Goal: Task Accomplishment & Management: Complete application form

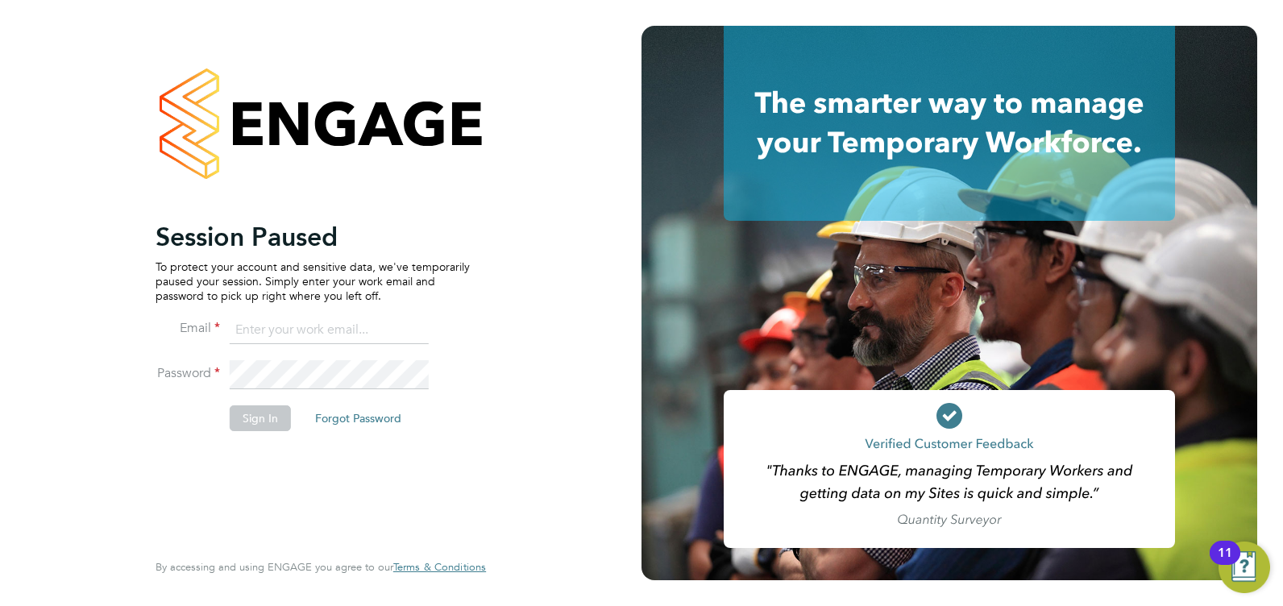
click at [372, 311] on ng-template "Session Paused To protect your account and sensitive data, we've temporarily pa…" at bounding box center [313, 334] width 314 height 226
drag, startPoint x: 372, startPoint y: 311, endPoint x: 372, endPoint y: 323, distance: 12.1
click at [372, 323] on input at bounding box center [329, 330] width 199 height 29
click at [376, 336] on input at bounding box center [329, 330] width 199 height 29
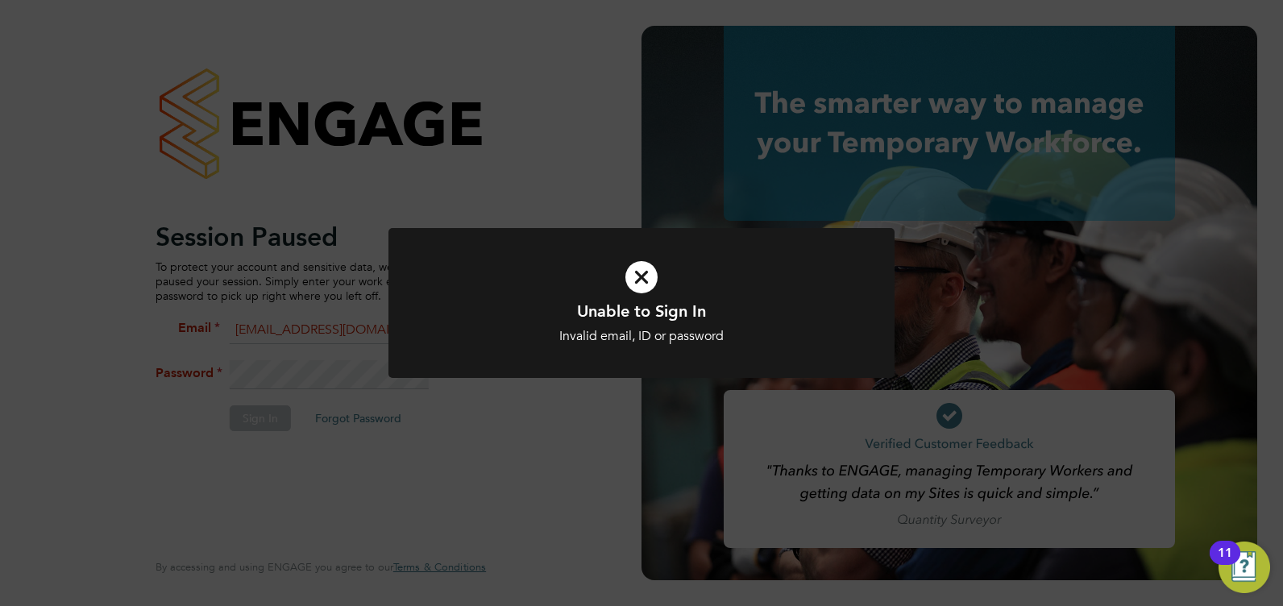
click at [612, 297] on icon at bounding box center [641, 277] width 419 height 63
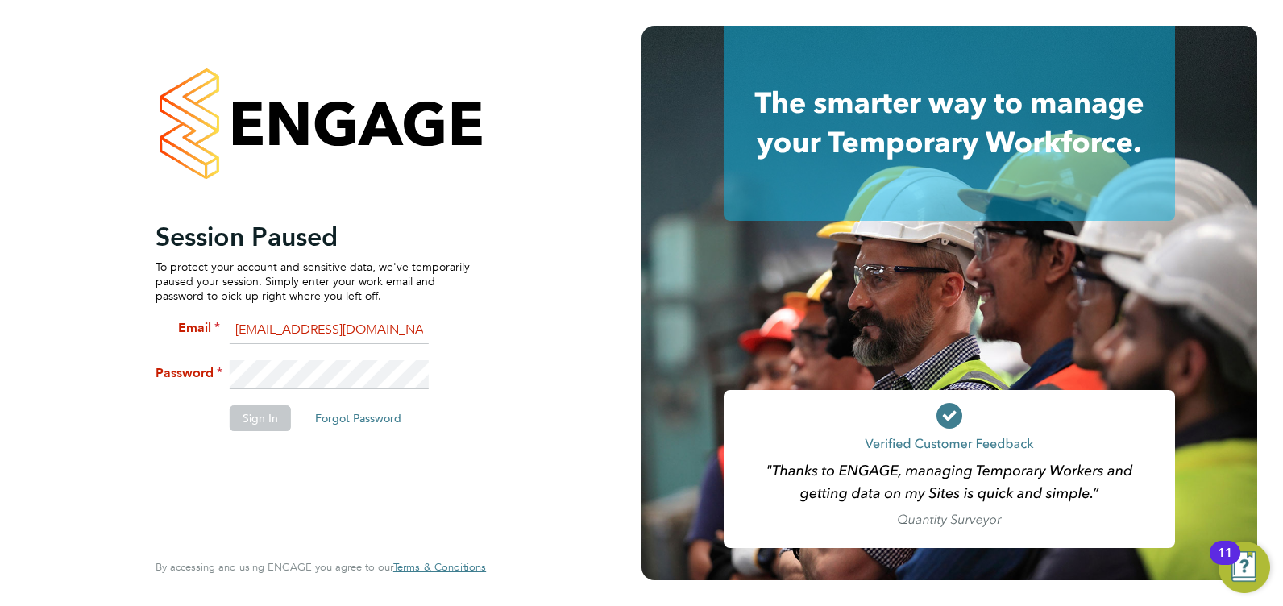
click at [284, 400] on li "Password" at bounding box center [313, 382] width 314 height 45
click at [185, 348] on fieldset "Email nikkiwalker@jjfox.com Password Sign In Forgot Password" at bounding box center [313, 382] width 314 height 132
click at [417, 331] on input "nikkiwalker@jjfox.com" at bounding box center [329, 330] width 199 height 29
type input "nikkiwalker@jjfox.com"
click at [513, 294] on div "Session Paused To protect your account and sensitive data, we've temporarily pa…" at bounding box center [320, 303] width 395 height 606
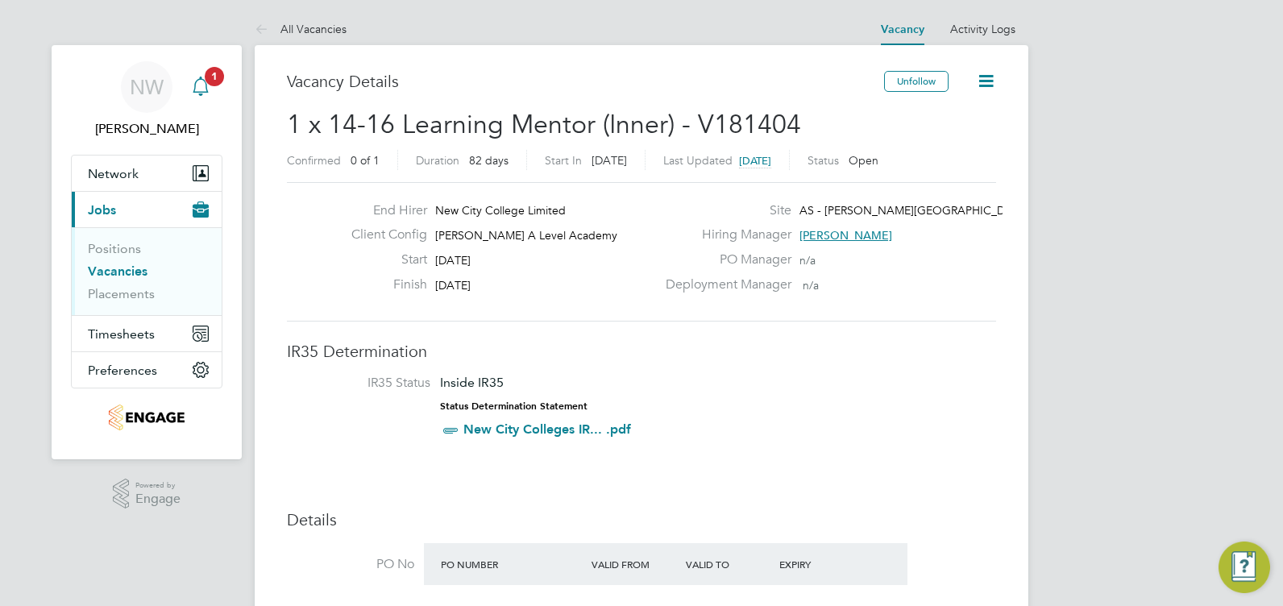
click at [197, 89] on icon "Main navigation" at bounding box center [200, 86] width 19 height 19
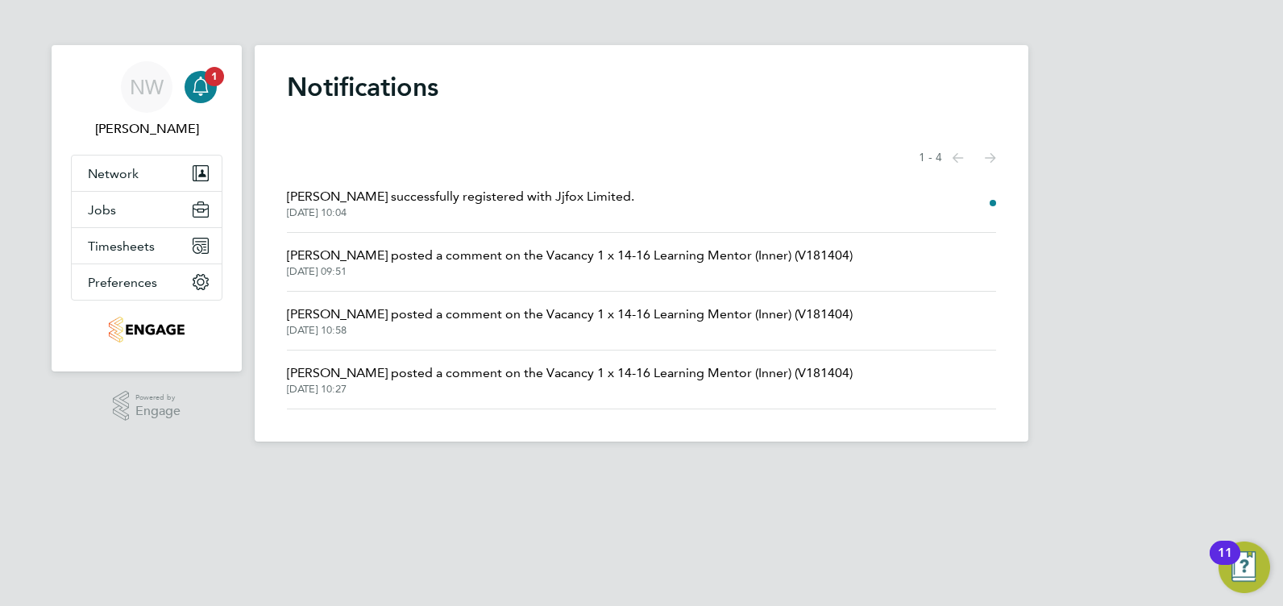
click at [477, 202] on span "Anuradha successfully registered with Jjfox Limited." at bounding box center [460, 196] width 347 height 19
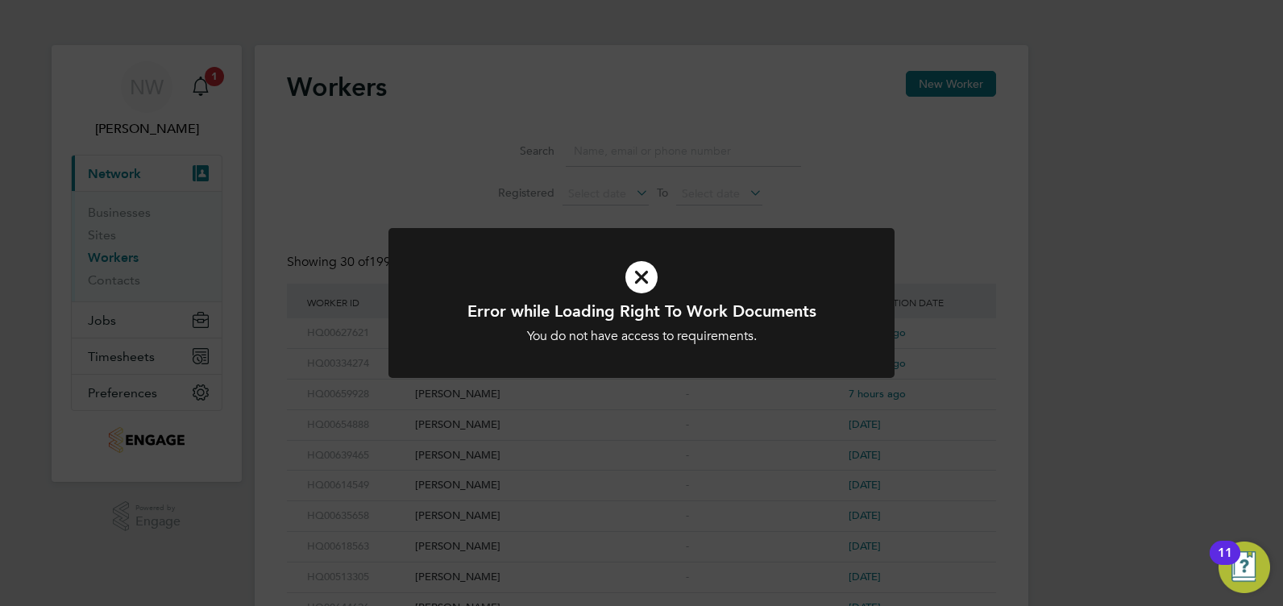
click at [653, 284] on icon at bounding box center [641, 277] width 419 height 63
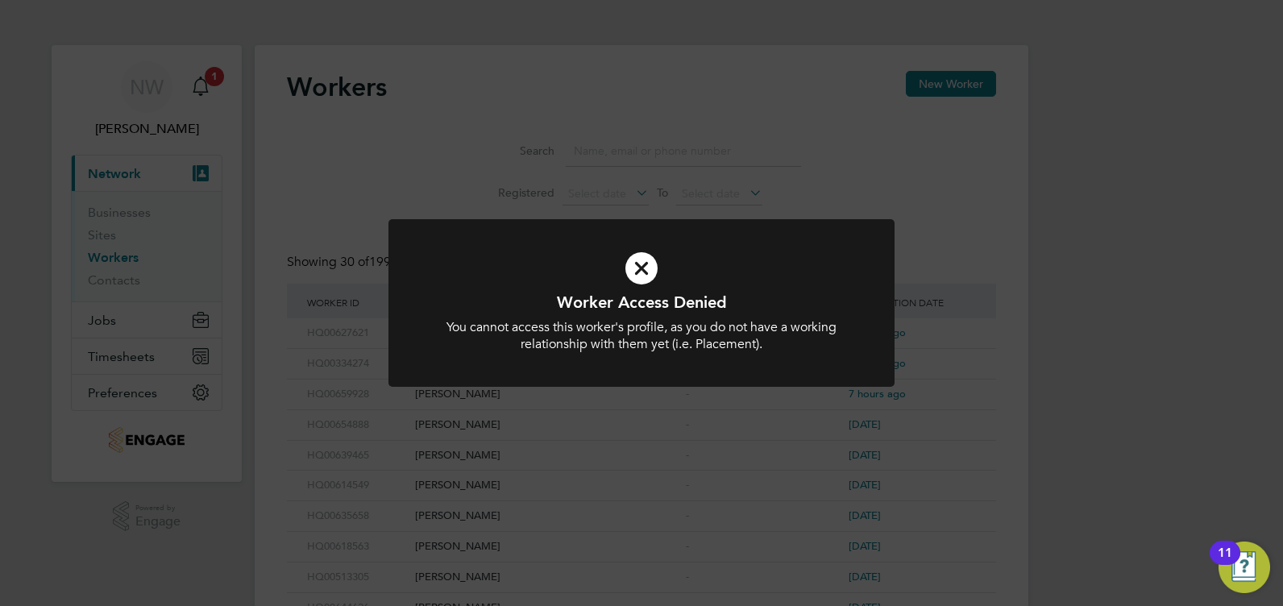
click at [531, 318] on div "Worker Access Denied You cannot access this worker's profile, as you do not hav…" at bounding box center [641, 322] width 419 height 61
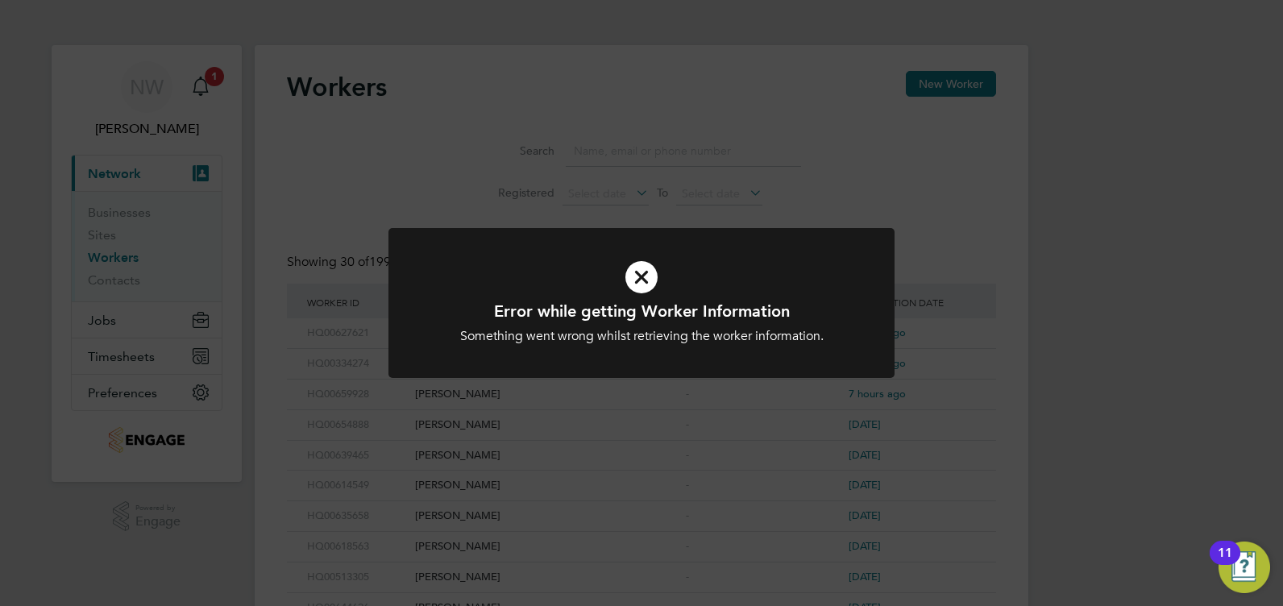
click at [814, 317] on h1 "Error while getting Worker Information" at bounding box center [641, 311] width 419 height 21
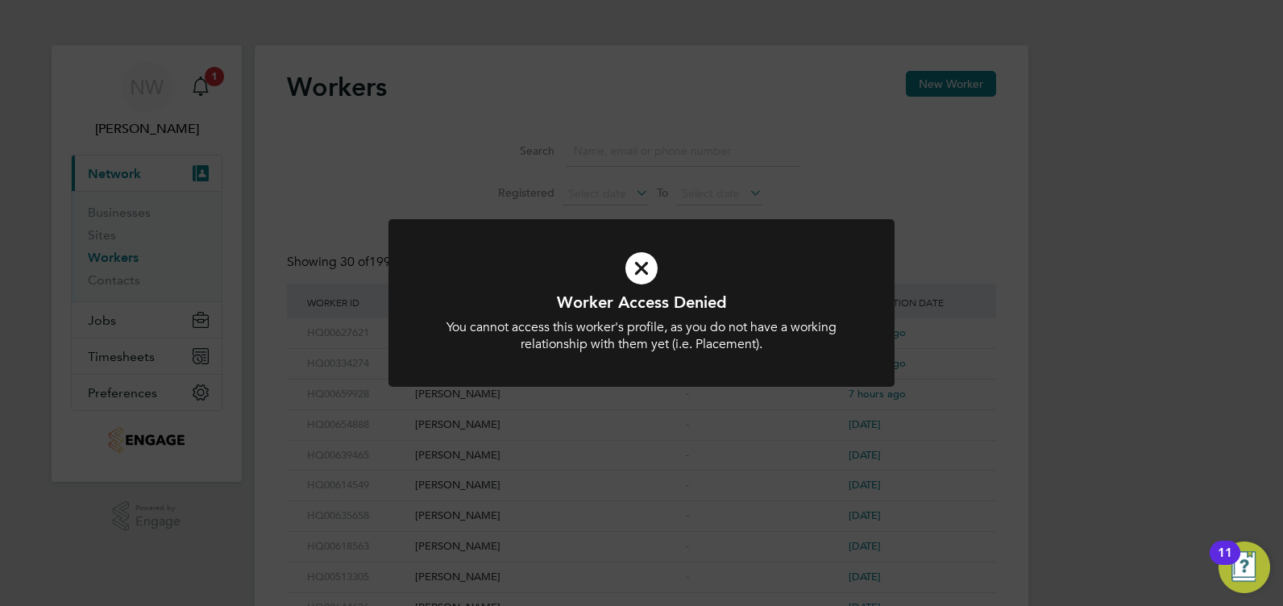
click at [767, 342] on div "You cannot access this worker's profile, as you do not have a working relations…" at bounding box center [641, 336] width 419 height 34
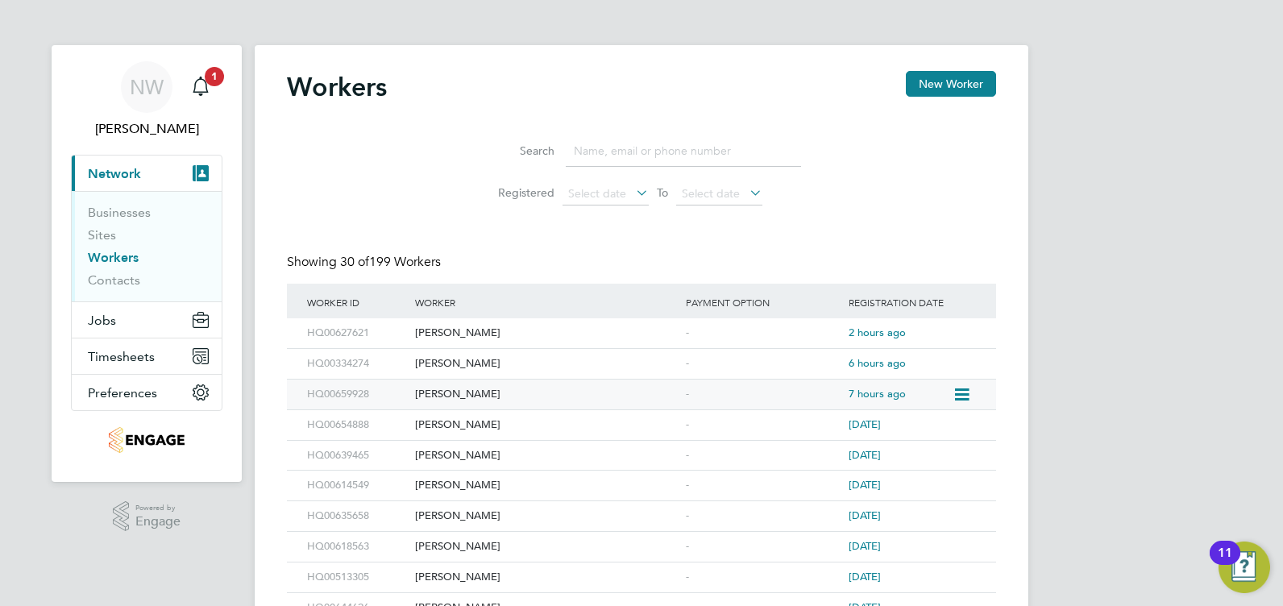
click at [953, 392] on icon at bounding box center [961, 394] width 16 height 19
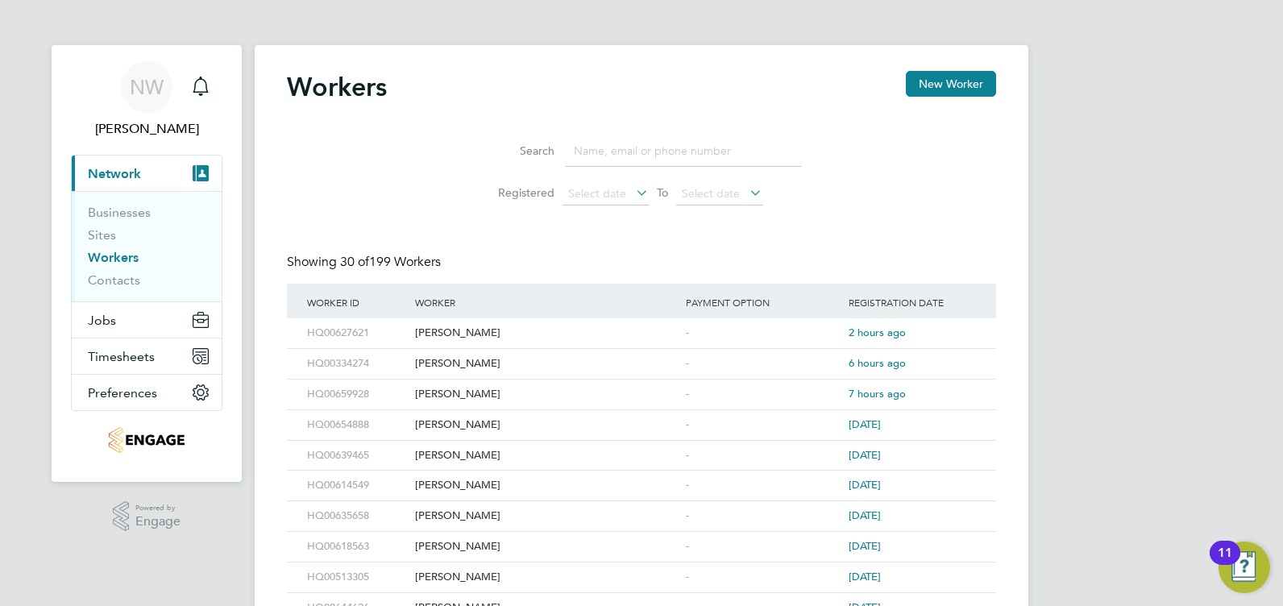
click at [151, 216] on li "Businesses" at bounding box center [148, 216] width 121 height 23
click at [142, 216] on link "Businesses" at bounding box center [119, 212] width 63 height 15
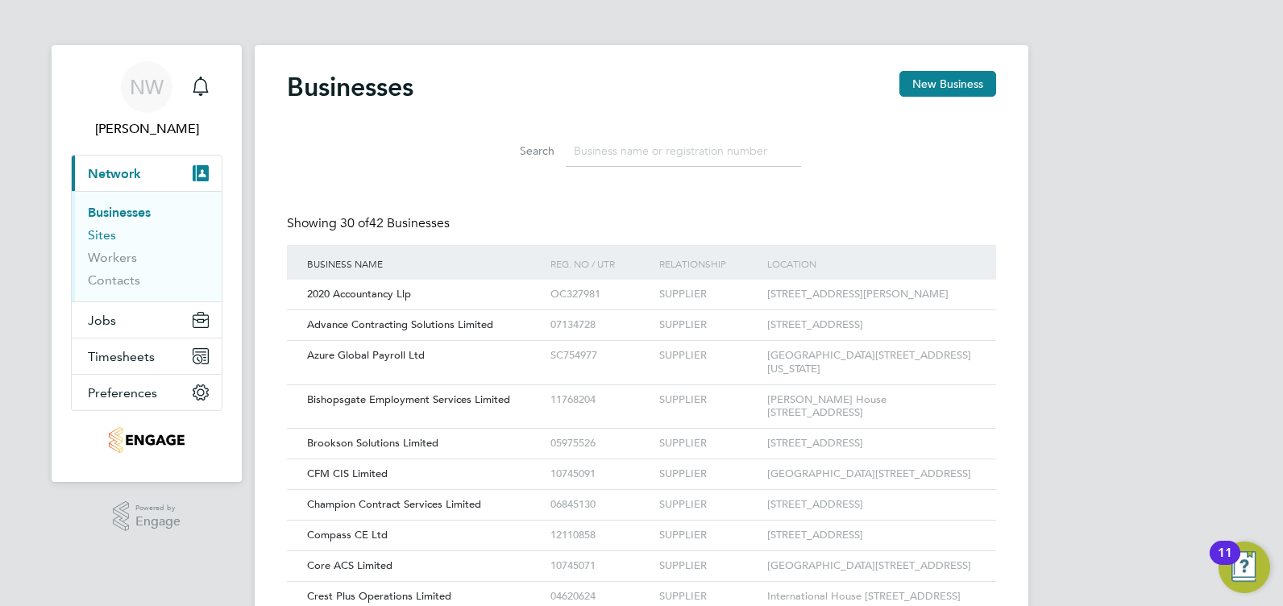
scroll to position [31, 245]
click at [107, 236] on link "Sites" at bounding box center [102, 234] width 28 height 15
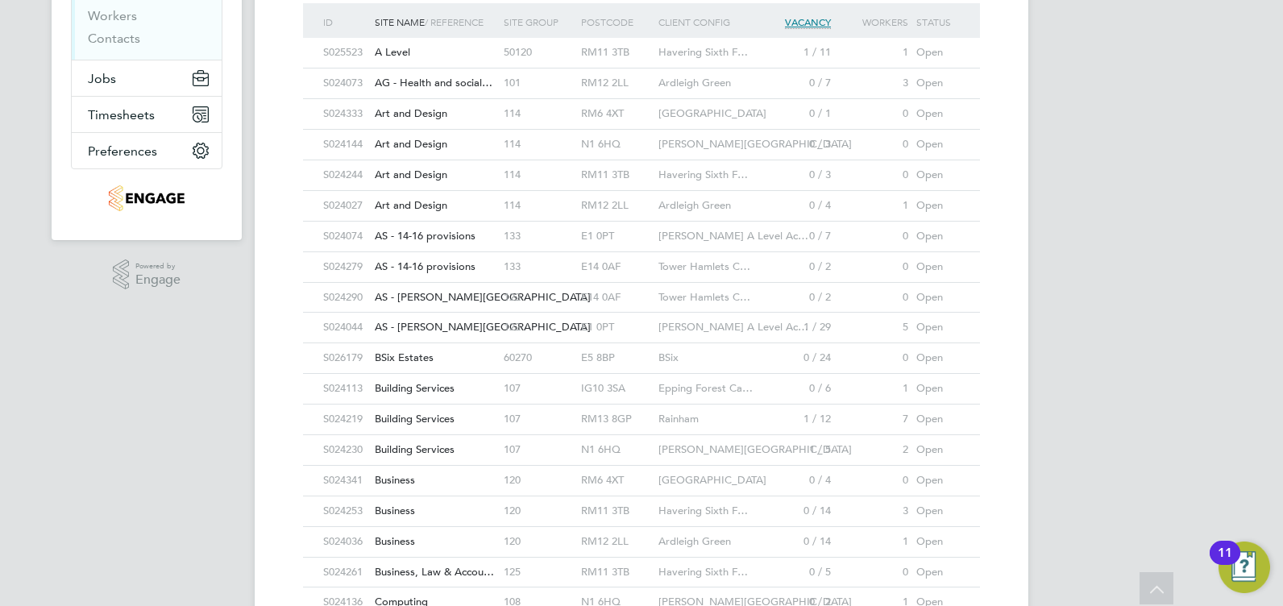
click at [674, 326] on span "Attlee A Level Ac…" at bounding box center [733, 327] width 150 height 14
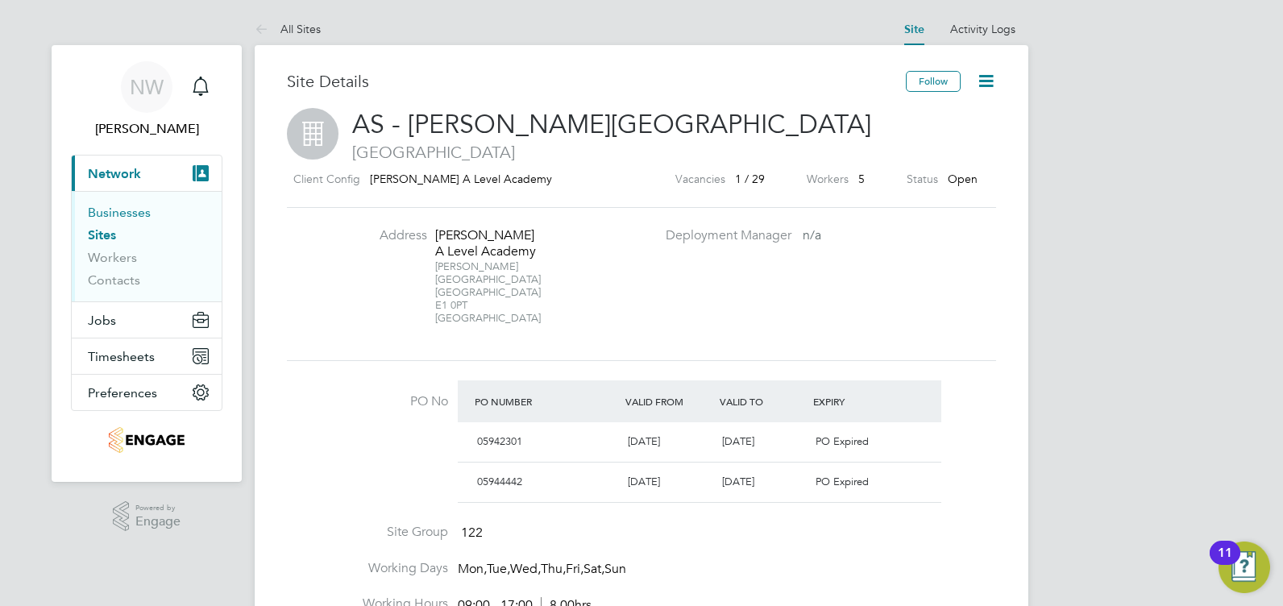
click at [130, 218] on link "Businesses" at bounding box center [119, 212] width 63 height 15
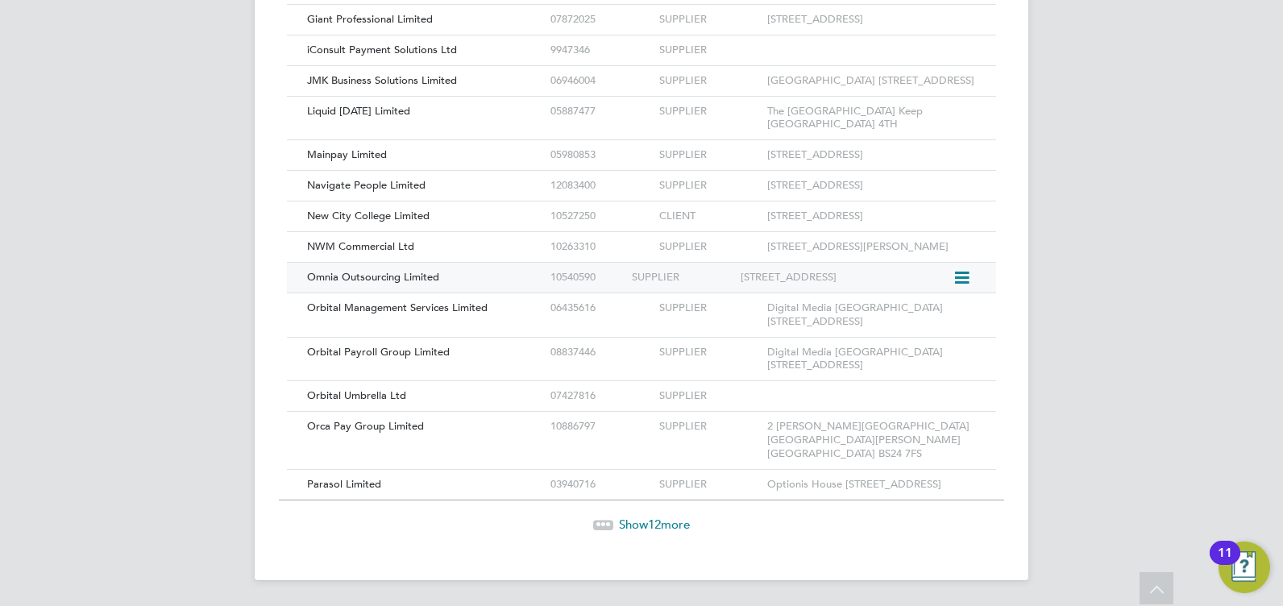
click at [467, 280] on div "Omnia Outsourcing Limited" at bounding box center [424, 278] width 243 height 30
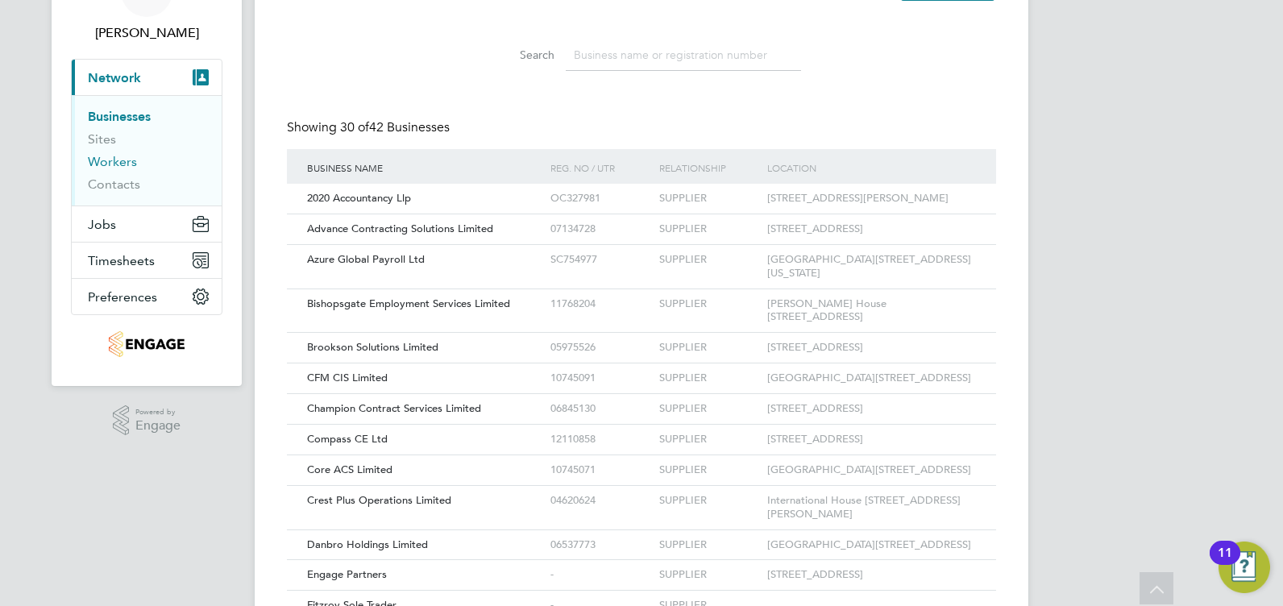
click at [114, 161] on link "Workers" at bounding box center [112, 161] width 49 height 15
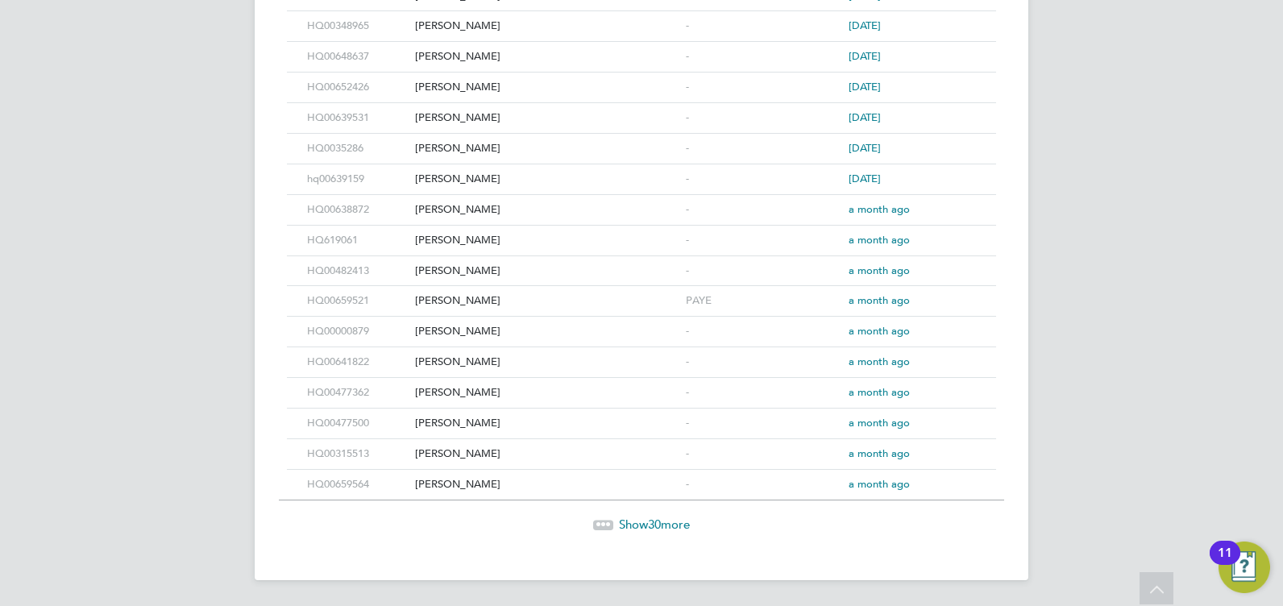
click at [660, 525] on span "30" at bounding box center [654, 524] width 13 height 15
click at [637, 519] on span "Show 30 more" at bounding box center [654, 523] width 71 height 15
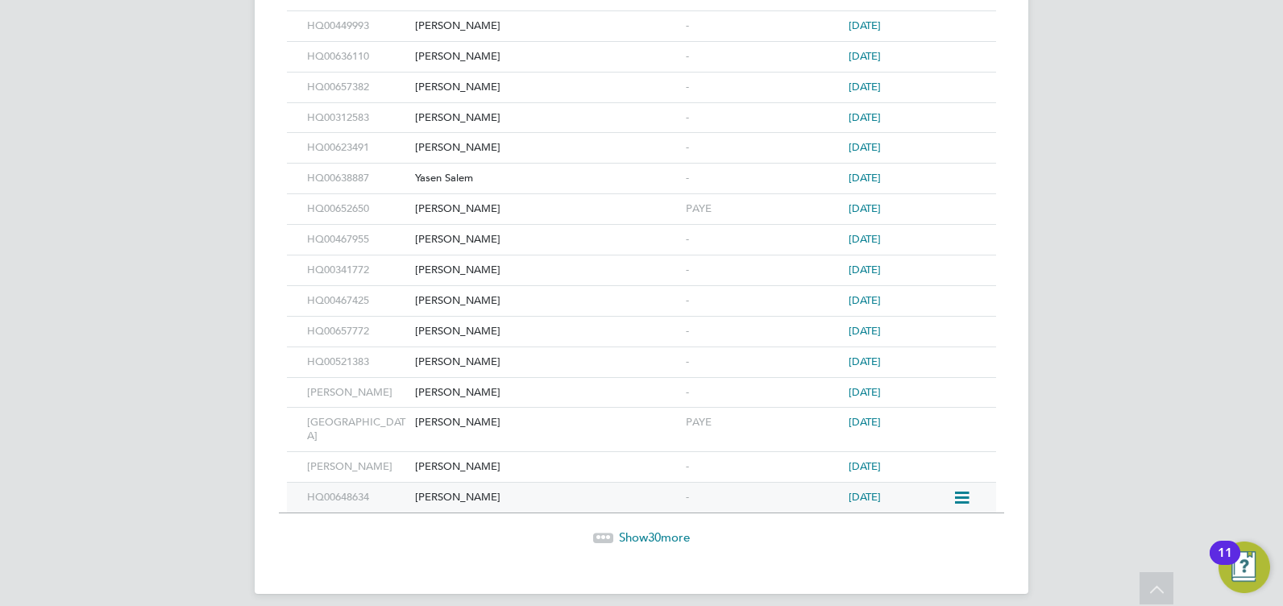
click at [423, 483] on div "Fabian Cortez" at bounding box center [546, 498] width 271 height 30
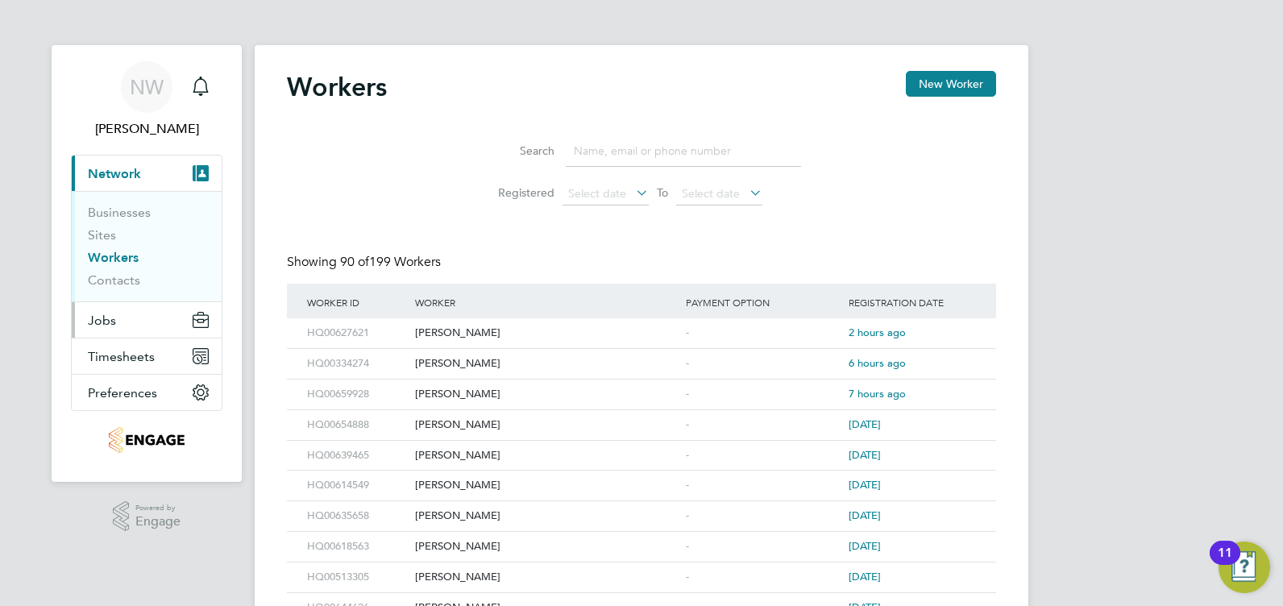
click at [122, 330] on button "Jobs" at bounding box center [147, 319] width 150 height 35
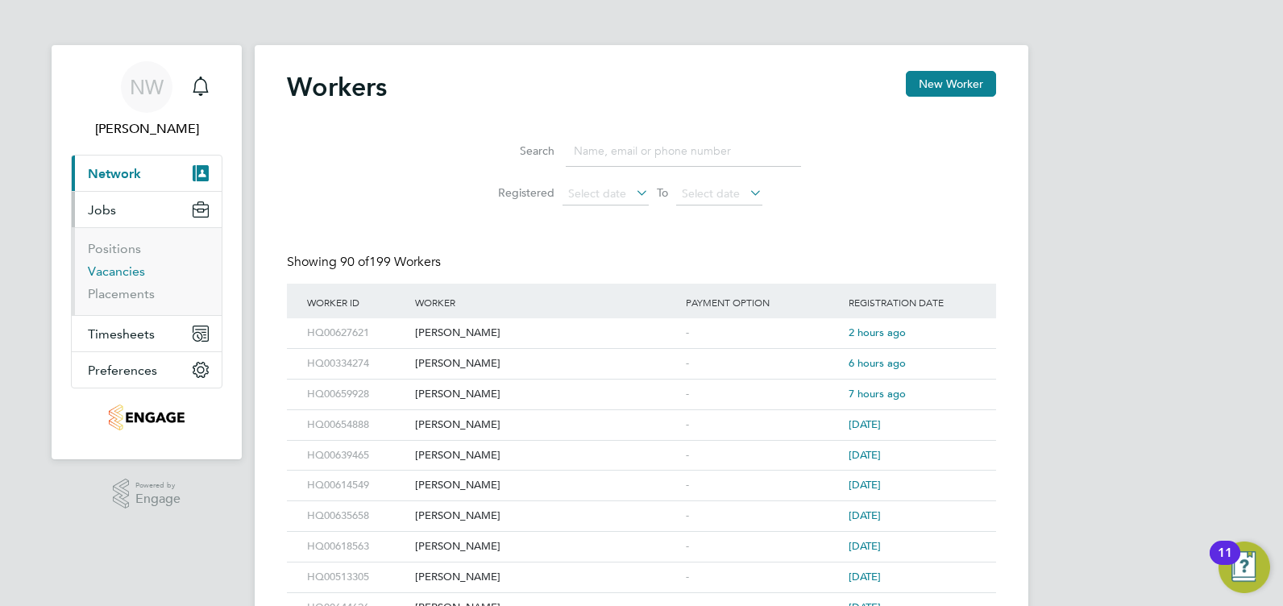
click at [126, 276] on link "Vacancies" at bounding box center [116, 271] width 57 height 15
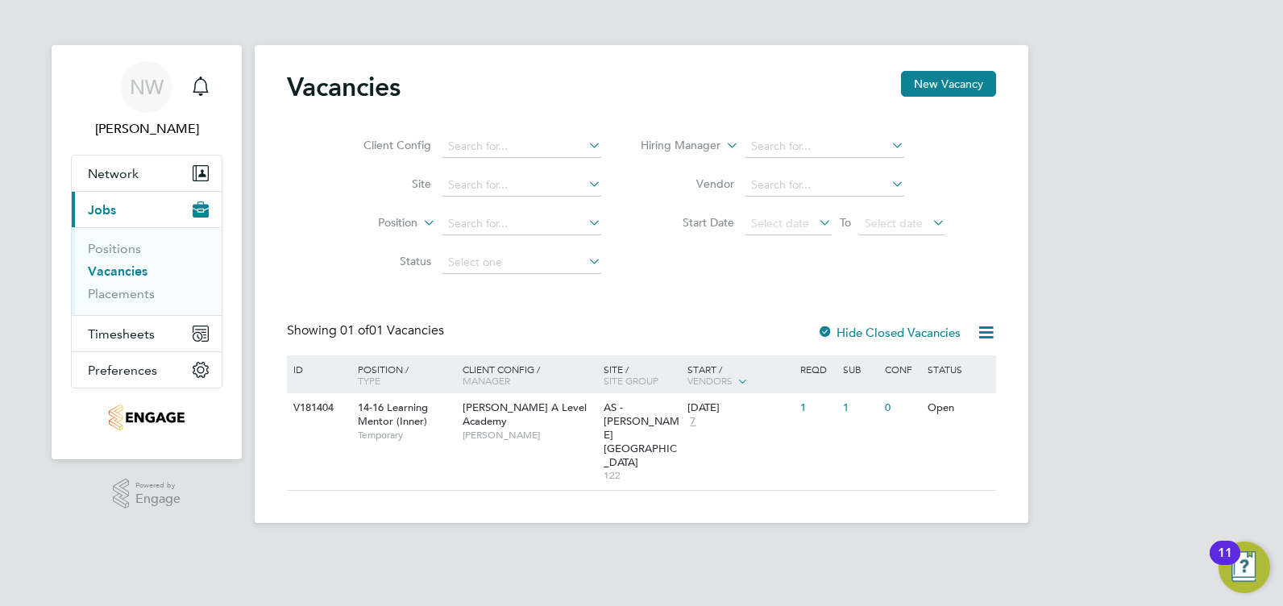
click at [451, 383] on div "Position / Type" at bounding box center [402, 374] width 113 height 39
click at [437, 421] on div "14-16 Learning Mentor (Inner) Temporary" at bounding box center [402, 421] width 113 height 56
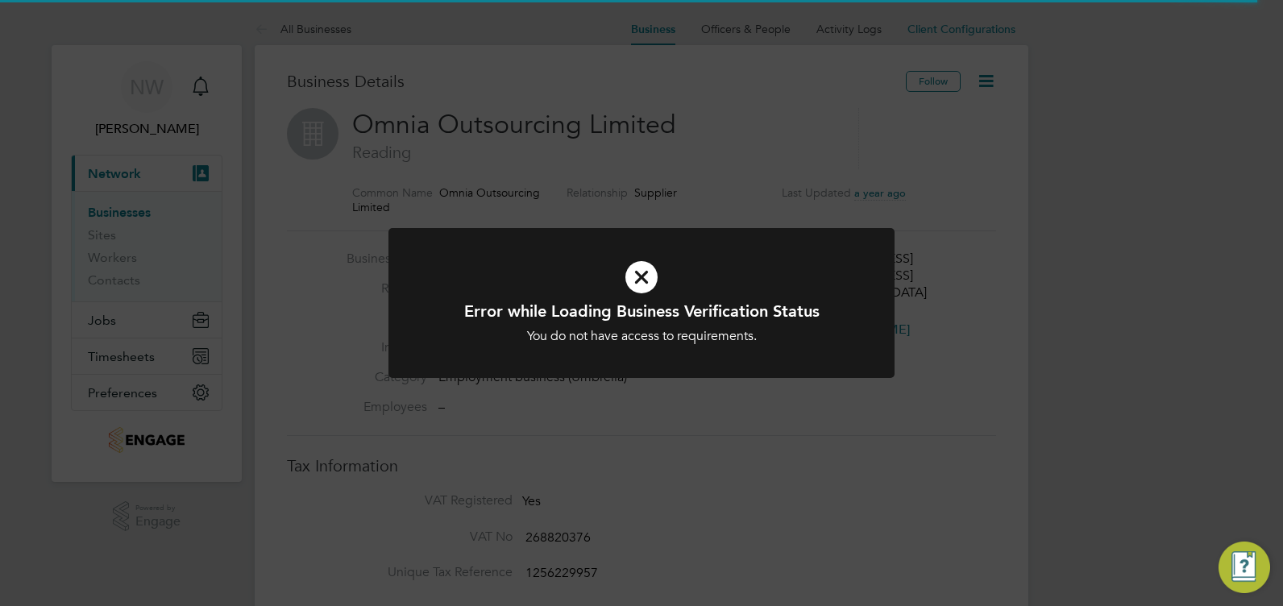
click at [691, 290] on icon at bounding box center [641, 277] width 419 height 63
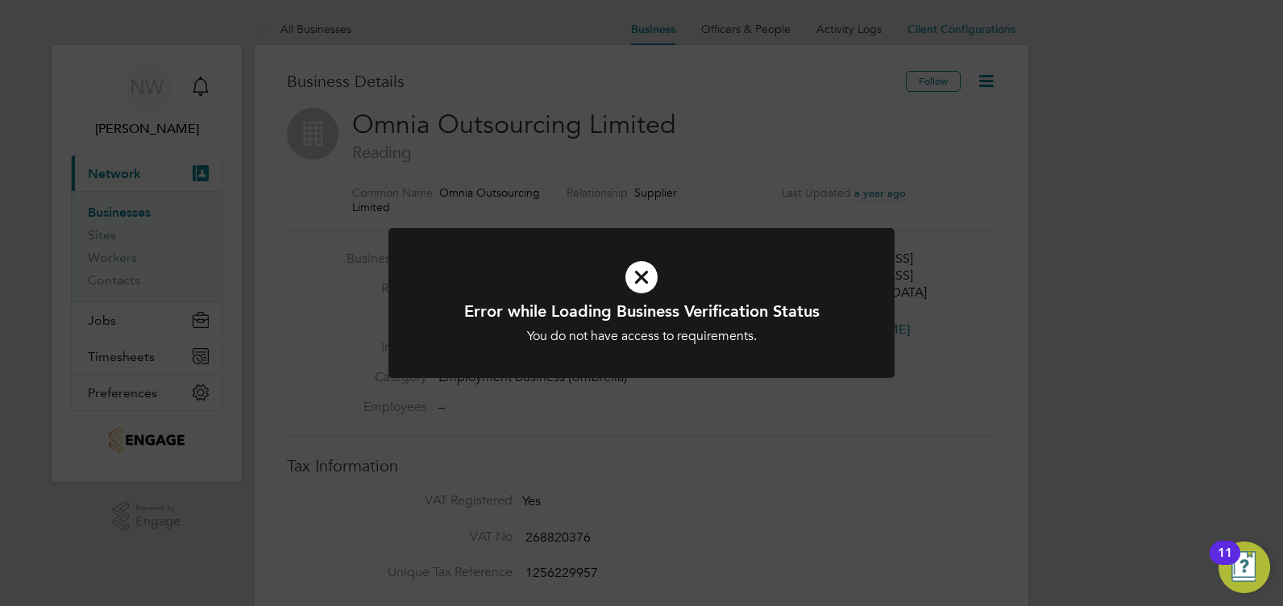
click at [950, 361] on div "Error while Loading Business Verification Status You do not have access to requ…" at bounding box center [641, 303] width 1283 height 606
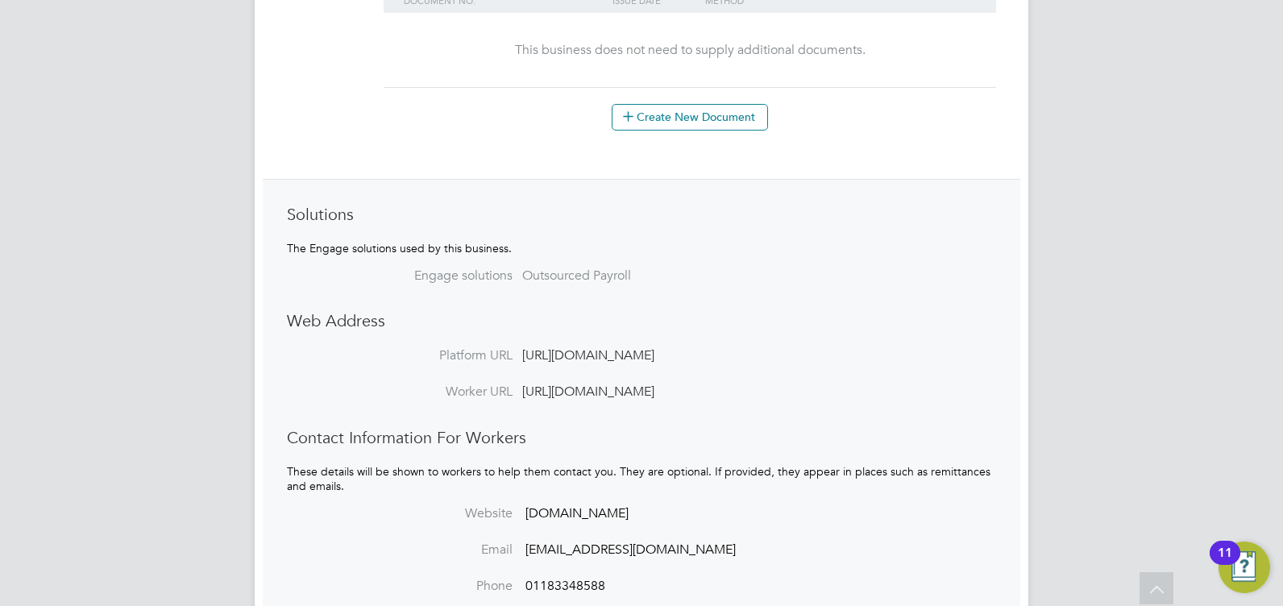
scroll to position [1128, 0]
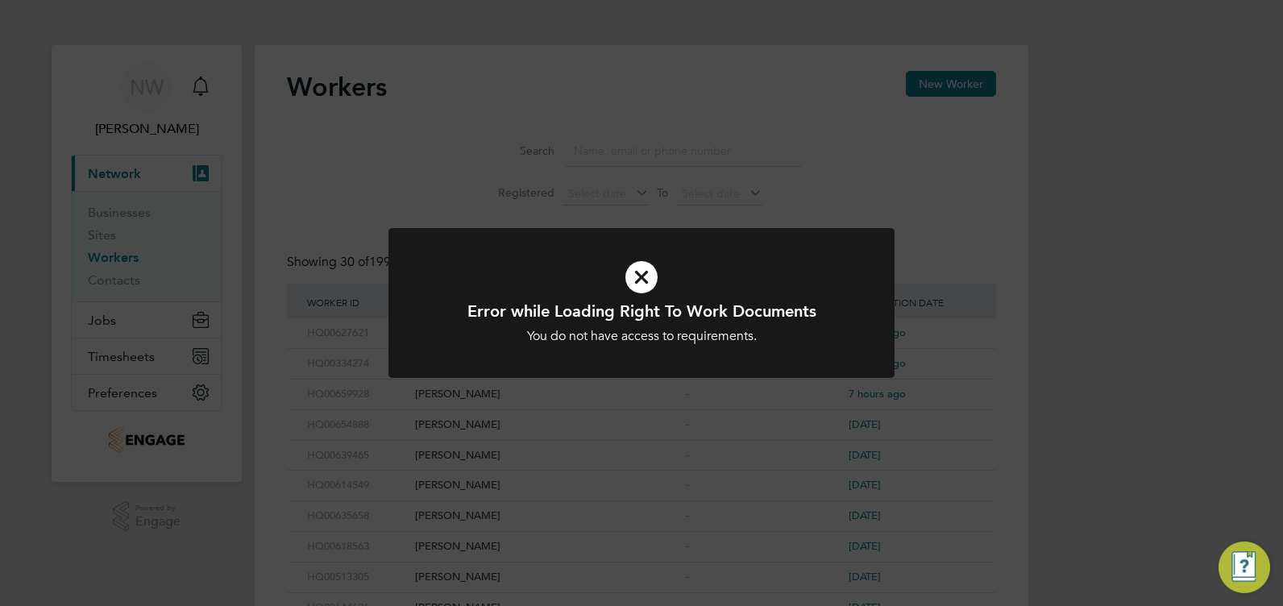
click at [673, 287] on icon at bounding box center [641, 277] width 419 height 63
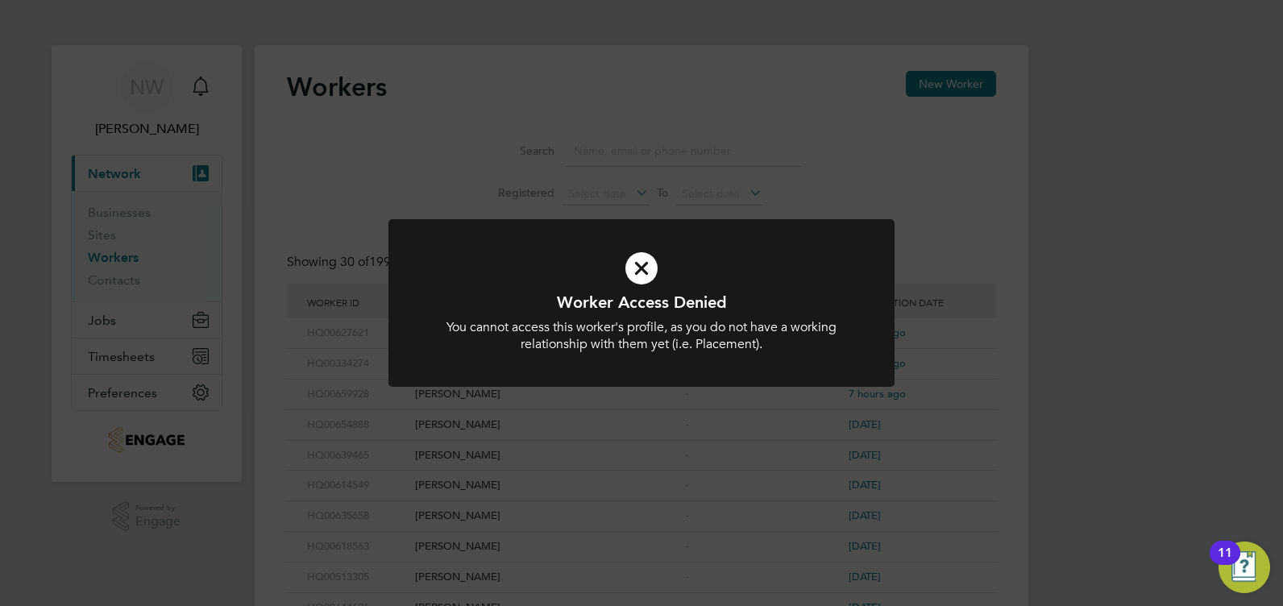
click at [996, 287] on div "Worker Access Denied You cannot access this worker's profile, as you do not hav…" at bounding box center [641, 303] width 1283 height 606
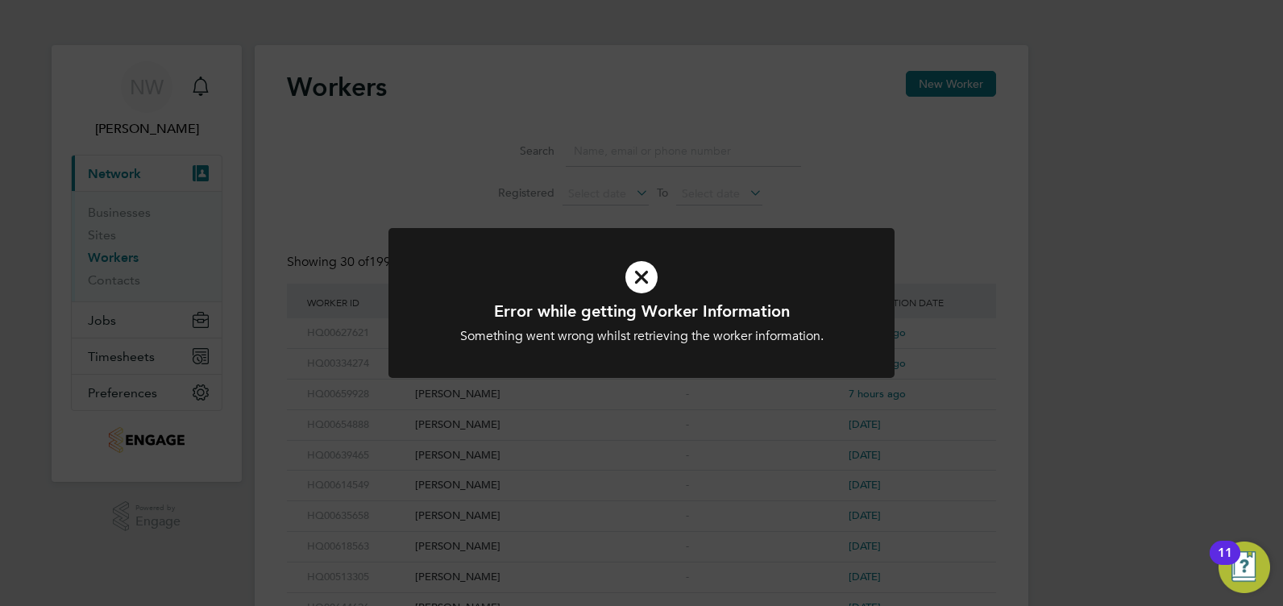
click at [886, 249] on div at bounding box center [641, 303] width 506 height 151
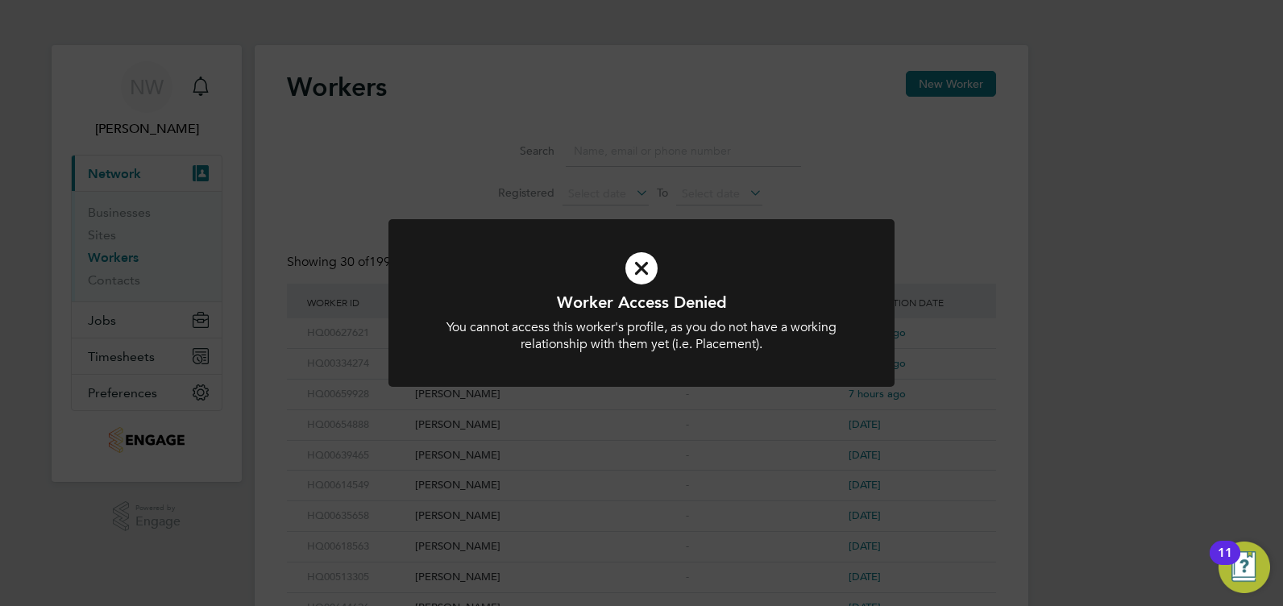
click at [973, 253] on div "Worker Access Denied You cannot access this worker's profile, as you do not hav…" at bounding box center [641, 303] width 1283 height 606
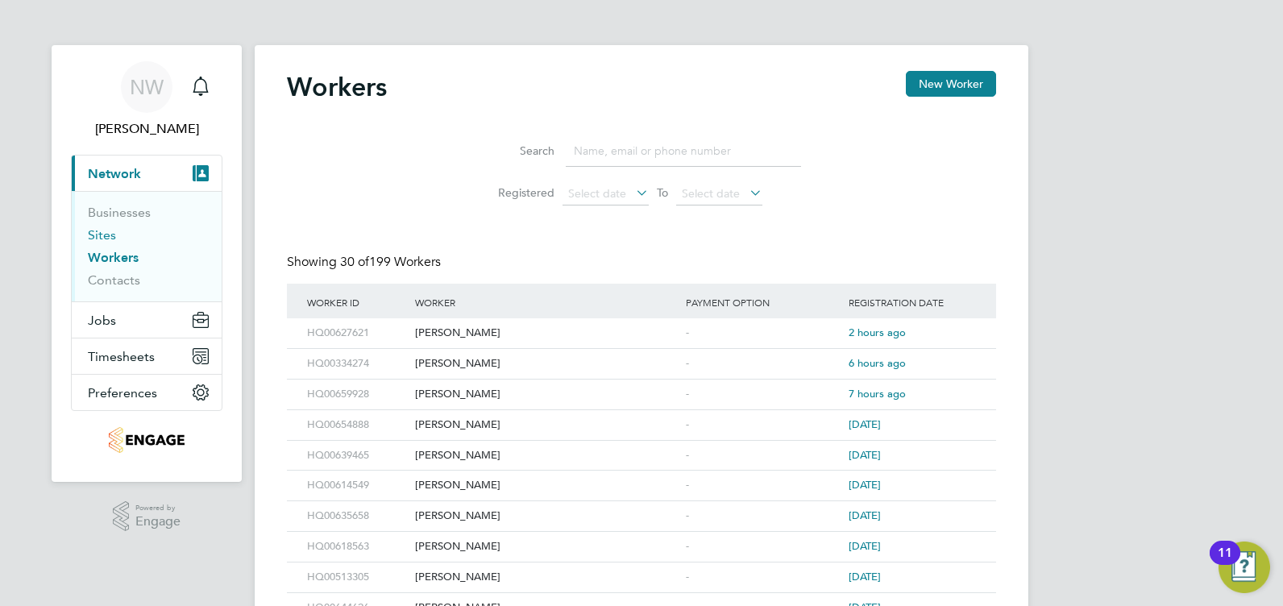
click at [98, 236] on link "Sites" at bounding box center [102, 234] width 28 height 15
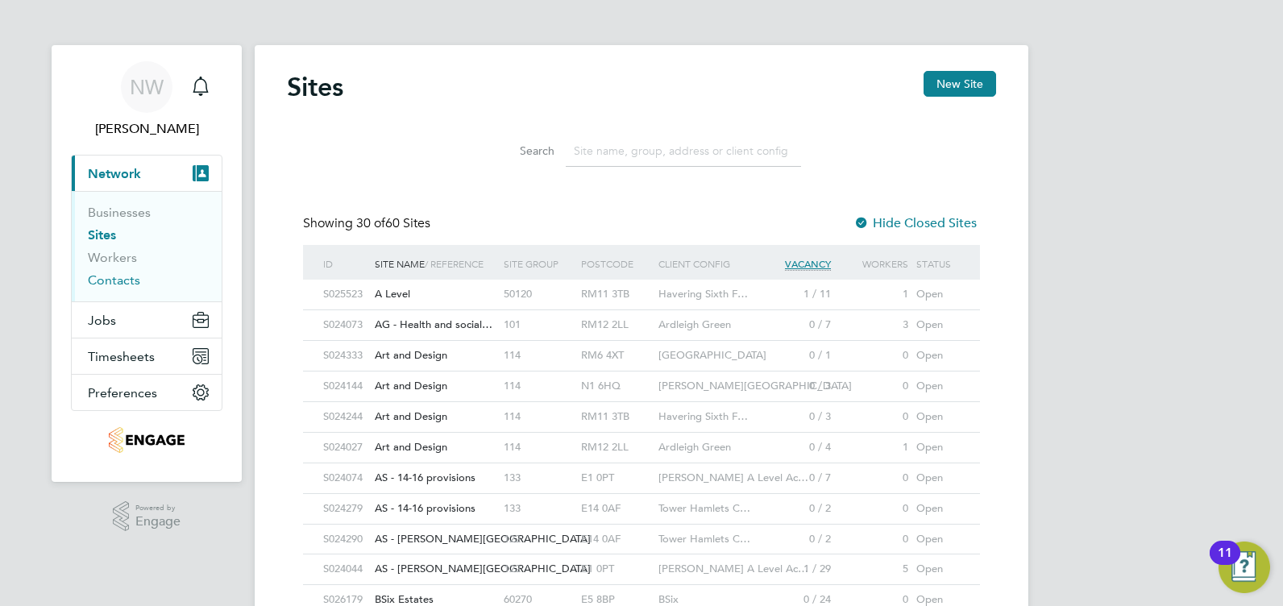
click at [122, 285] on link "Contacts" at bounding box center [114, 279] width 52 height 15
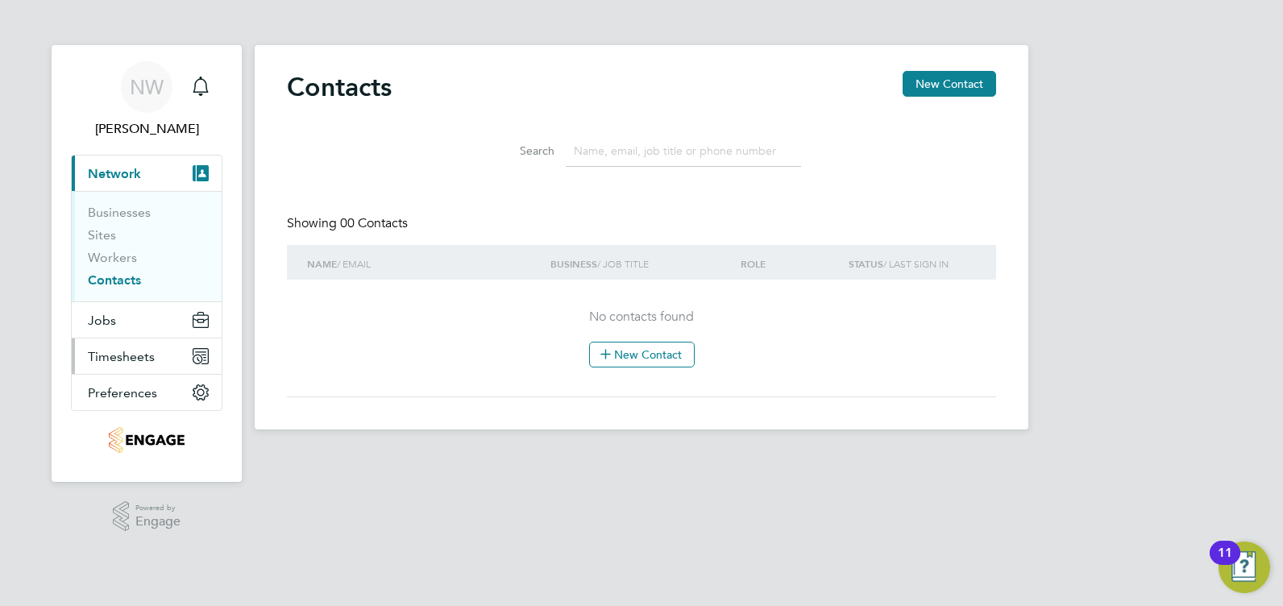
click at [133, 358] on span "Timesheets" at bounding box center [121, 356] width 67 height 15
click at [164, 342] on button "Timesheets" at bounding box center [147, 355] width 150 height 35
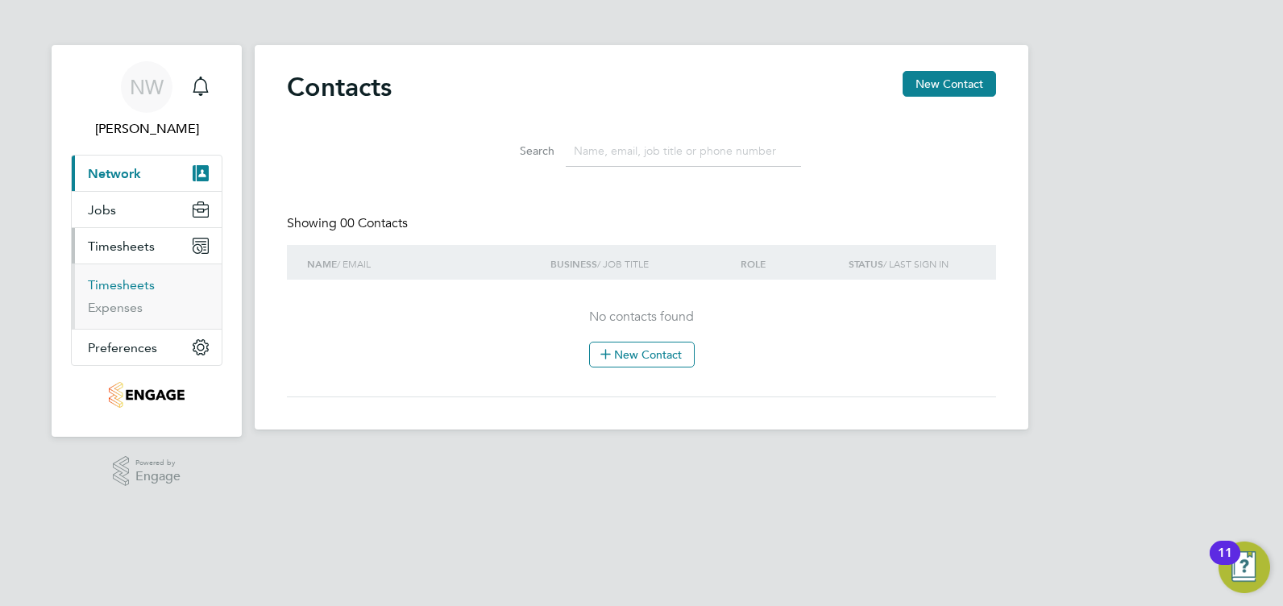
click at [120, 287] on link "Timesheets" at bounding box center [121, 284] width 67 height 15
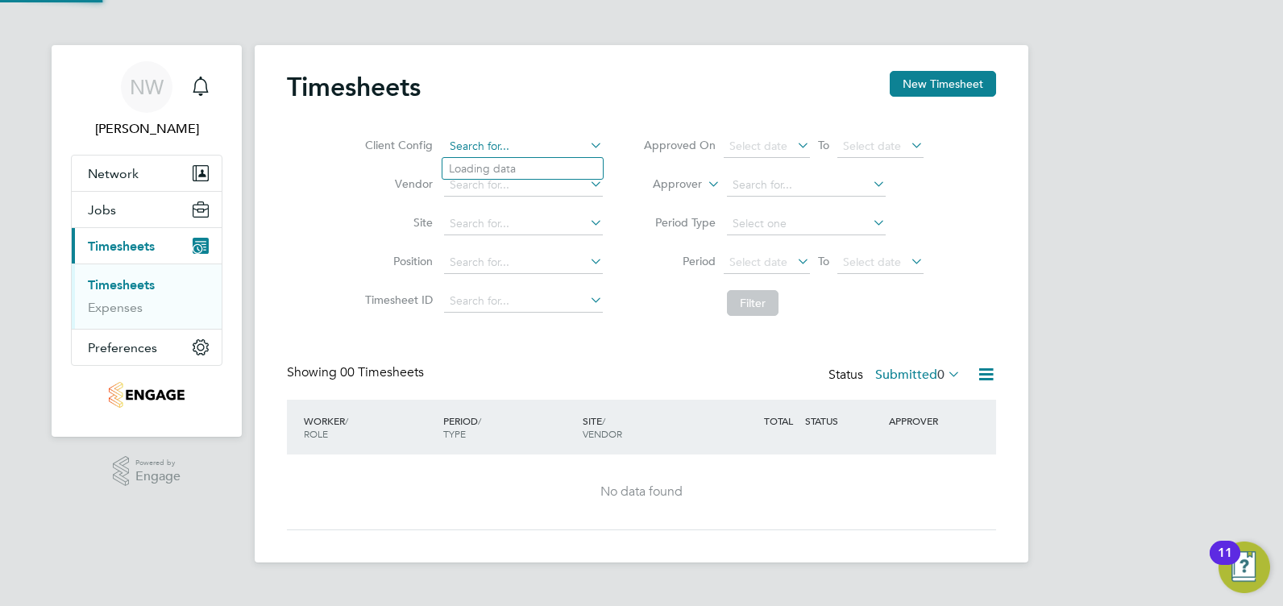
click at [547, 137] on input at bounding box center [523, 146] width 159 height 23
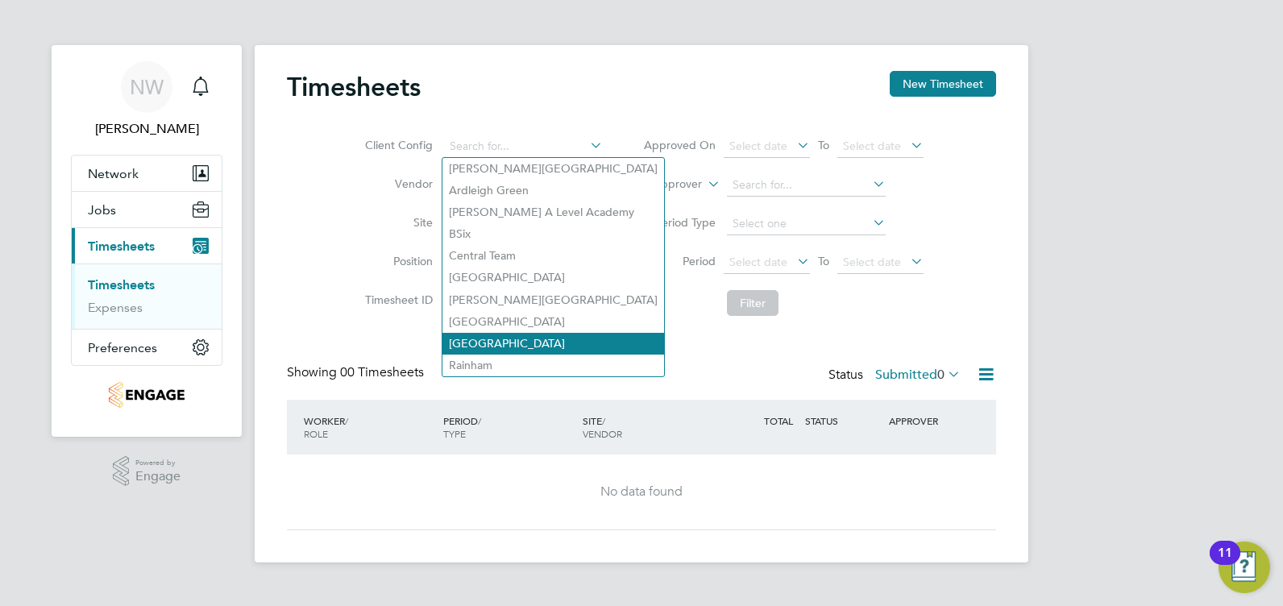
click at [525, 337] on li "Ilford Campus" at bounding box center [553, 344] width 222 height 22
type input "Ilford Campus"
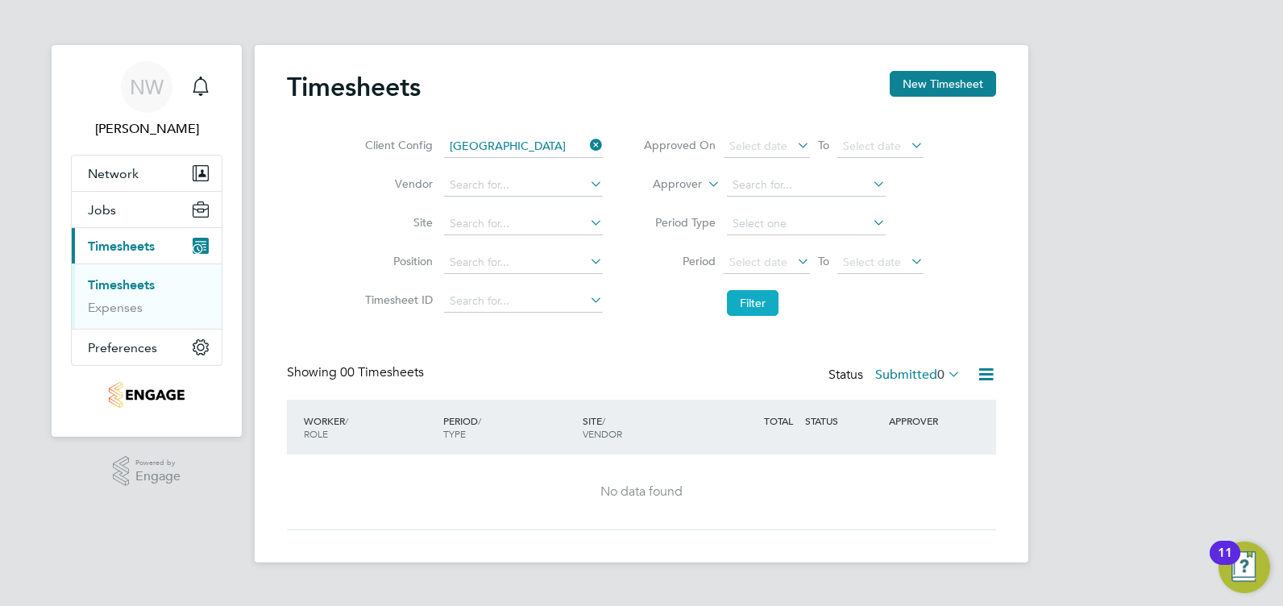
click at [759, 301] on button "Filter" at bounding box center [753, 303] width 52 height 26
click at [120, 309] on link "Expenses" at bounding box center [115, 307] width 55 height 15
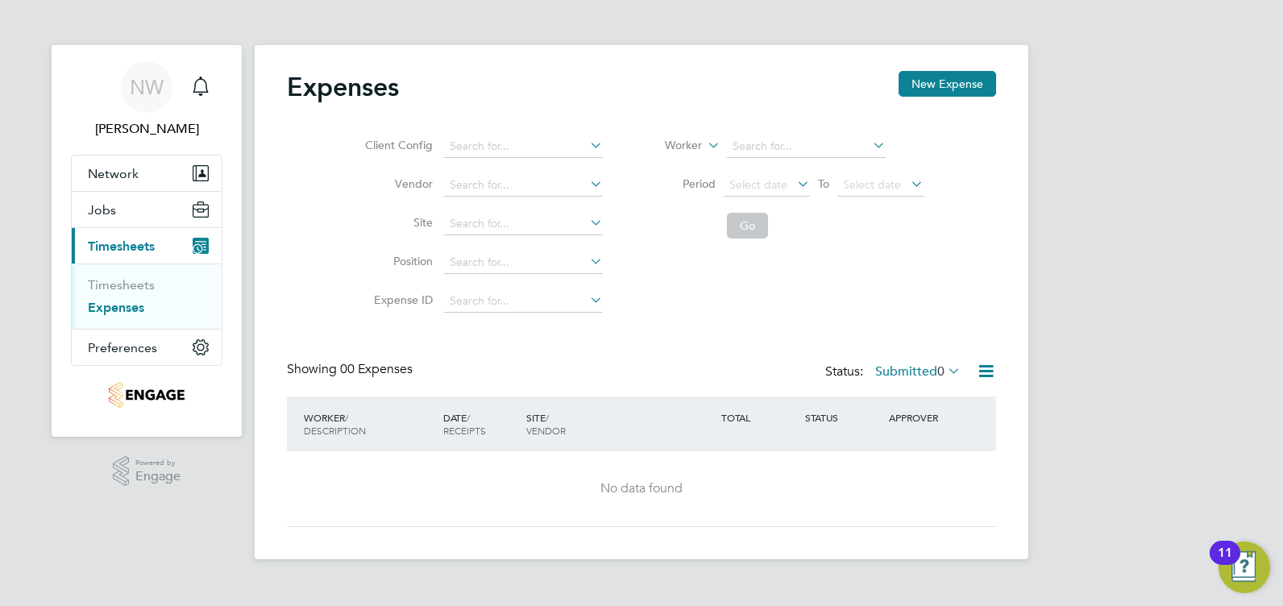
click at [160, 367] on app-nav-logo "Main navigation" at bounding box center [147, 395] width 152 height 58
click at [155, 357] on button "Preferences" at bounding box center [147, 347] width 150 height 35
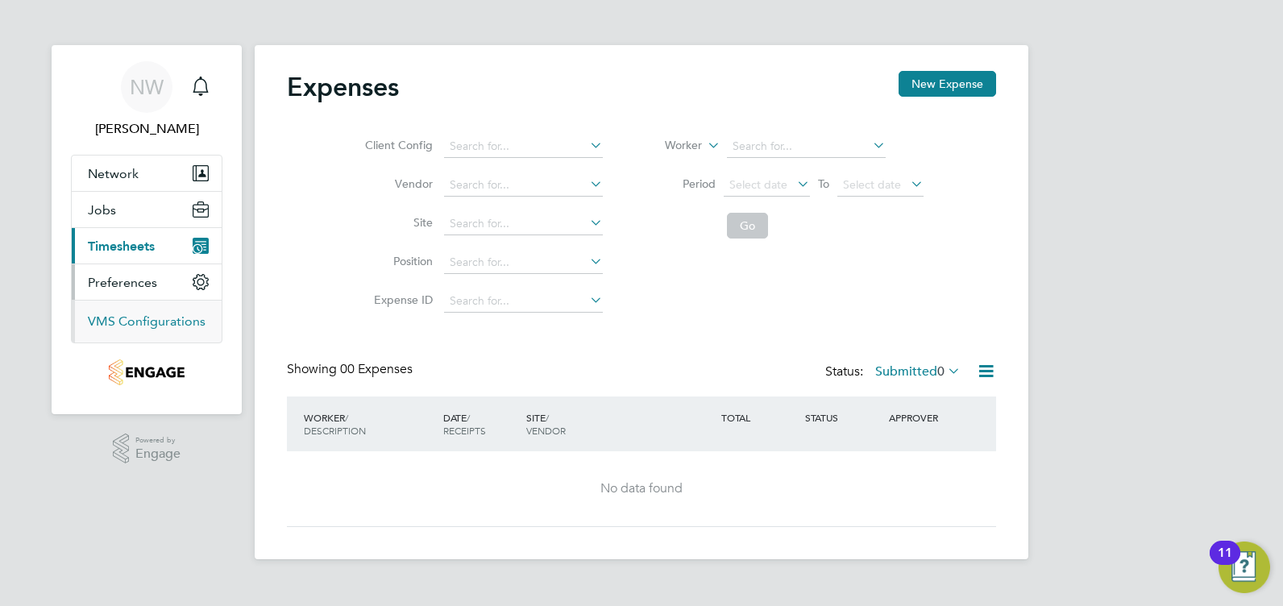
click at [151, 326] on link "VMS Configurations" at bounding box center [147, 320] width 118 height 15
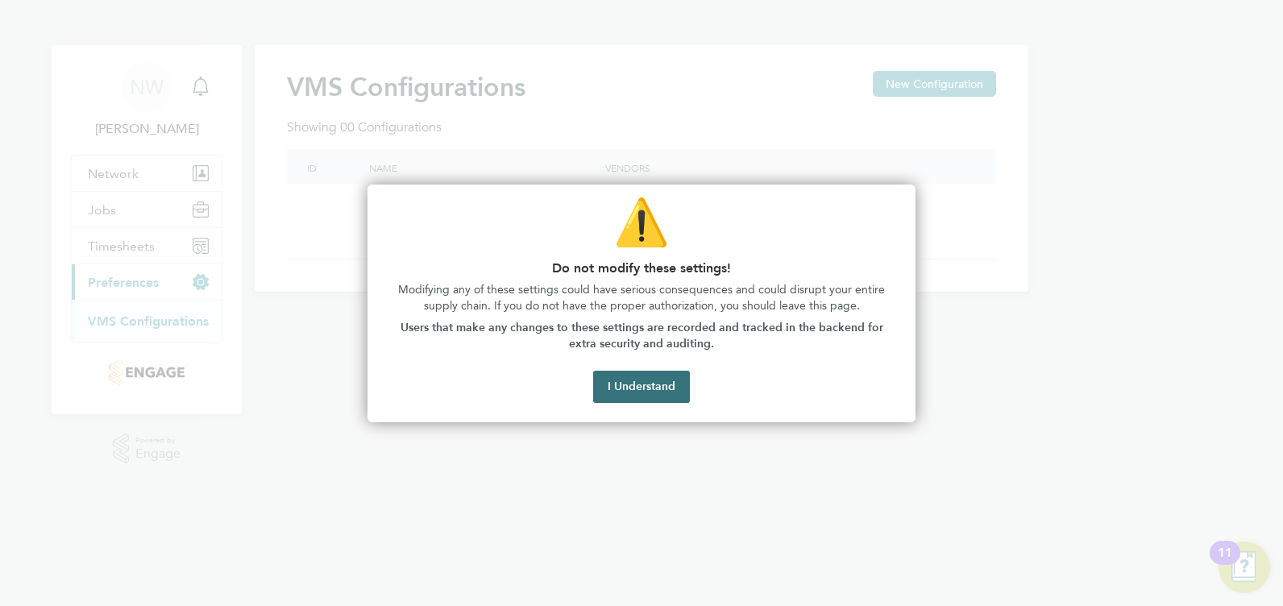
click at [642, 390] on button "I Understand" at bounding box center [641, 387] width 97 height 32
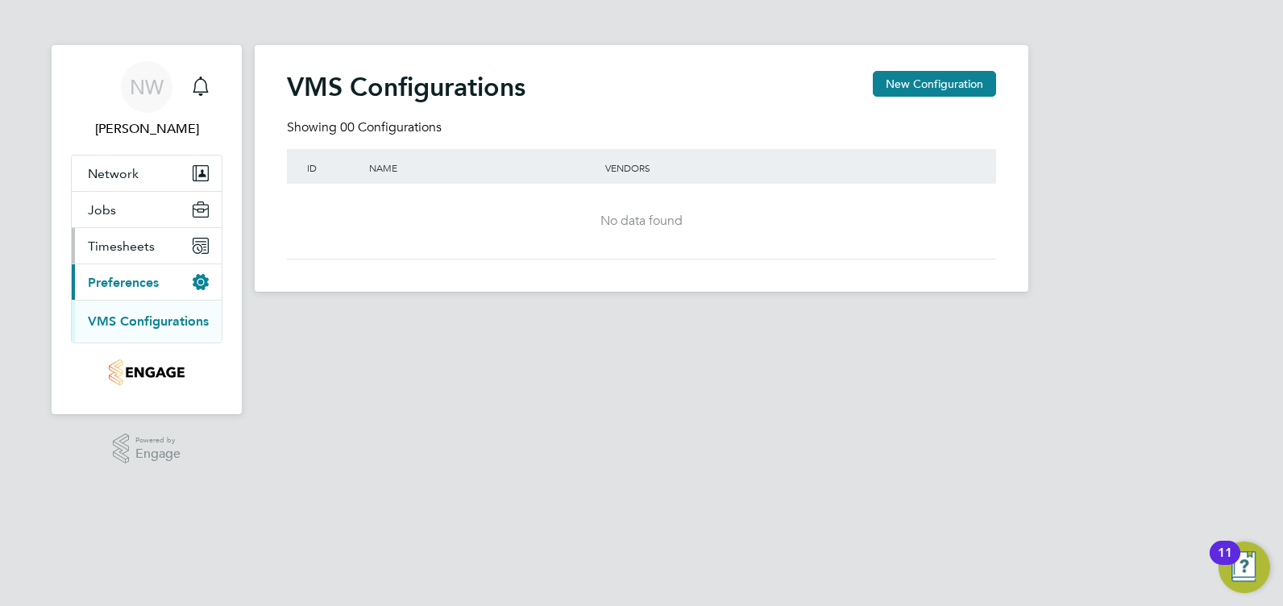
click at [114, 251] on span "Timesheets" at bounding box center [121, 246] width 67 height 15
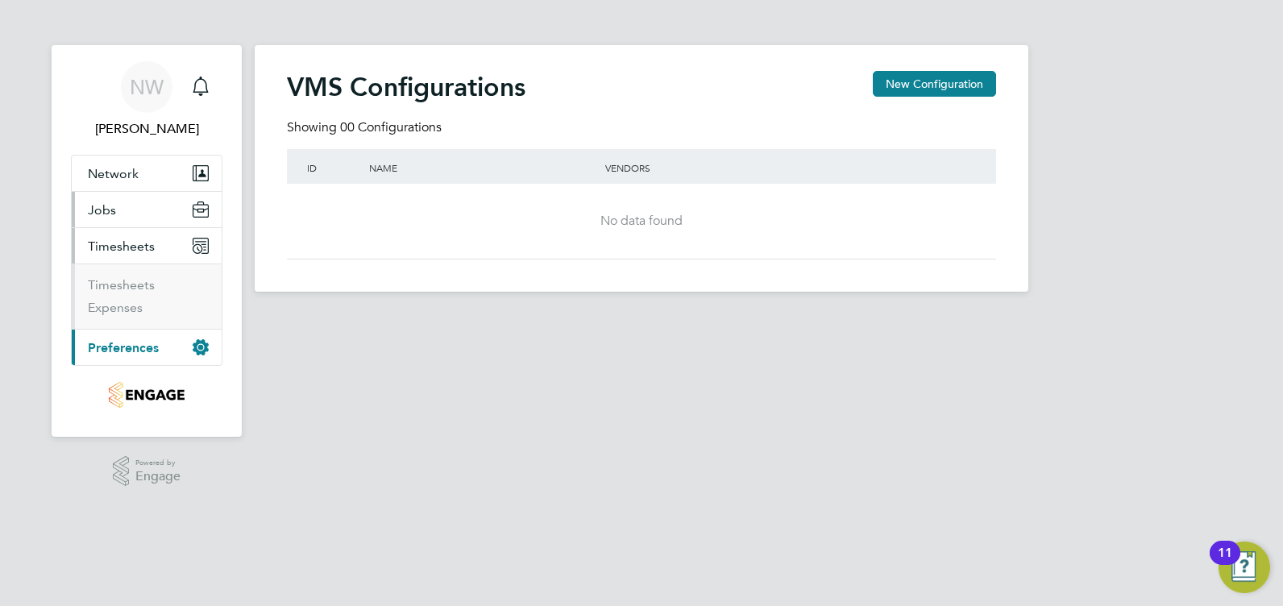
click at [124, 221] on button "Jobs" at bounding box center [147, 209] width 150 height 35
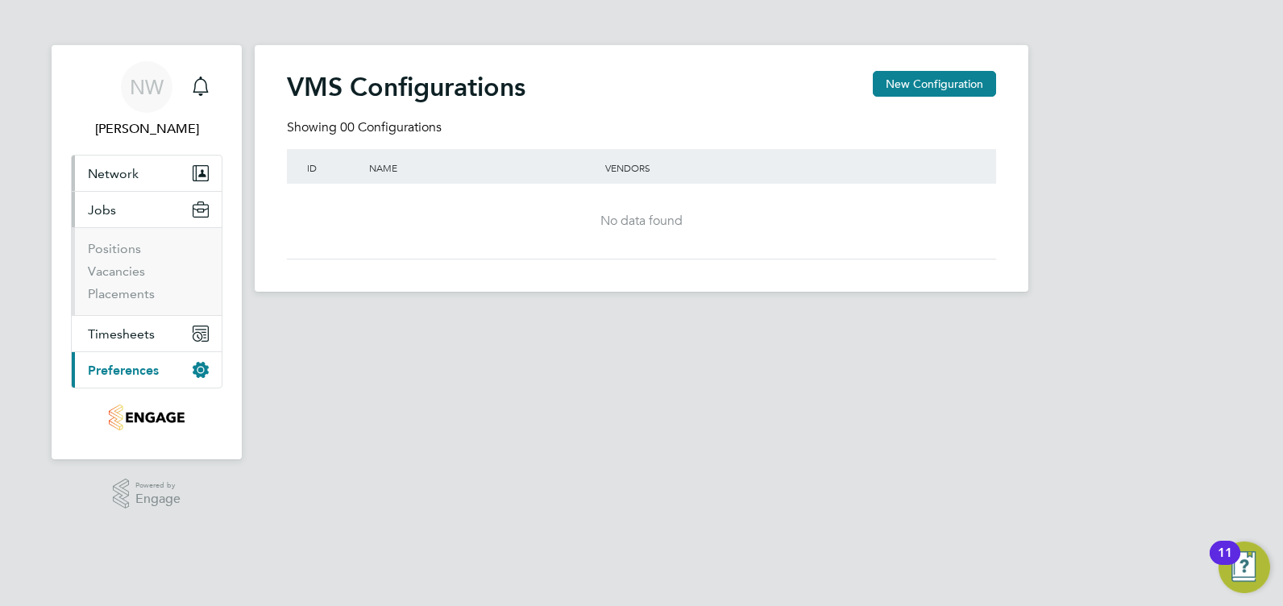
click at [130, 176] on span "Network" at bounding box center [113, 173] width 51 height 15
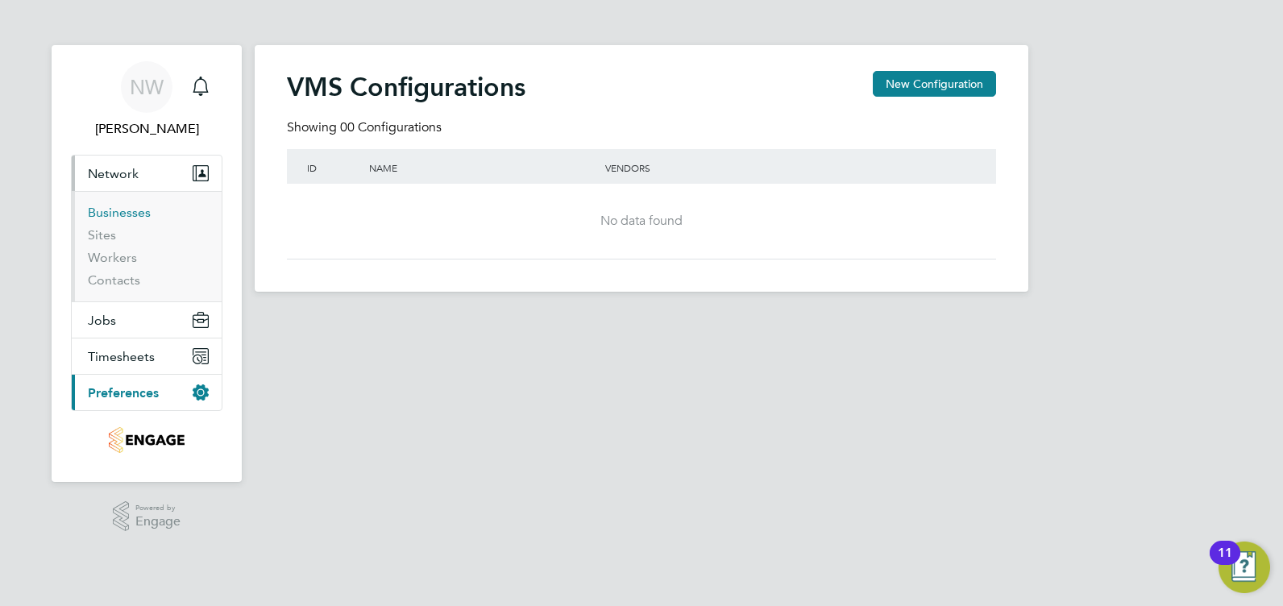
click at [110, 208] on link "Businesses" at bounding box center [119, 212] width 63 height 15
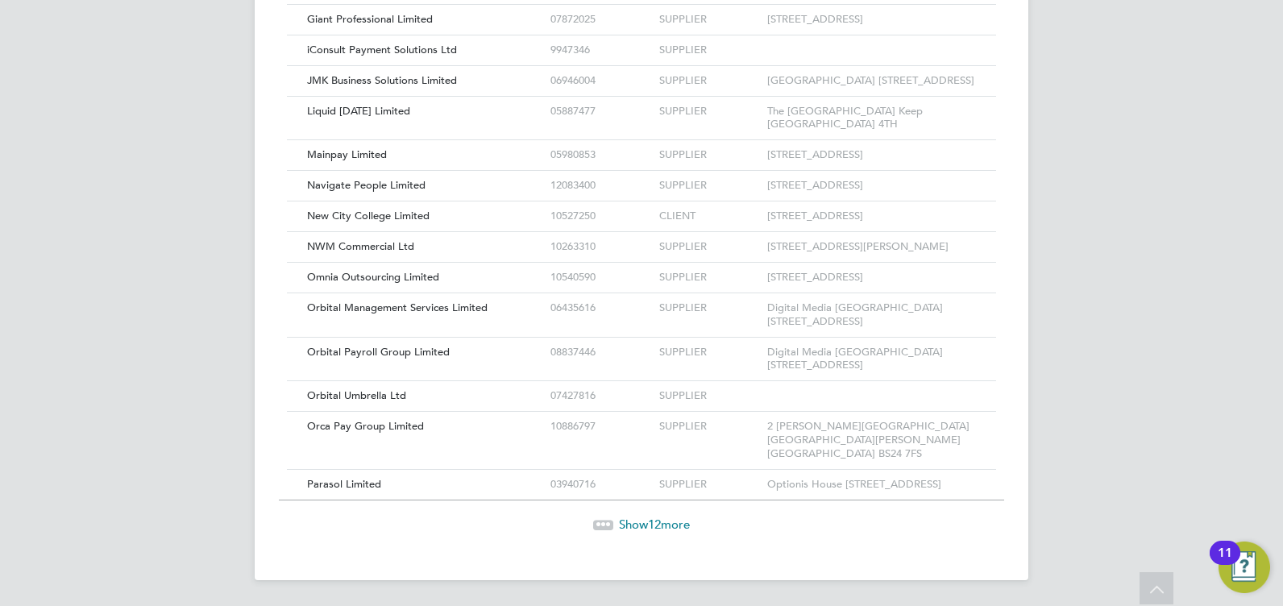
click at [634, 525] on span "Show 12 more" at bounding box center [654, 524] width 71 height 15
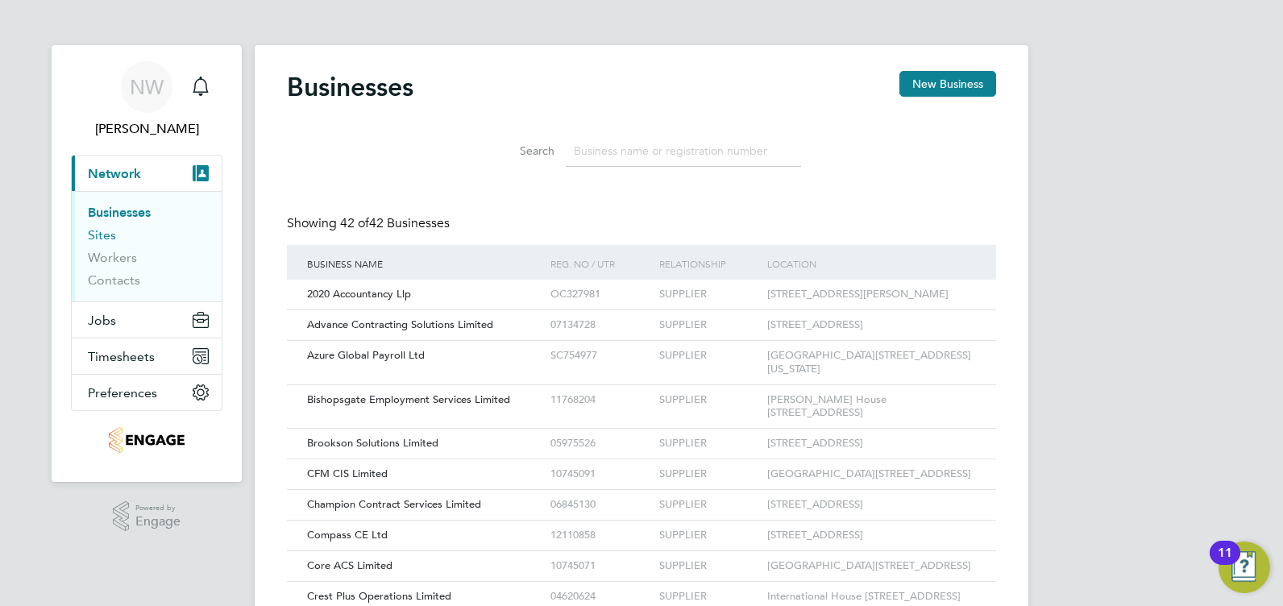
drag, startPoint x: 97, startPoint y: 227, endPoint x: 163, endPoint y: 305, distance: 102.4
click at [98, 227] on link "Sites" at bounding box center [102, 234] width 28 height 15
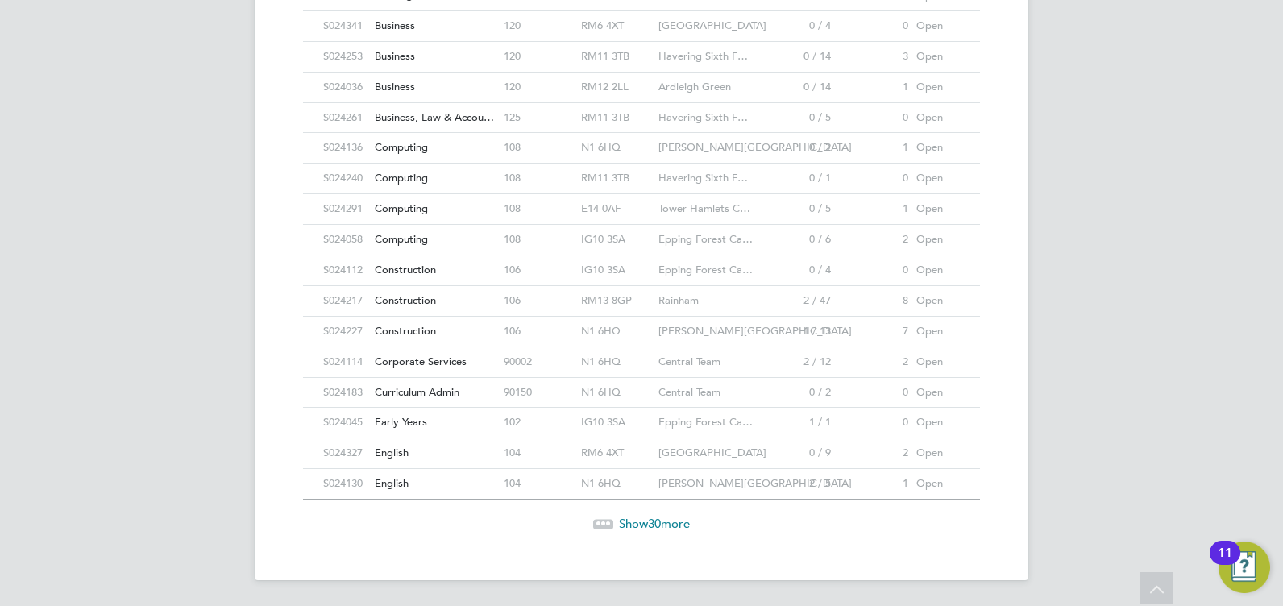
click at [681, 526] on span "Show 30 more" at bounding box center [654, 523] width 71 height 15
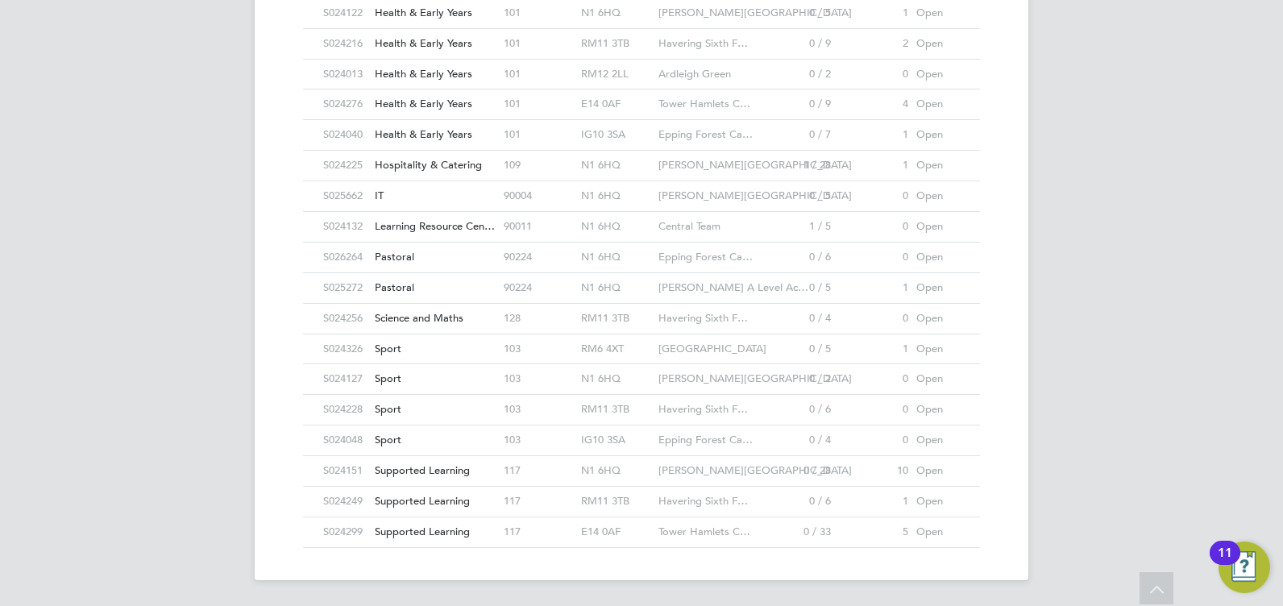
click at [911, 472] on div "10" at bounding box center [873, 471] width 77 height 30
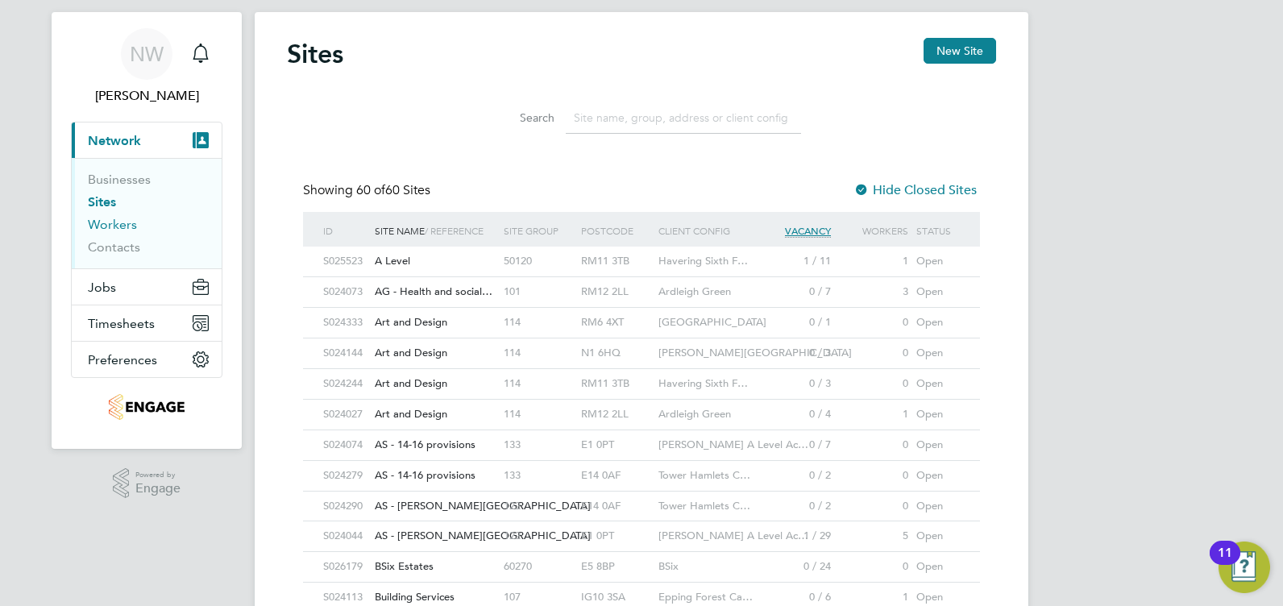
click at [126, 224] on link "Workers" at bounding box center [112, 224] width 49 height 15
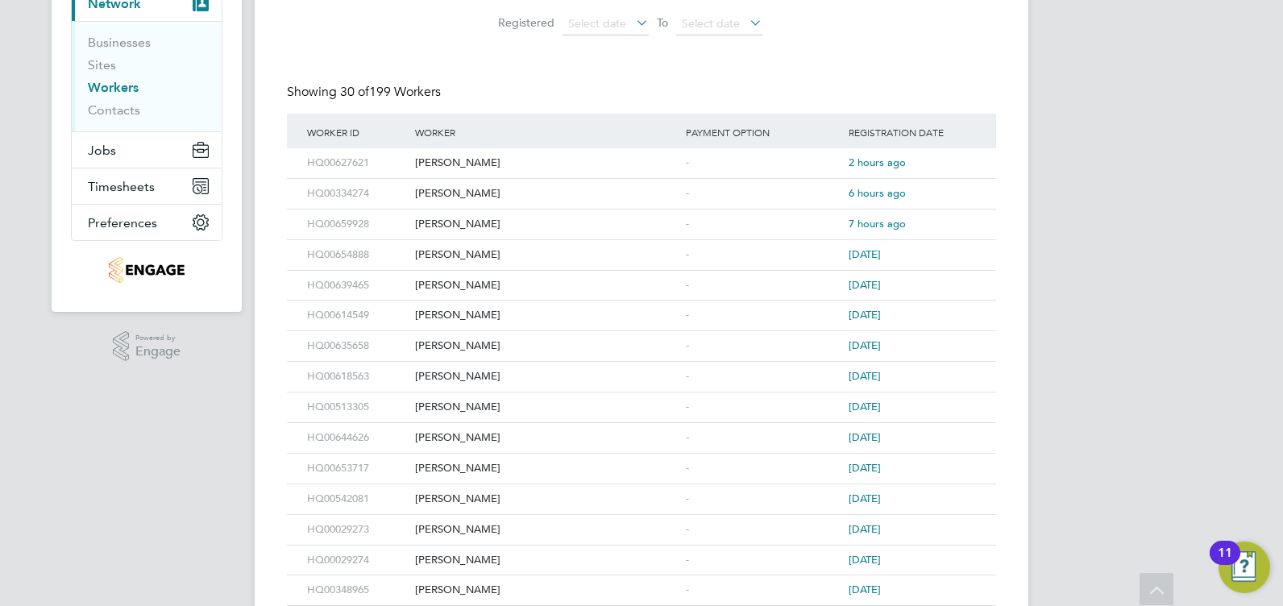
scroll to position [9, 0]
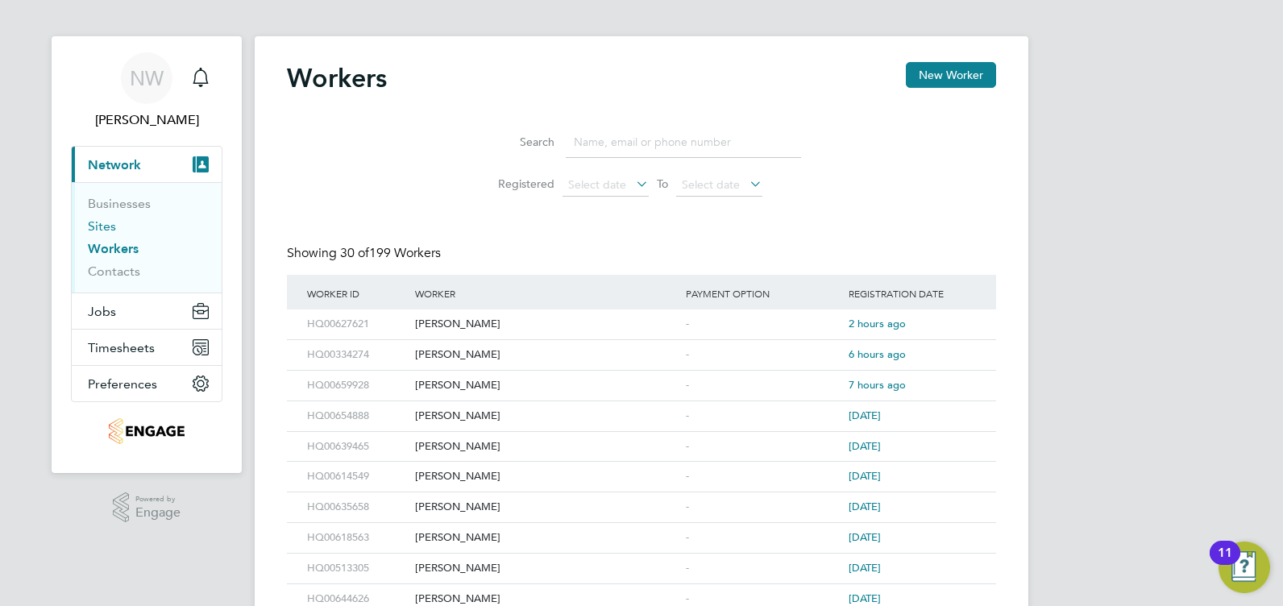
click at [110, 227] on link "Sites" at bounding box center [102, 225] width 28 height 15
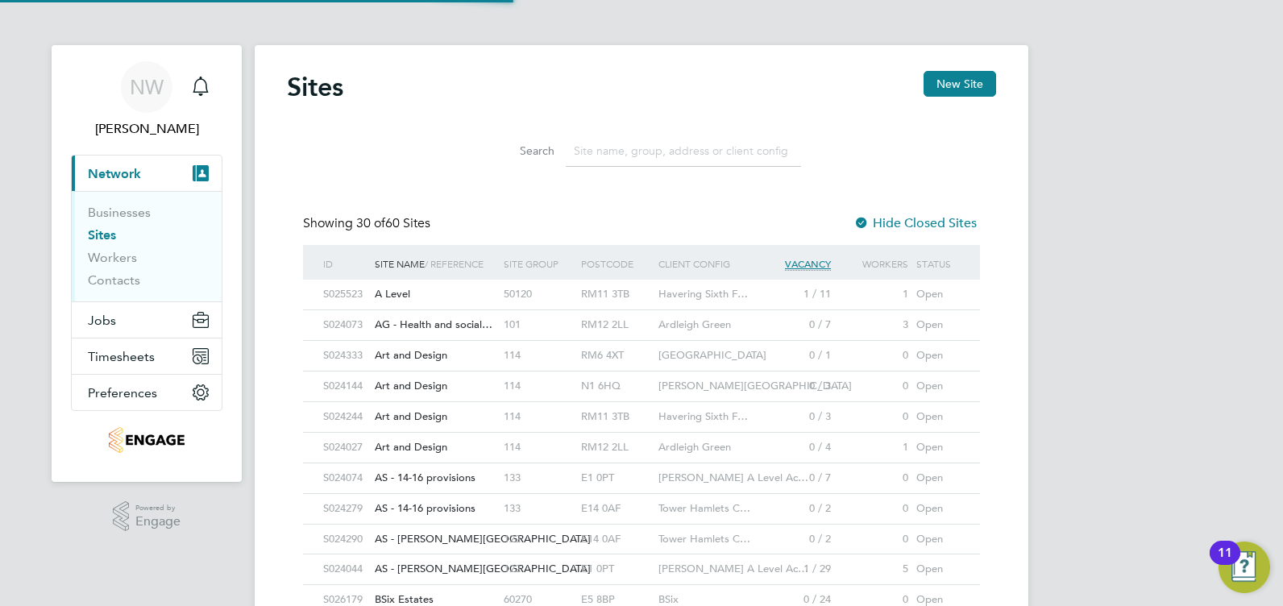
scroll to position [8, 8]
click at [111, 214] on link "Businesses" at bounding box center [119, 212] width 63 height 15
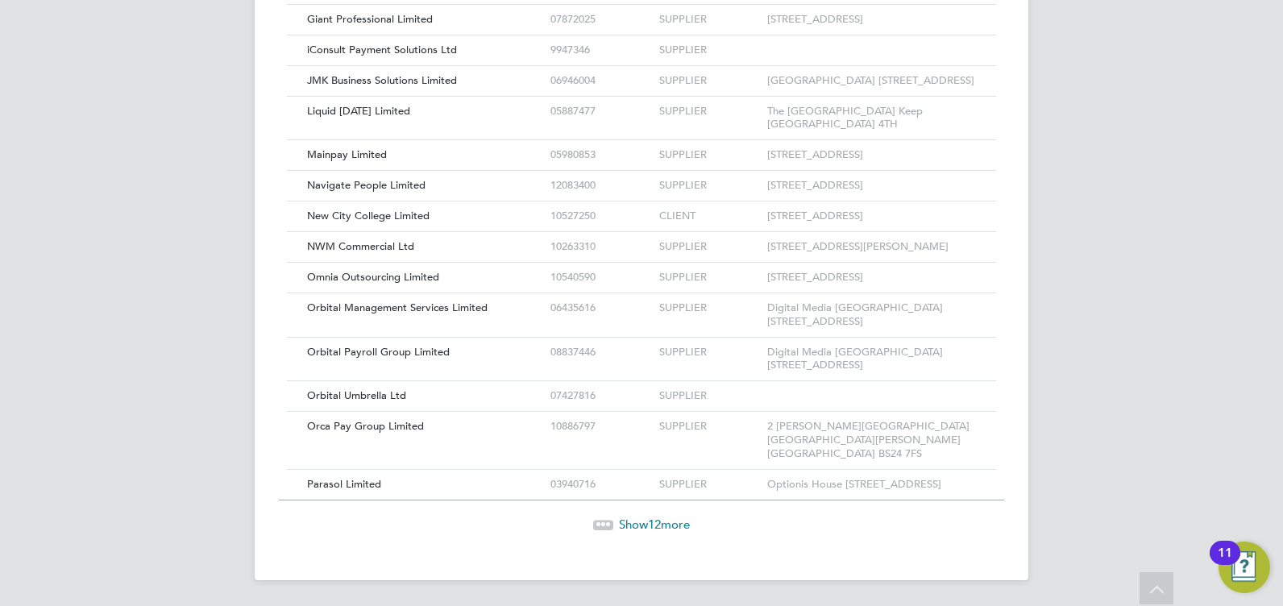
click at [659, 523] on span "12" at bounding box center [654, 524] width 13 height 15
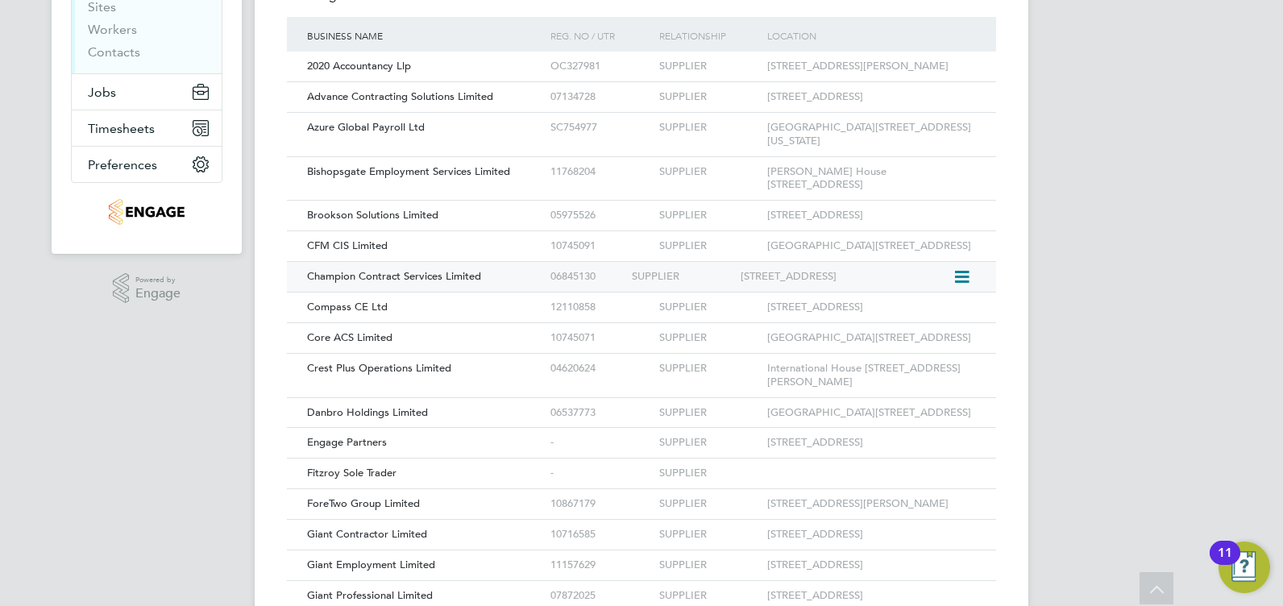
click at [471, 292] on div "Champion Contract Services Limited 06845130 SUPPLIER 1 Worsley Court High Stree…" at bounding box center [641, 276] width 709 height 31
click at [453, 283] on span "Champion Contract Services Limited" at bounding box center [394, 276] width 174 height 14
click at [147, 92] on button "Jobs" at bounding box center [147, 91] width 150 height 35
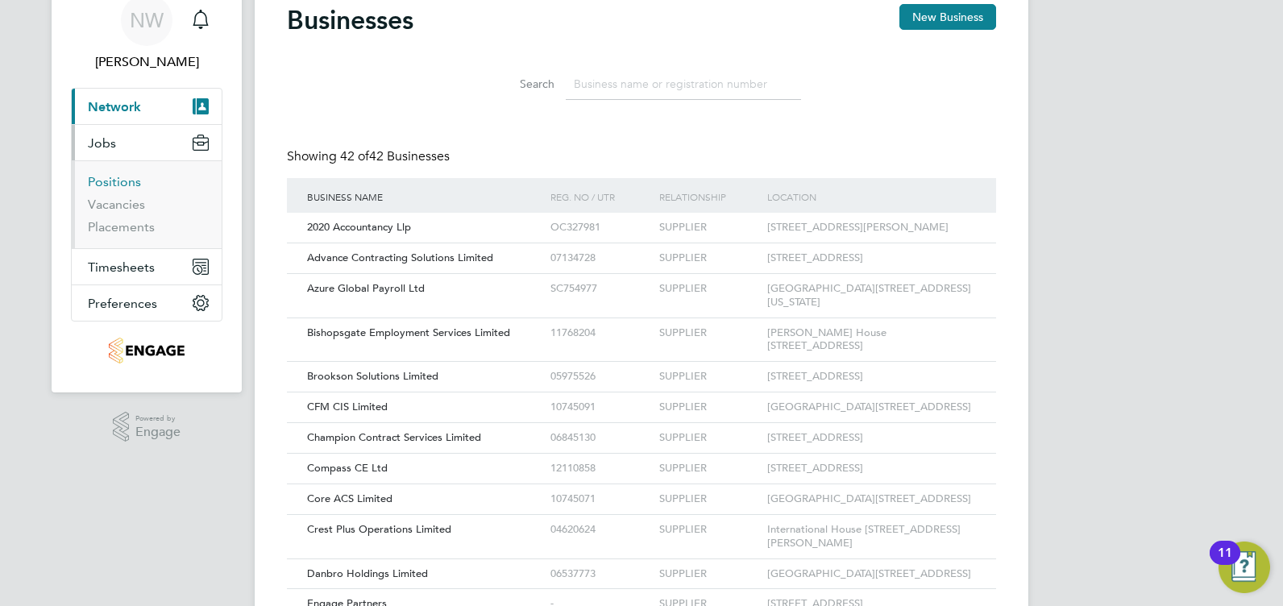
click at [103, 184] on link "Positions" at bounding box center [114, 181] width 53 height 15
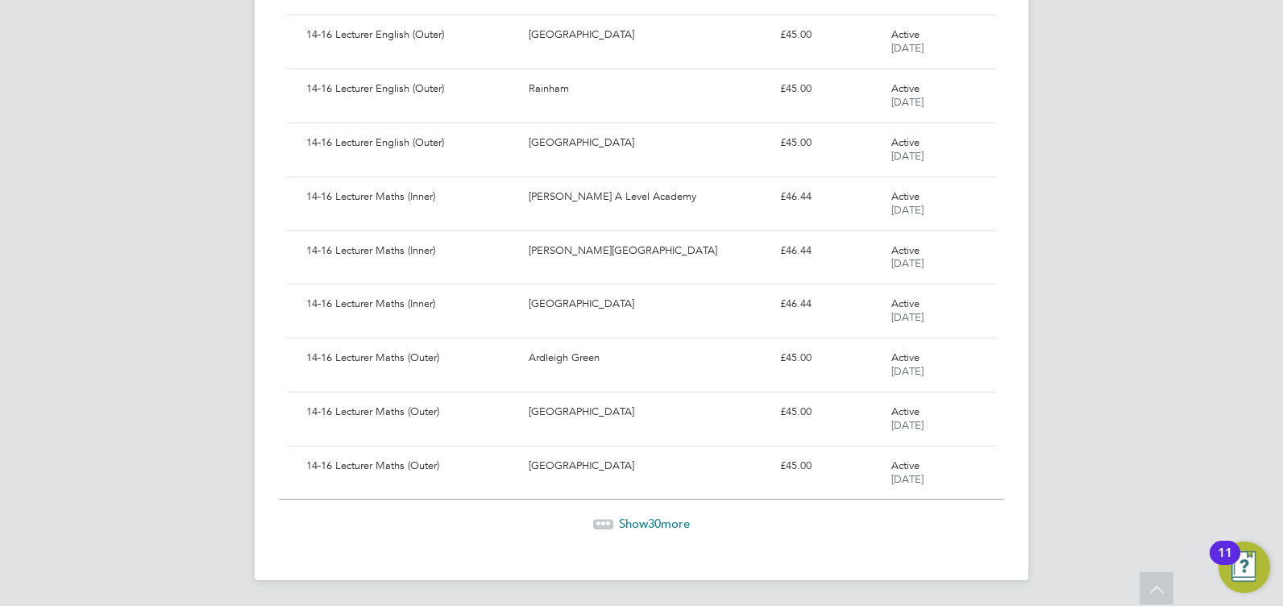
click at [638, 520] on span "Show 30 more" at bounding box center [654, 523] width 71 height 15
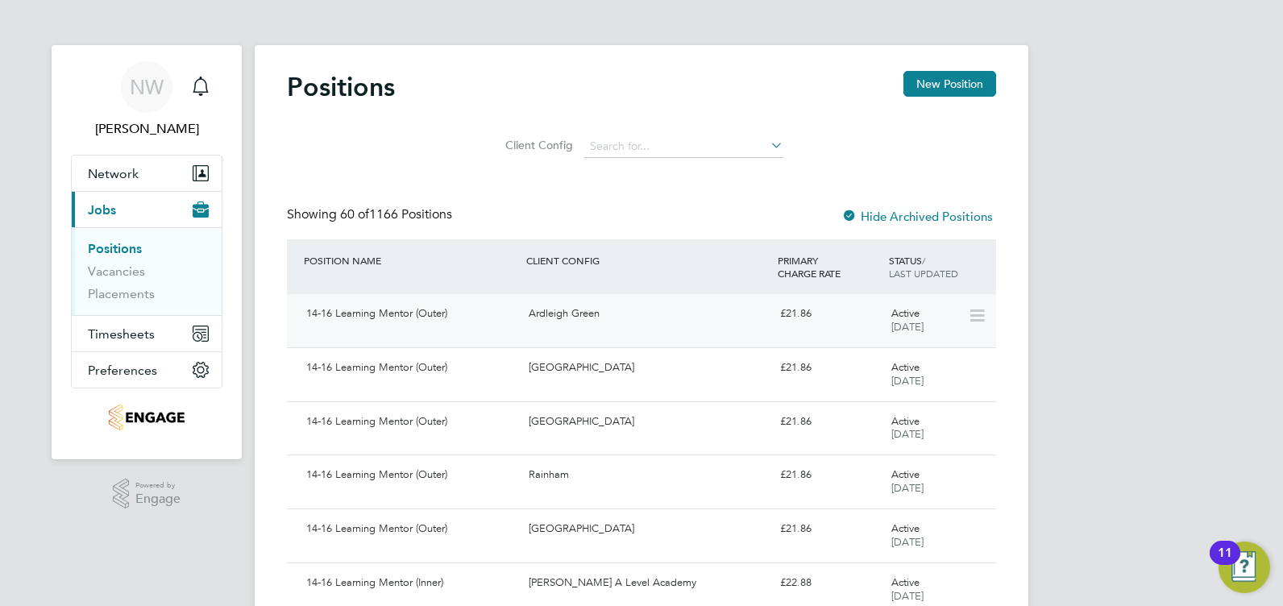
click at [695, 315] on div "Ardleigh Green" at bounding box center [647, 314] width 251 height 27
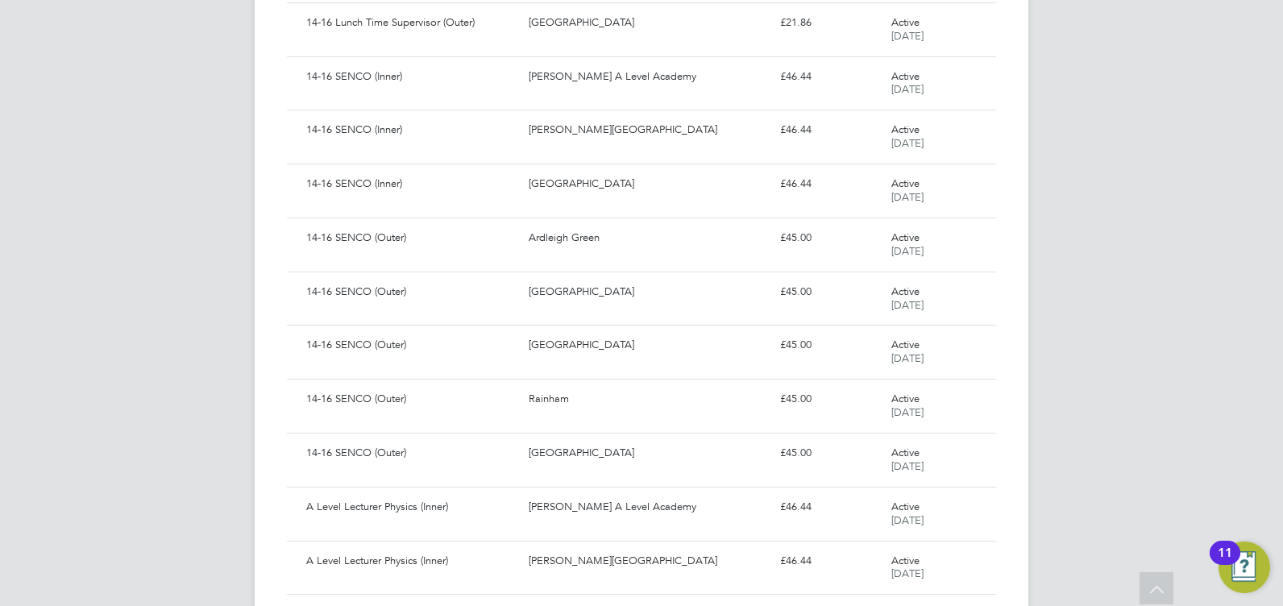
scroll to position [3023, 0]
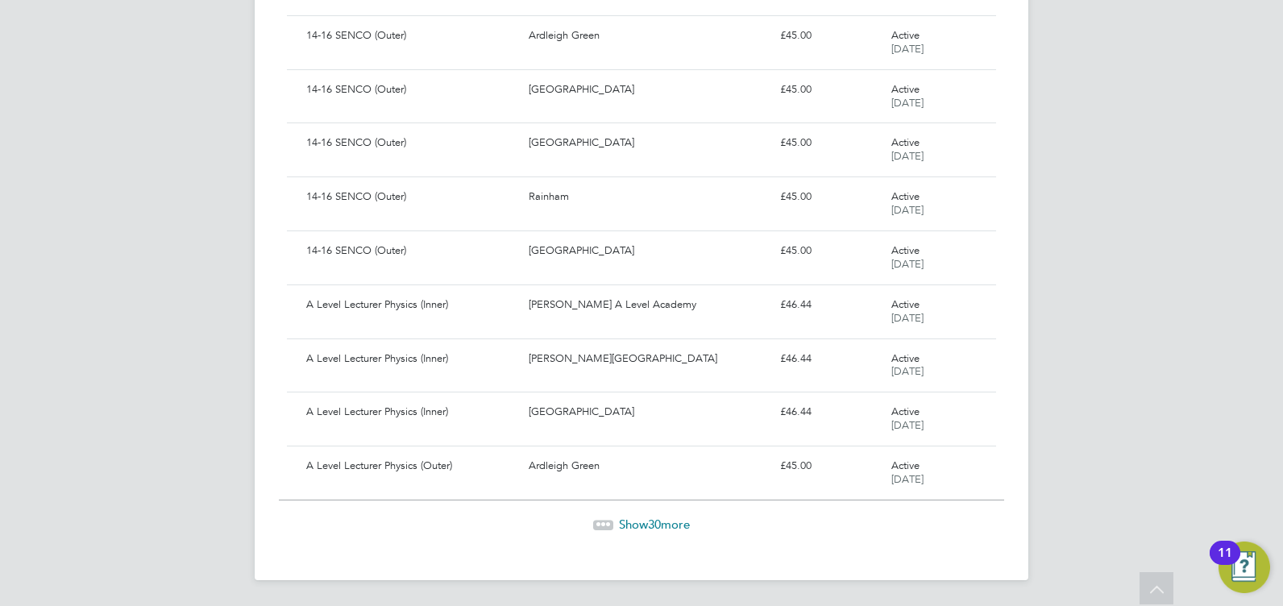
click at [641, 522] on span "Show 30 more" at bounding box center [654, 524] width 71 height 15
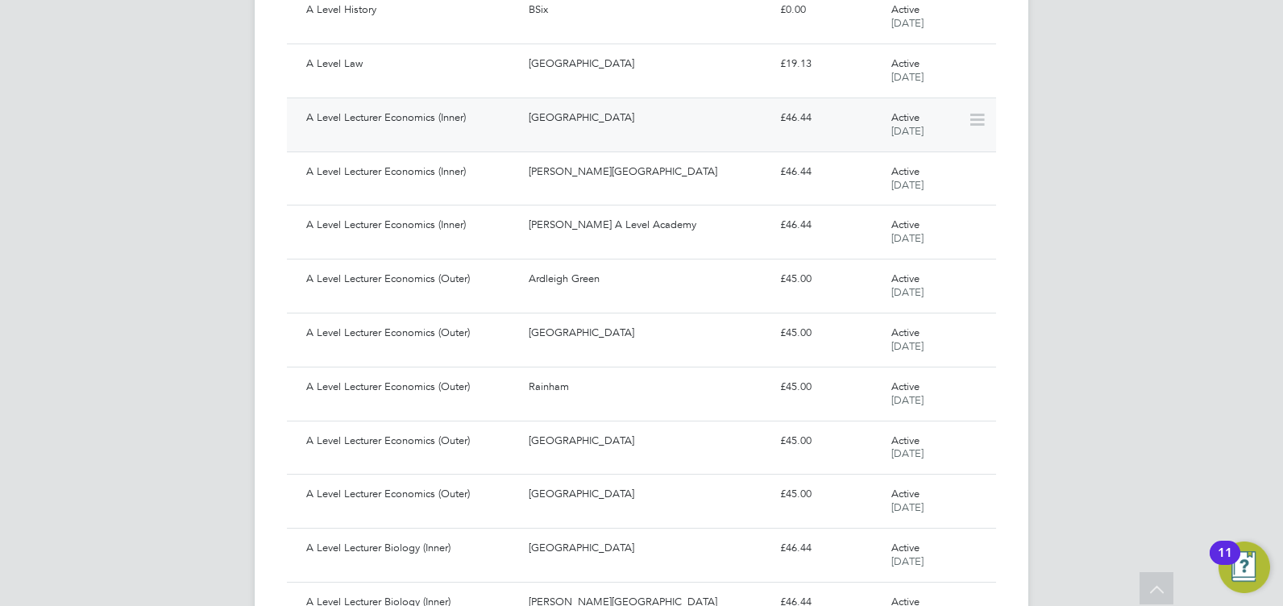
scroll to position [3829, 0]
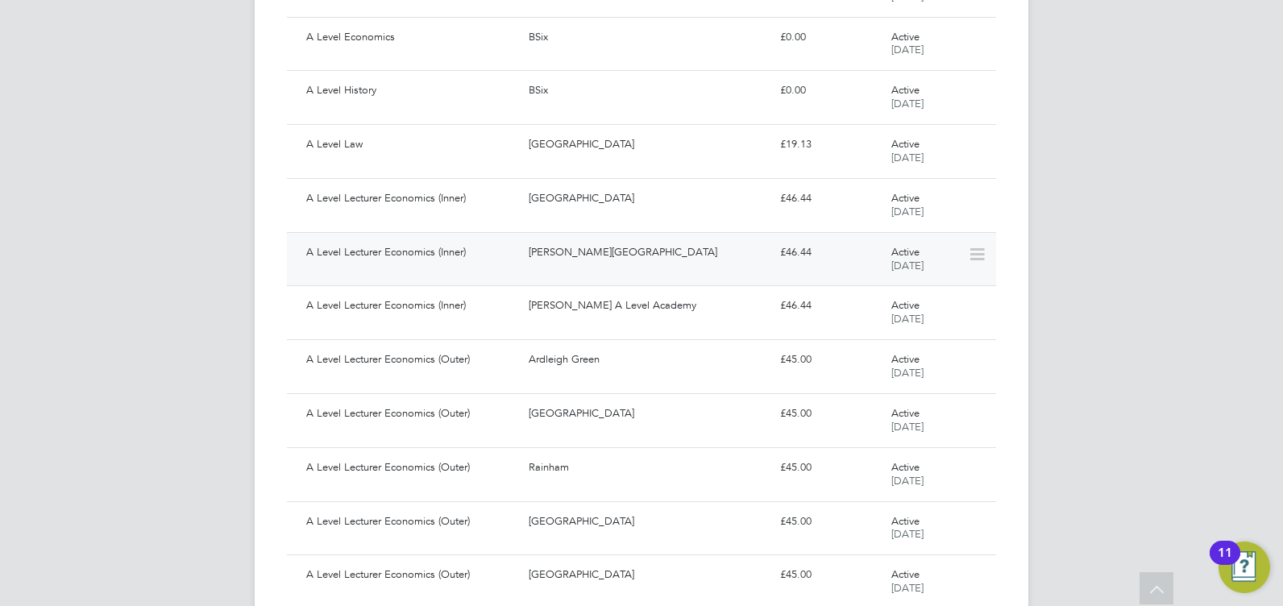
click at [607, 259] on div "[PERSON_NAME][GEOGRAPHIC_DATA]" at bounding box center [647, 252] width 251 height 27
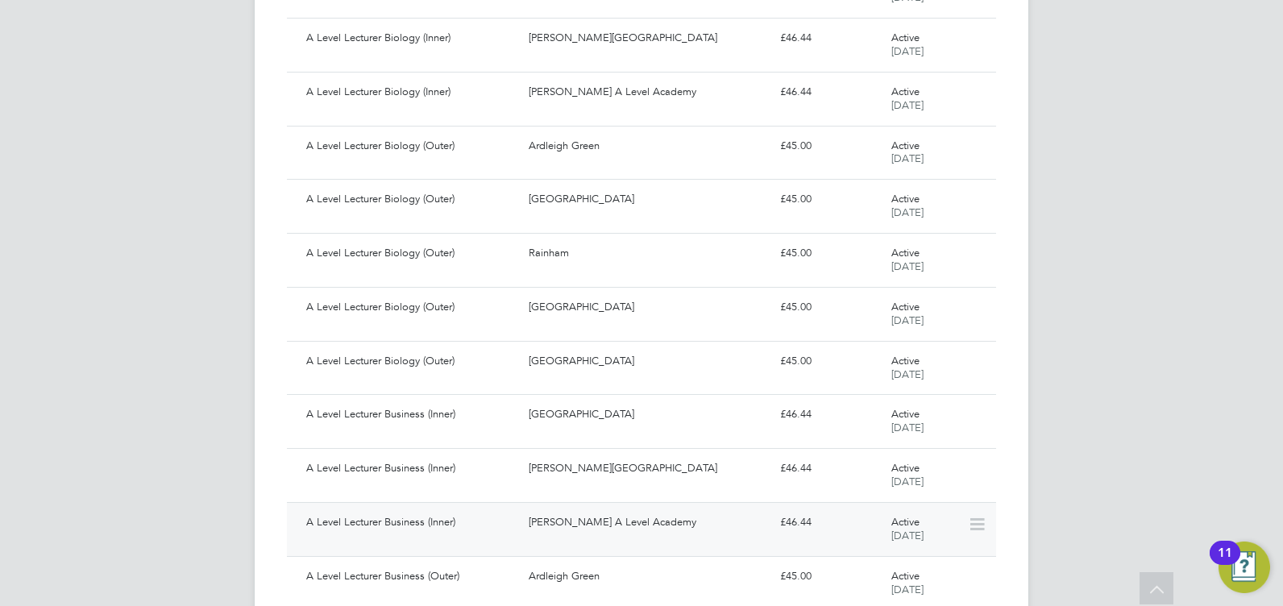
scroll to position [4638, 0]
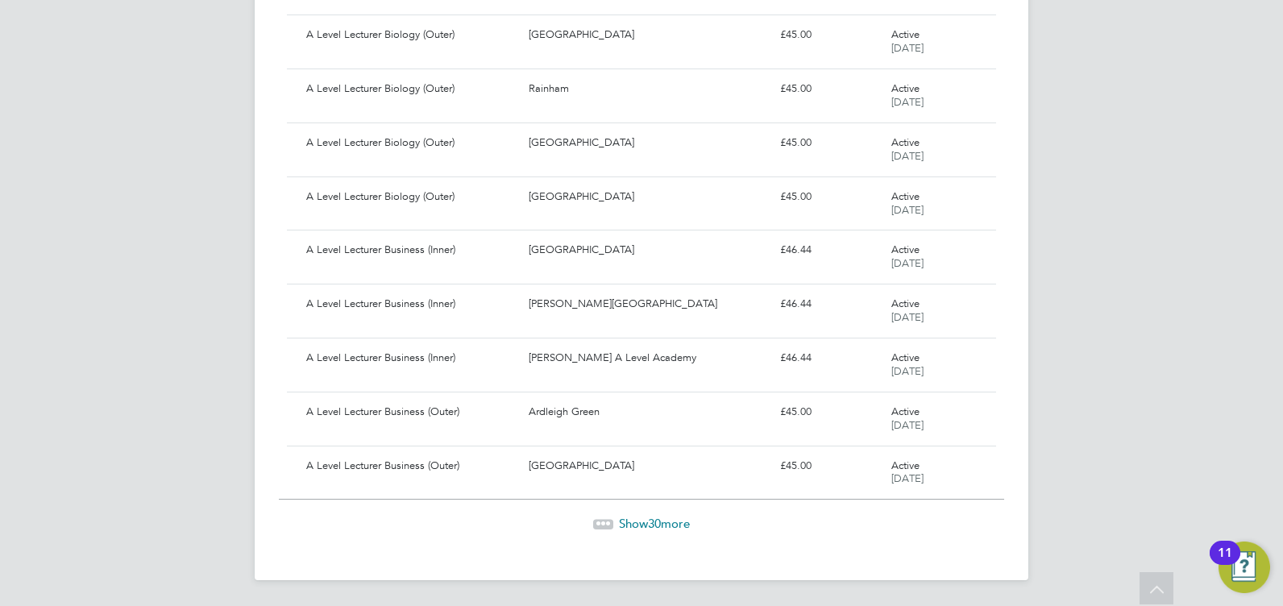
click at [637, 513] on div "Show 30 more" at bounding box center [641, 511] width 725 height 39
click at [637, 516] on span "Show 30 more" at bounding box center [654, 523] width 71 height 15
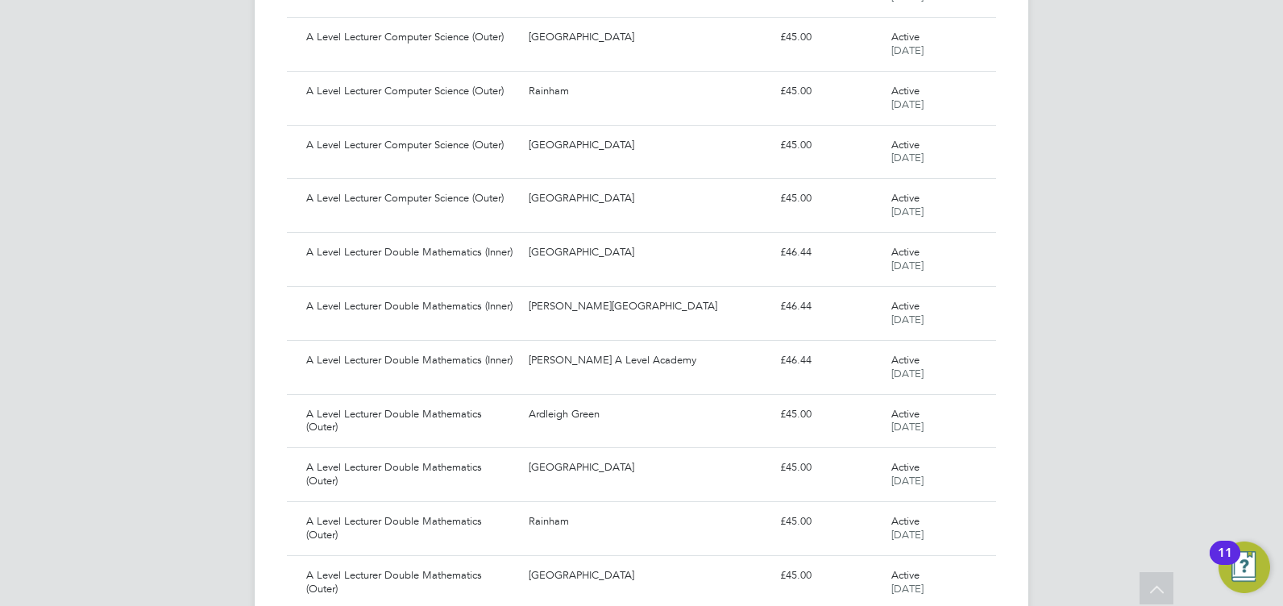
scroll to position [6252, 0]
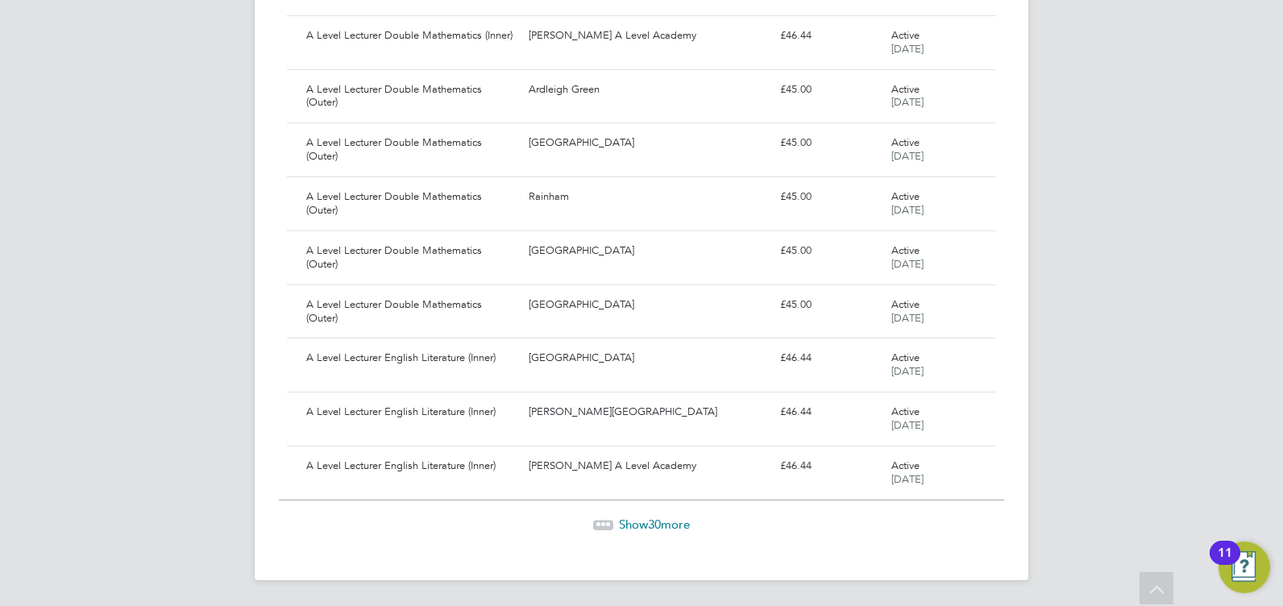
click at [656, 525] on span "30" at bounding box center [654, 524] width 13 height 15
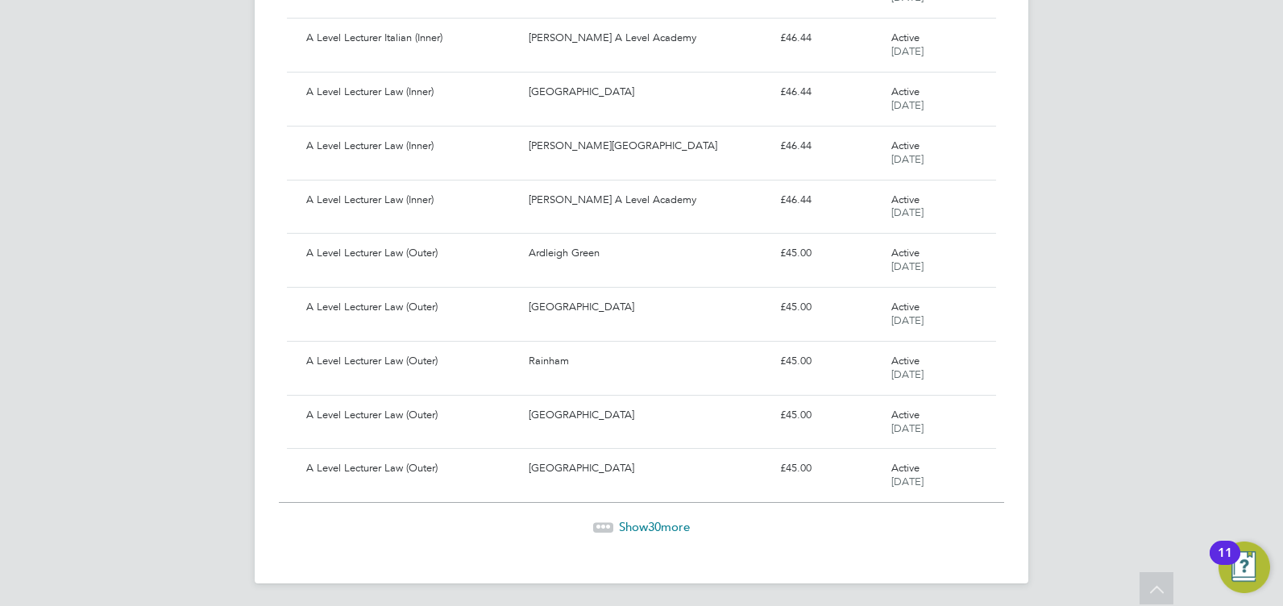
scroll to position [7867, 0]
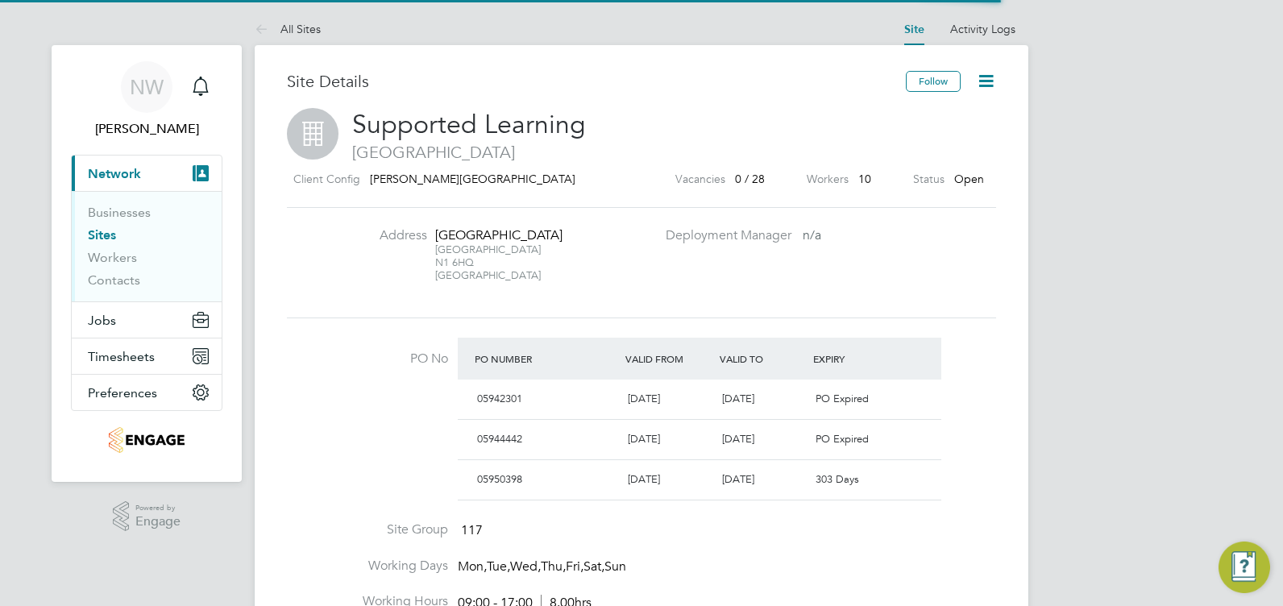
scroll to position [27, 152]
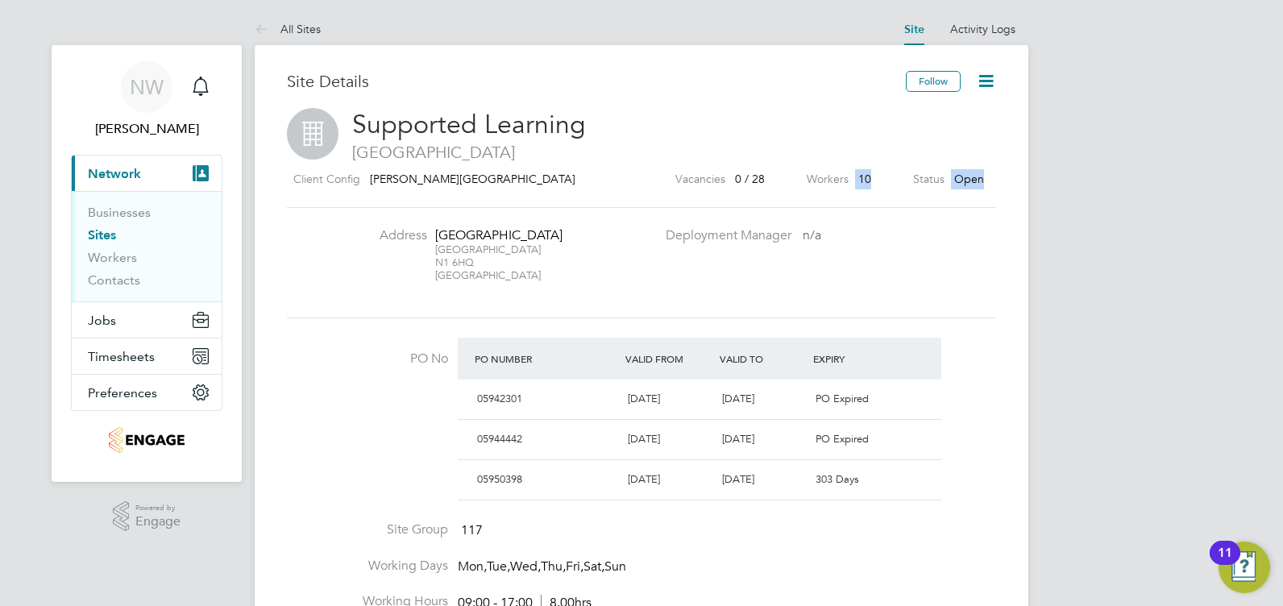
drag, startPoint x: 979, startPoint y: 175, endPoint x: 766, endPoint y: 181, distance: 212.8
click at [769, 181] on div "Client Config [PERSON_NAME][GEOGRAPHIC_DATA] Vacancies 0 / 28 Workers 10 Status…" at bounding box center [641, 182] width 709 height 26
drag, startPoint x: 766, startPoint y: 181, endPoint x: 679, endPoint y: 181, distance: 87.0
click at [679, 181] on label "Vacancies" at bounding box center [700, 179] width 50 height 20
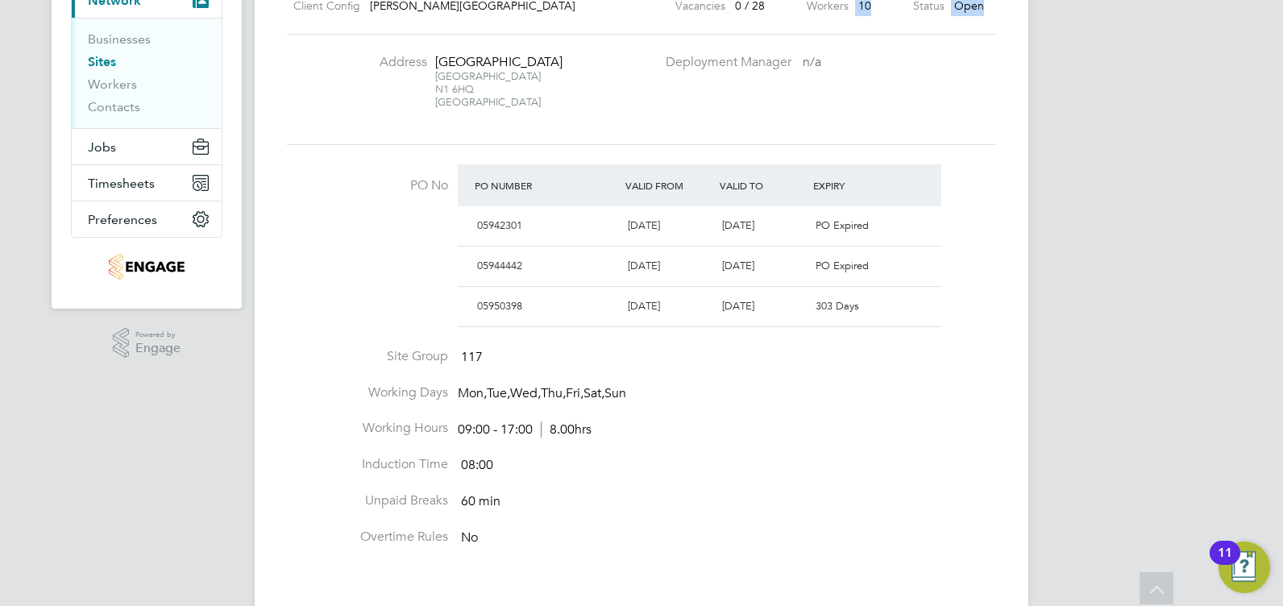
scroll to position [93, 0]
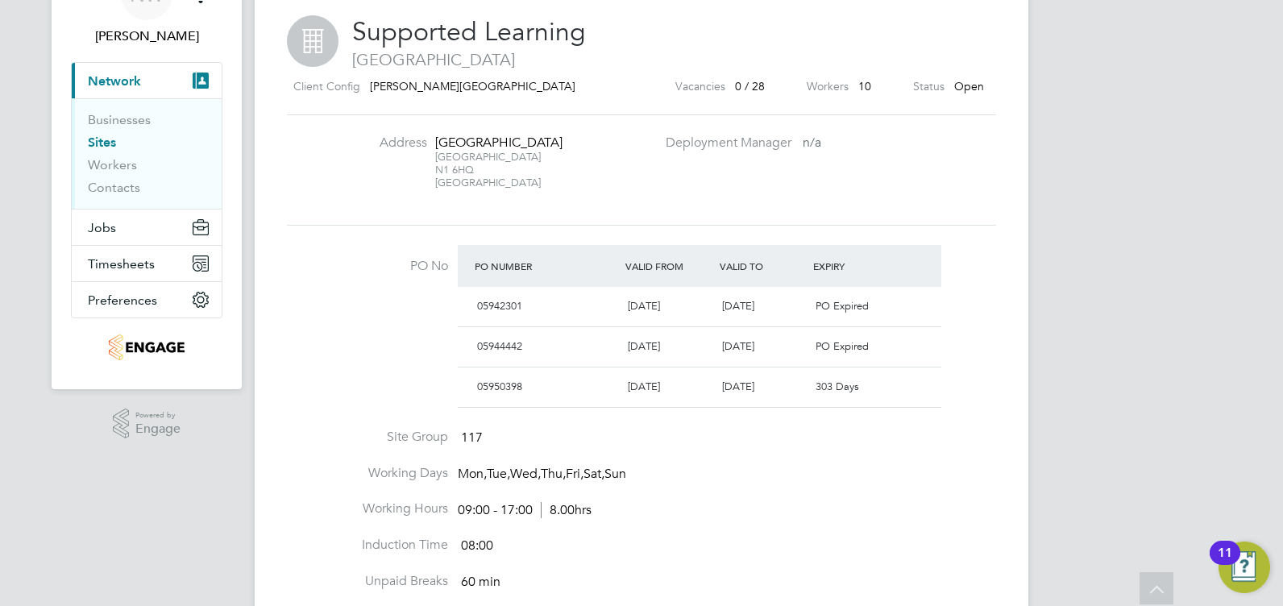
click at [1138, 131] on div "NW [PERSON_NAME] Notifications Applications: Current page: Network Businesses S…" at bounding box center [641, 538] width 1283 height 1263
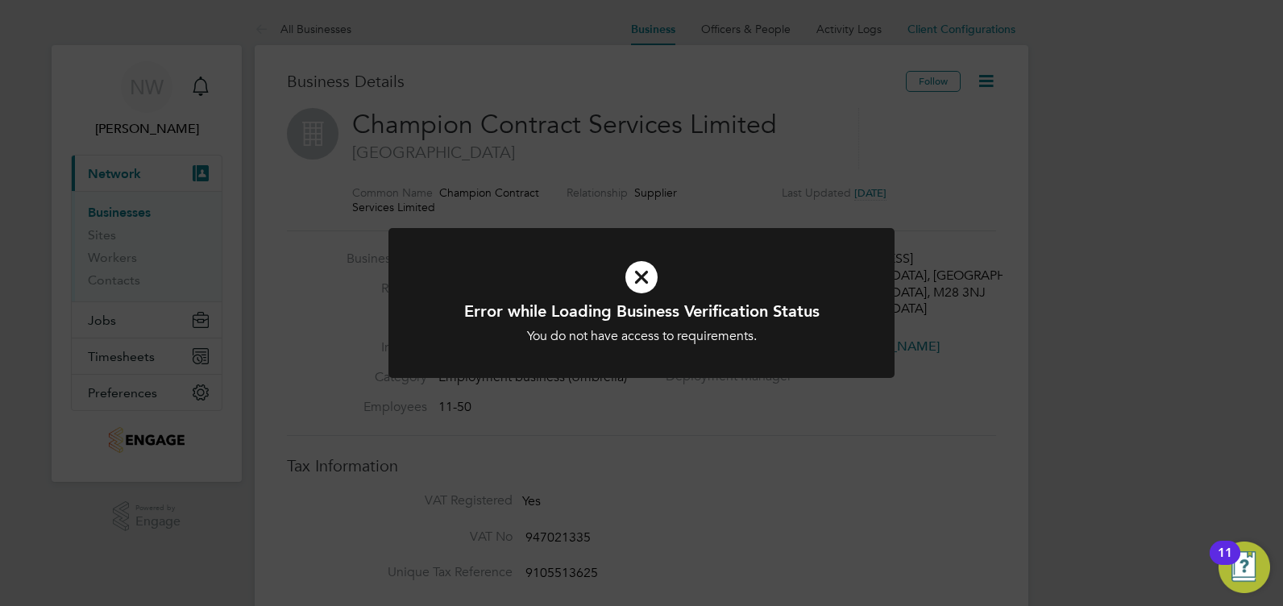
click at [758, 302] on h1 "Error while Loading Business Verification Status" at bounding box center [641, 311] width 419 height 21
click at [750, 316] on h1 "Error while Loading Business Verification Status" at bounding box center [641, 311] width 419 height 21
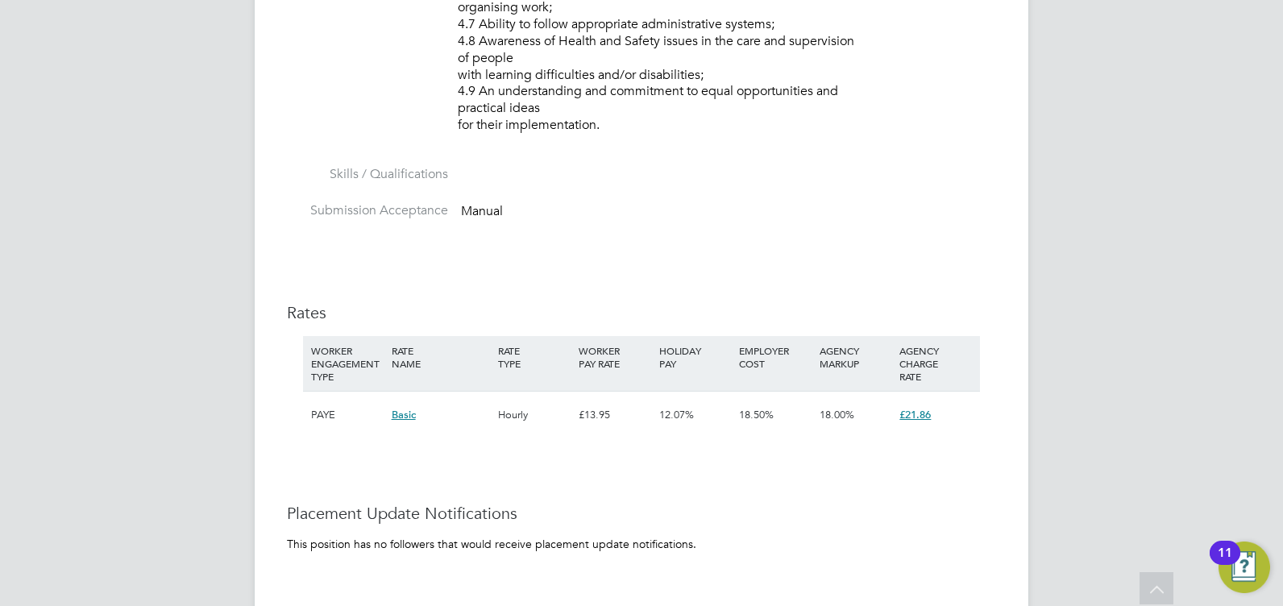
scroll to position [1960, 0]
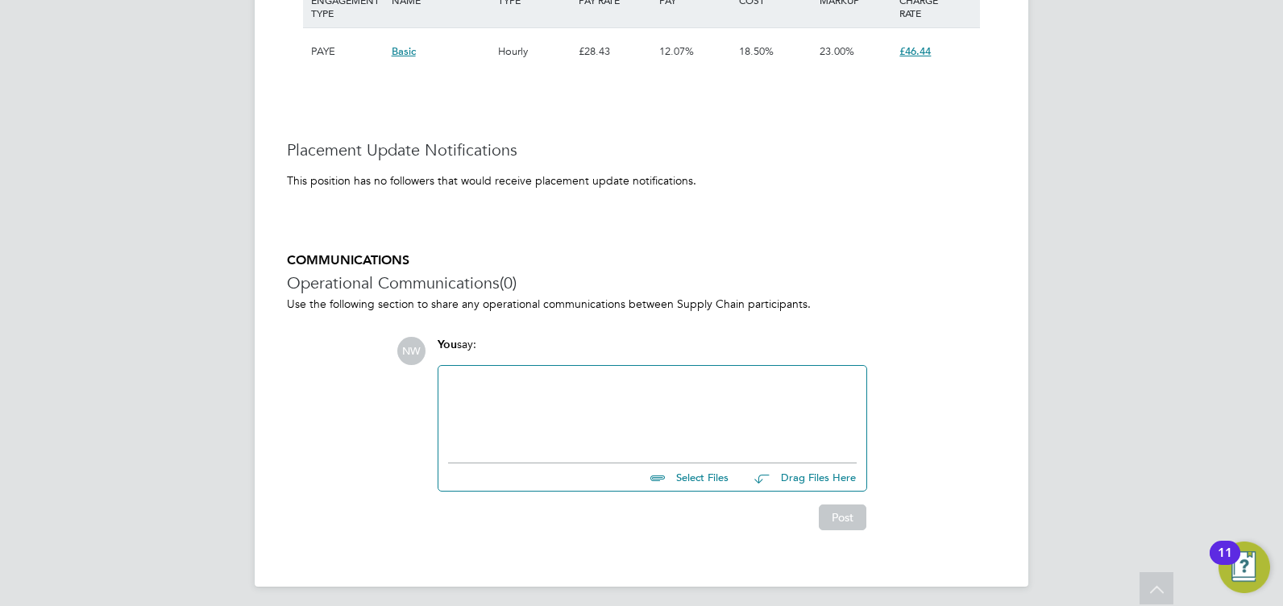
scroll to position [2746, 0]
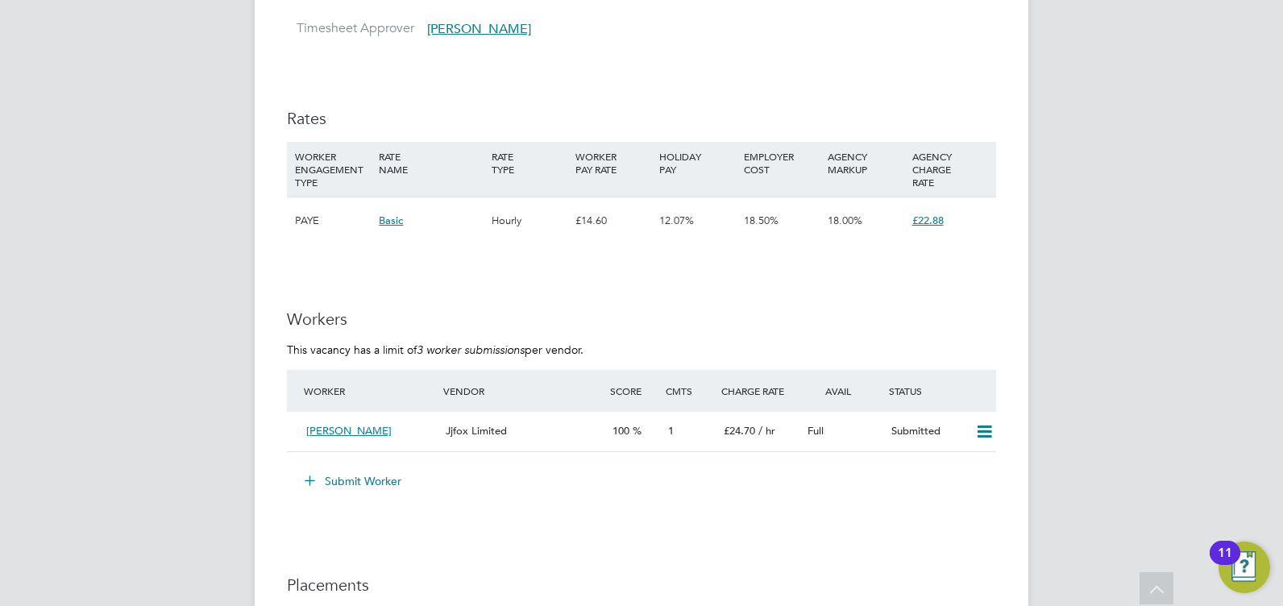
scroll to position [2498, 0]
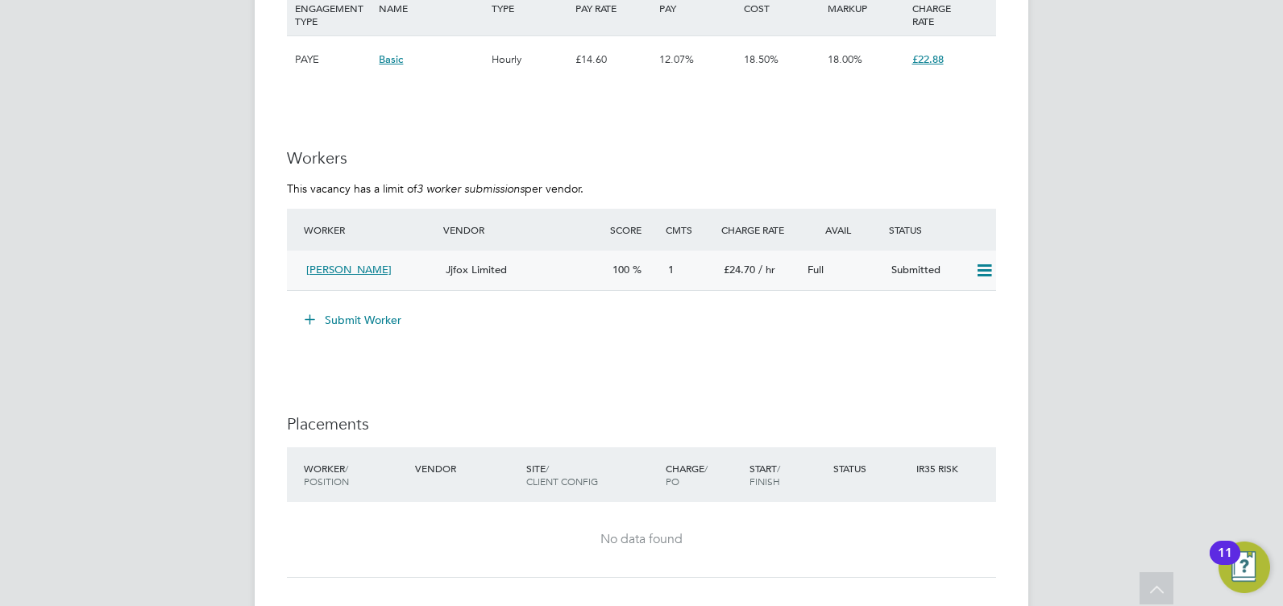
click at [672, 274] on span "1" at bounding box center [671, 270] width 6 height 14
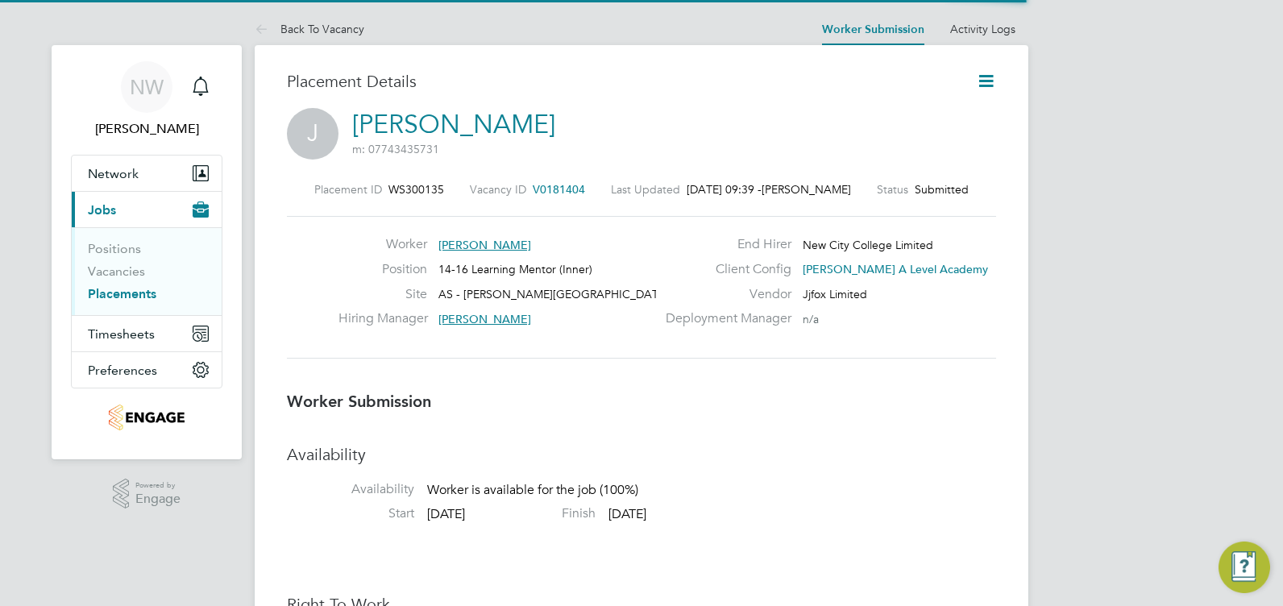
scroll to position [8, 8]
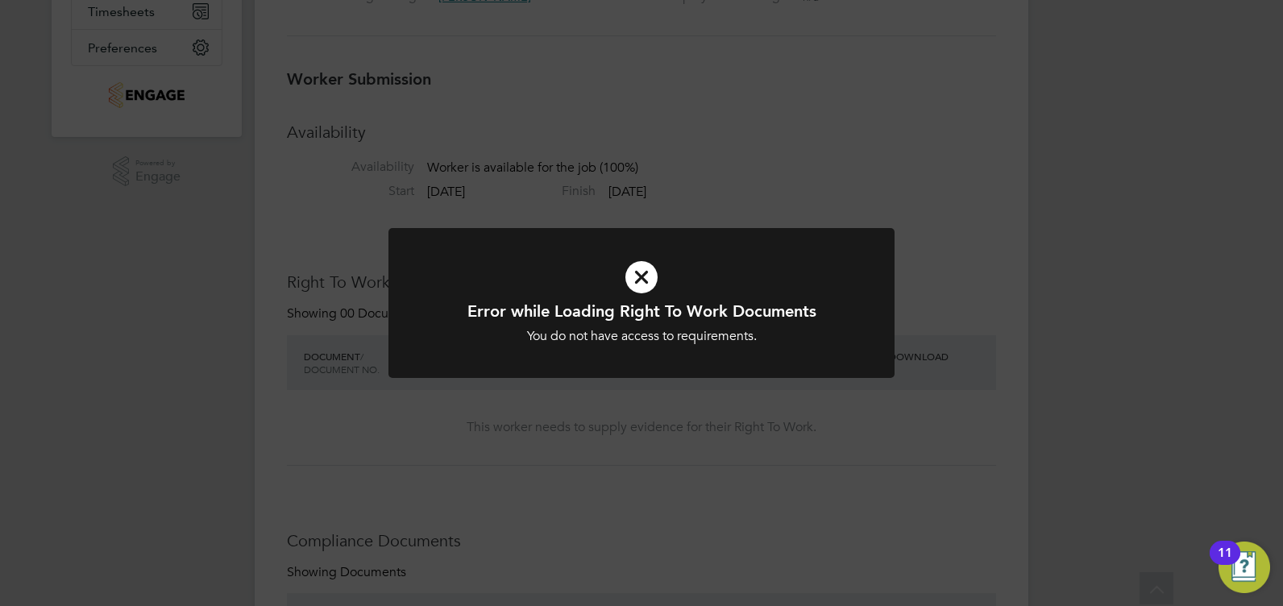
click at [716, 299] on icon at bounding box center [641, 277] width 419 height 63
click at [855, 298] on div at bounding box center [641, 303] width 506 height 151
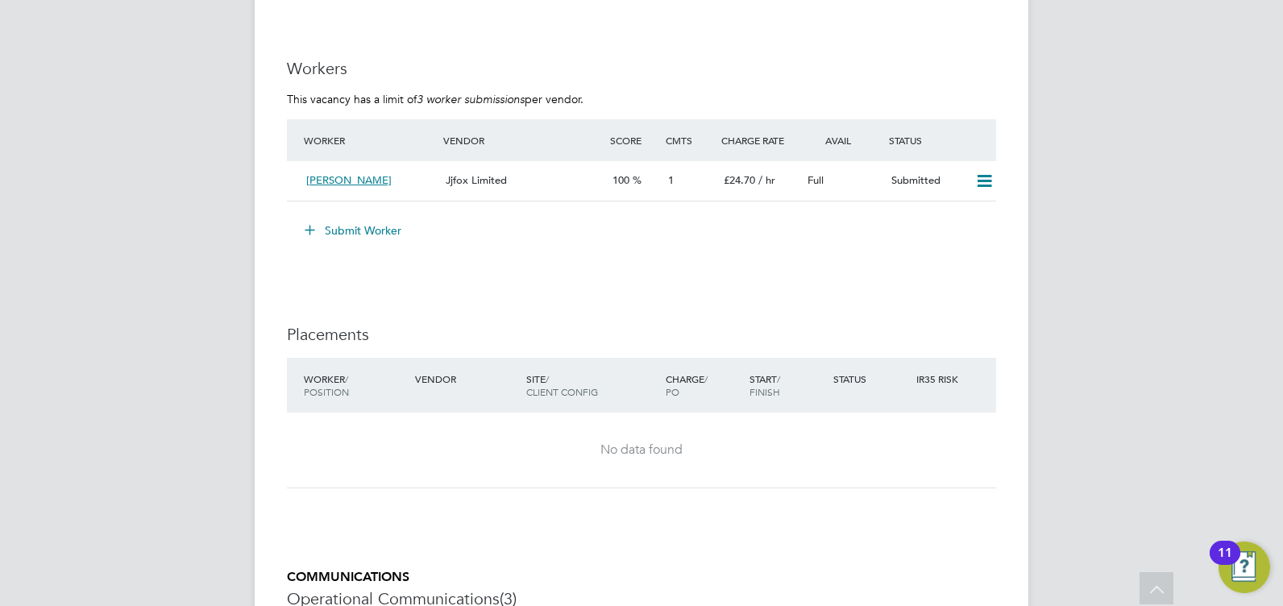
click at [358, 222] on button "Submit Worker" at bounding box center [353, 231] width 121 height 26
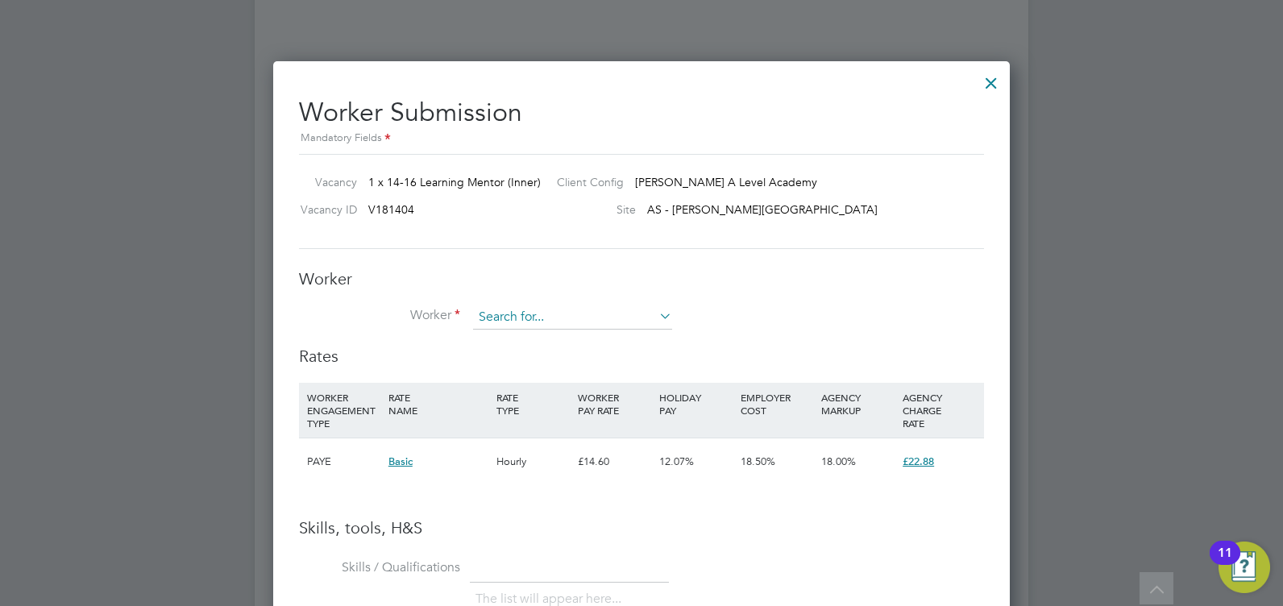
click at [565, 321] on input at bounding box center [572, 317] width 199 height 24
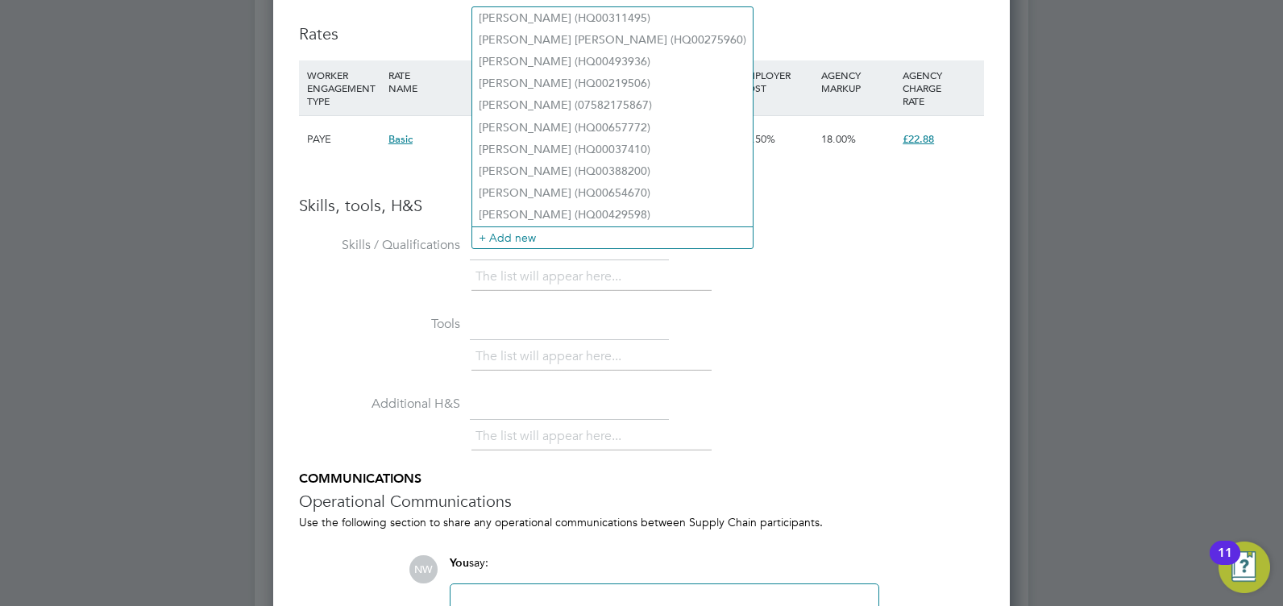
click at [782, 310] on li "Skills / Qualifications The list will appear here..." at bounding box center [641, 272] width 685 height 80
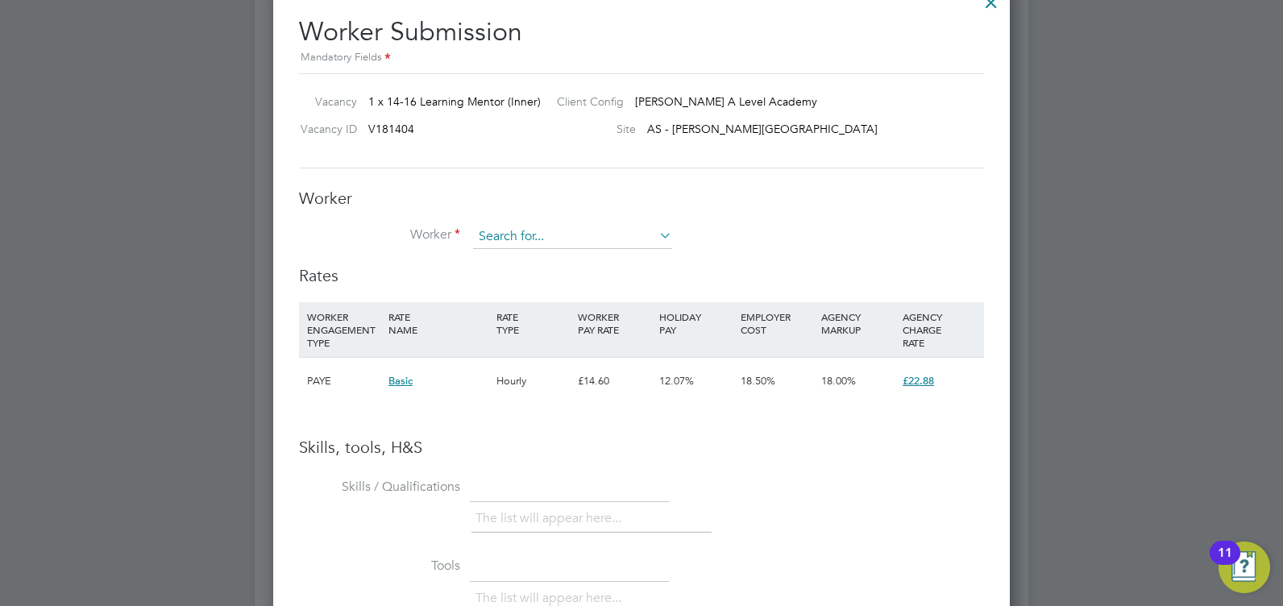
click at [570, 243] on input at bounding box center [572, 237] width 199 height 24
click at [573, 257] on li "Anur adha (HQ00659928)" at bounding box center [572, 260] width 201 height 22
type input "Anuradha (HQ00659928)"
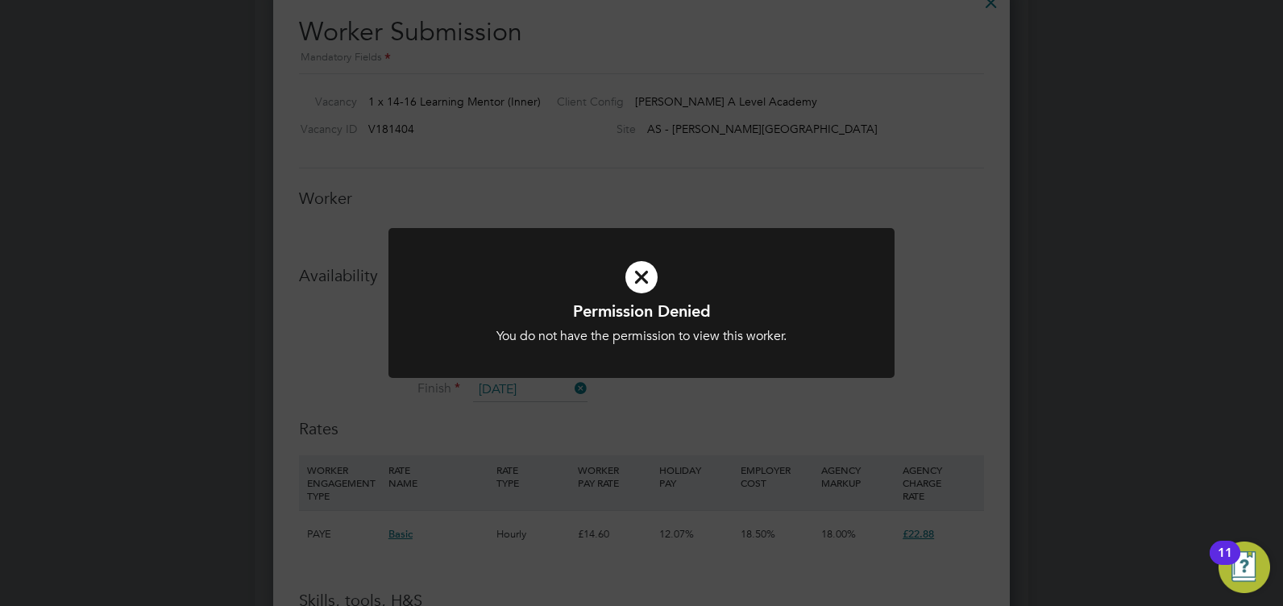
click at [784, 390] on div "Permission Denied You do not have the permission to view this worker. Cancel Ok…" at bounding box center [641, 313] width 506 height 170
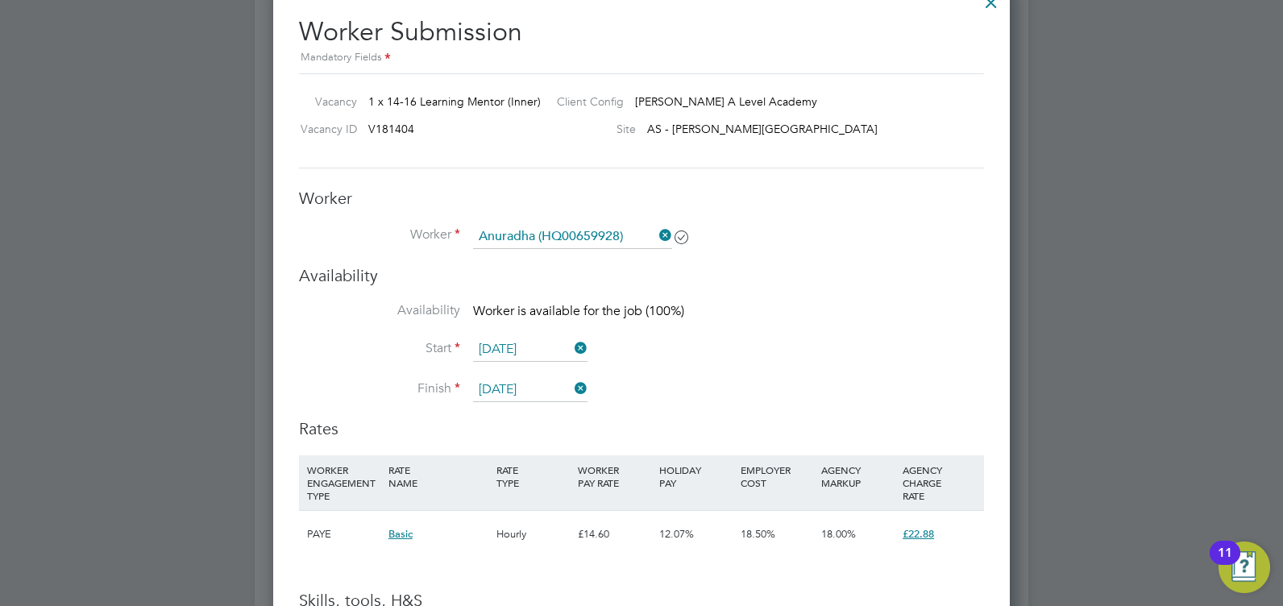
scroll to position [2346, 0]
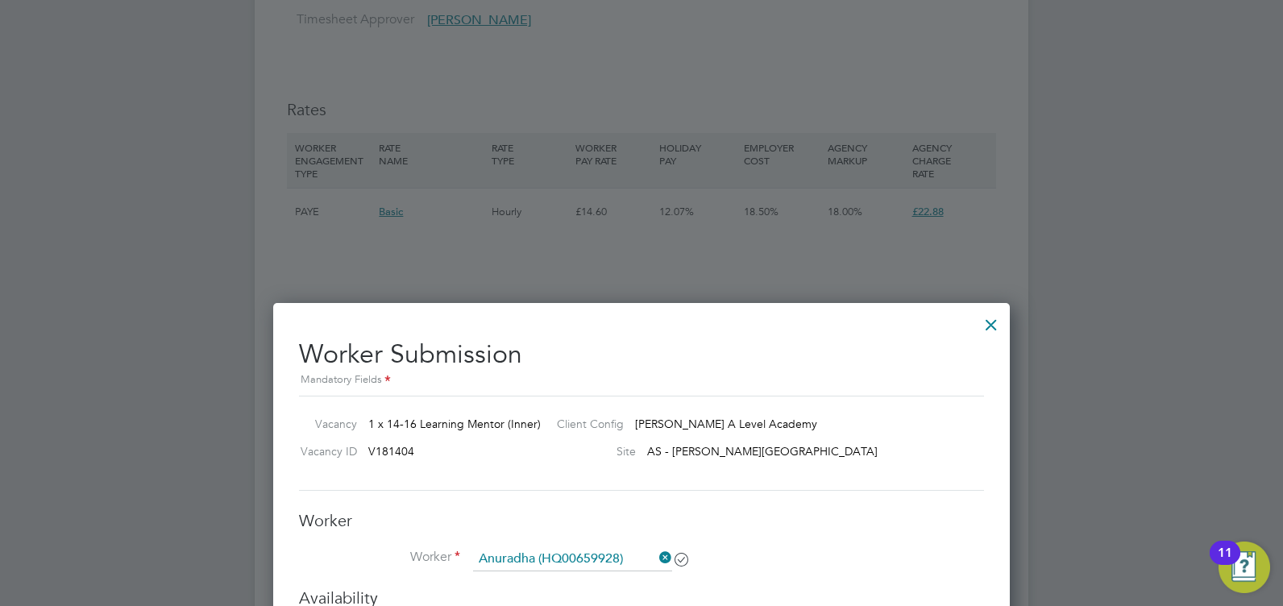
drag, startPoint x: 1000, startPoint y: 323, endPoint x: 990, endPoint y: 336, distance: 16.1
click at [999, 326] on div at bounding box center [991, 320] width 29 height 29
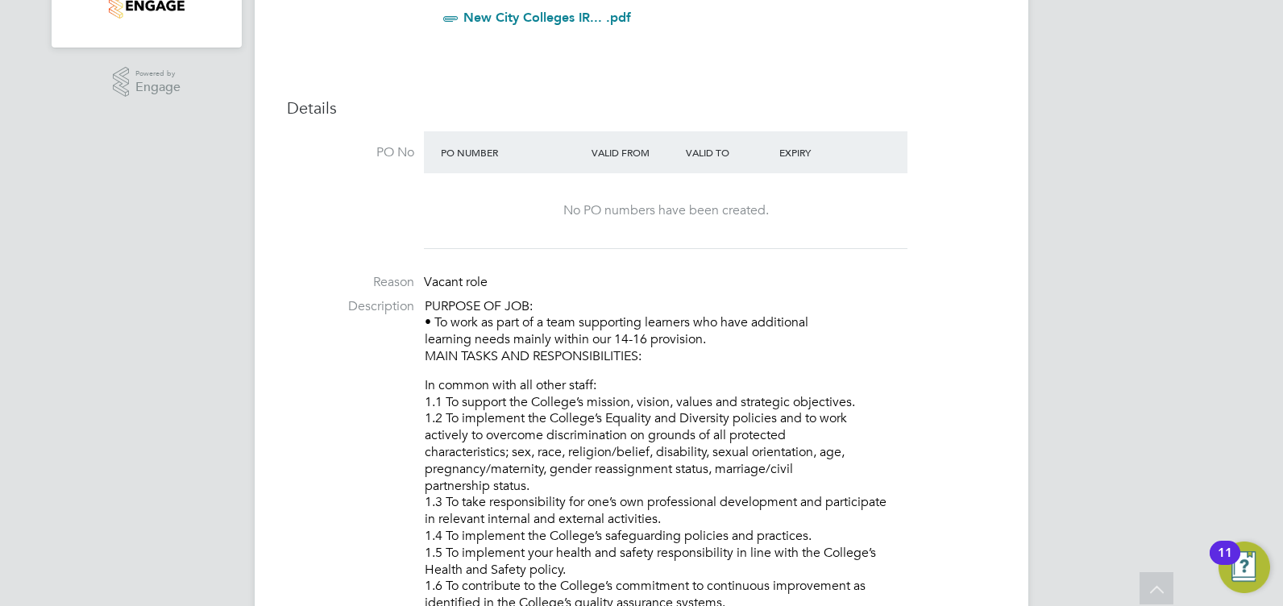
scroll to position [0, 0]
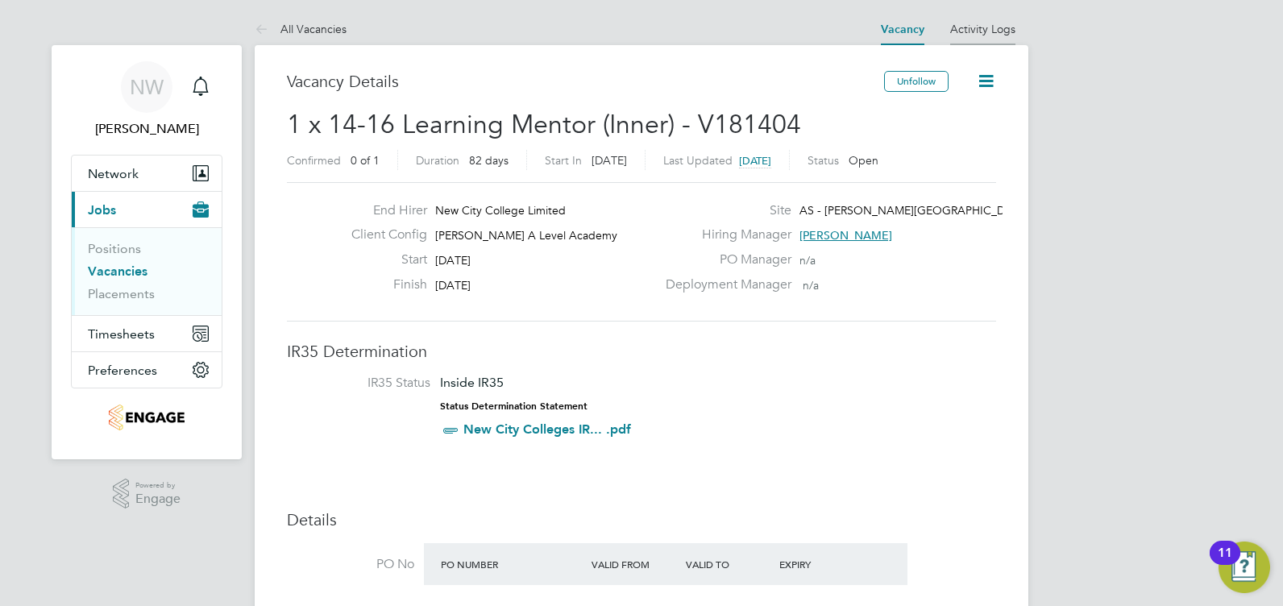
click at [979, 32] on link "Activity Logs" at bounding box center [982, 29] width 65 height 15
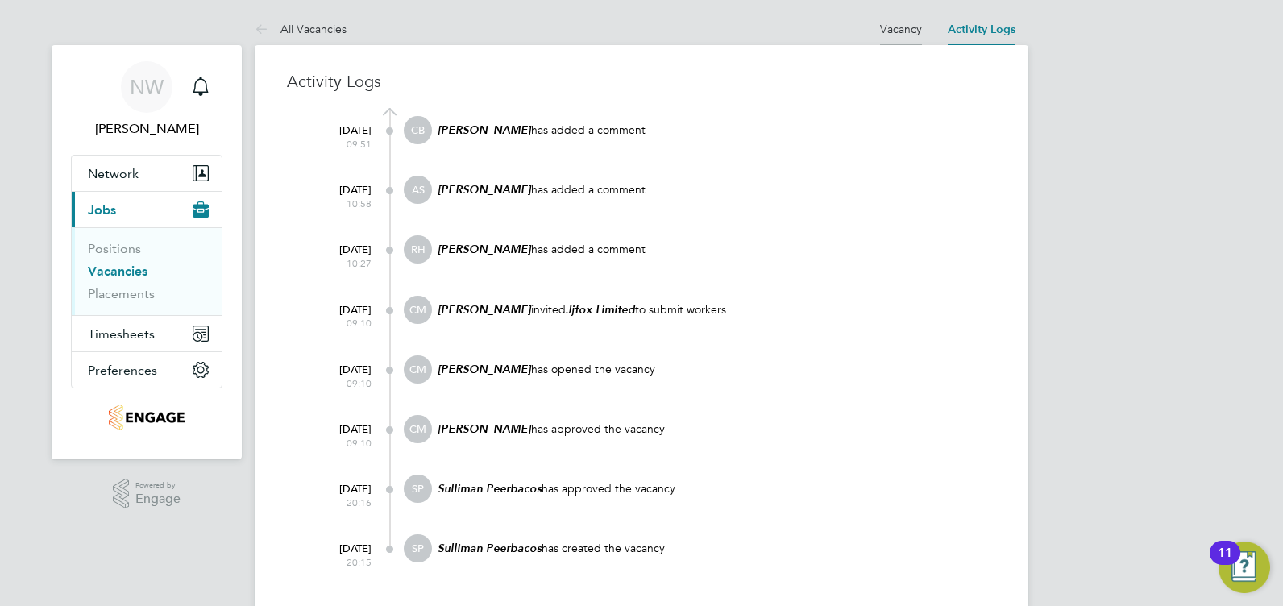
click at [898, 31] on link "Vacancy" at bounding box center [901, 29] width 42 height 15
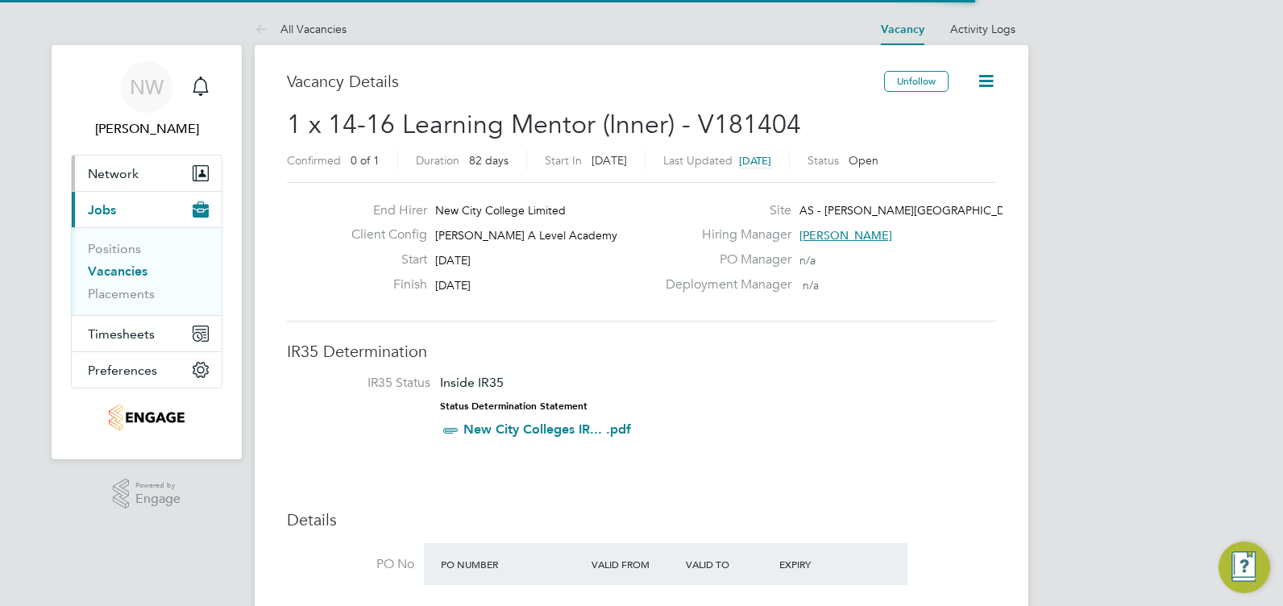
scroll to position [27, 140]
click at [133, 162] on button "Network" at bounding box center [147, 173] width 150 height 35
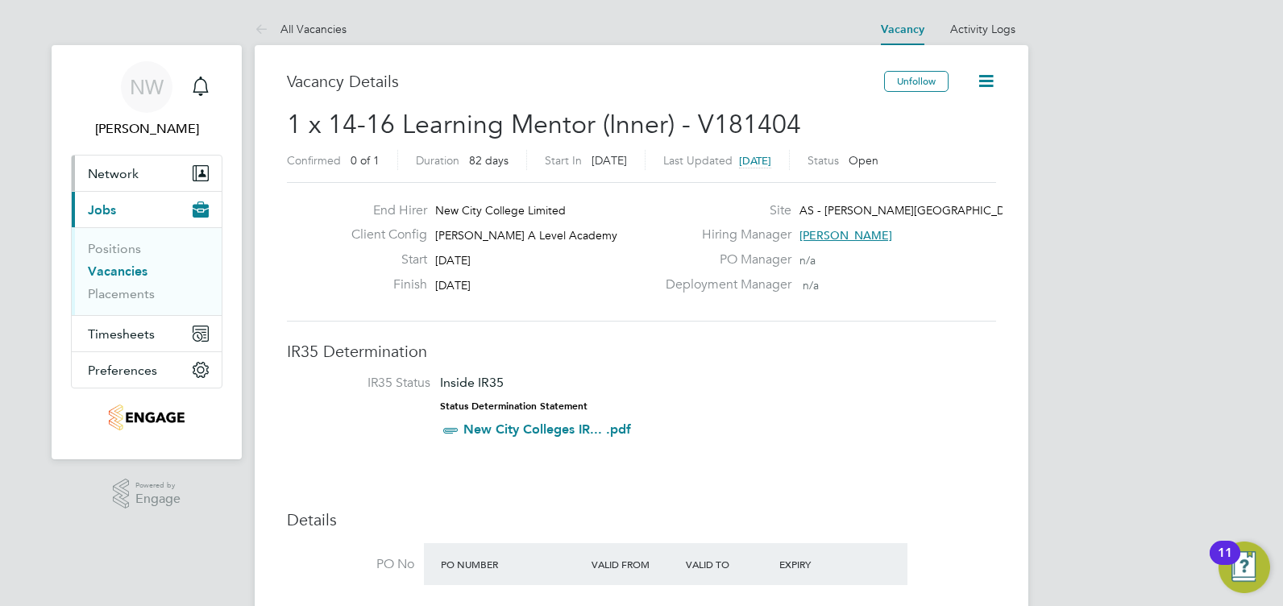
click at [122, 185] on button "Network" at bounding box center [147, 173] width 150 height 35
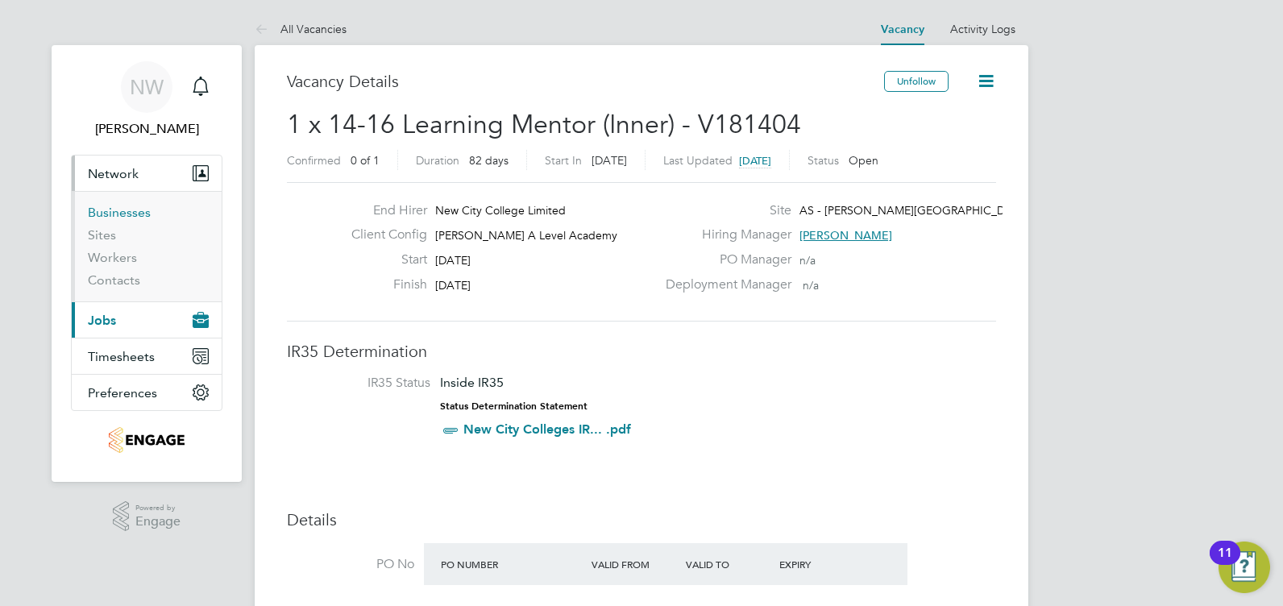
click at [131, 214] on link "Businesses" at bounding box center [119, 212] width 63 height 15
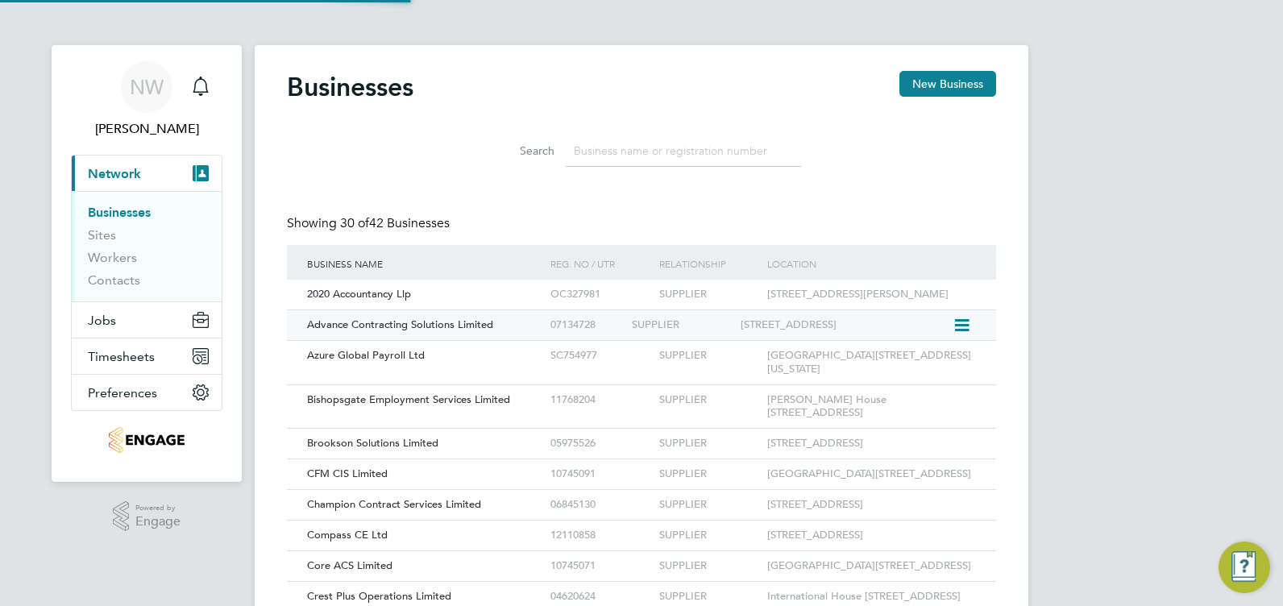
scroll to position [8, 8]
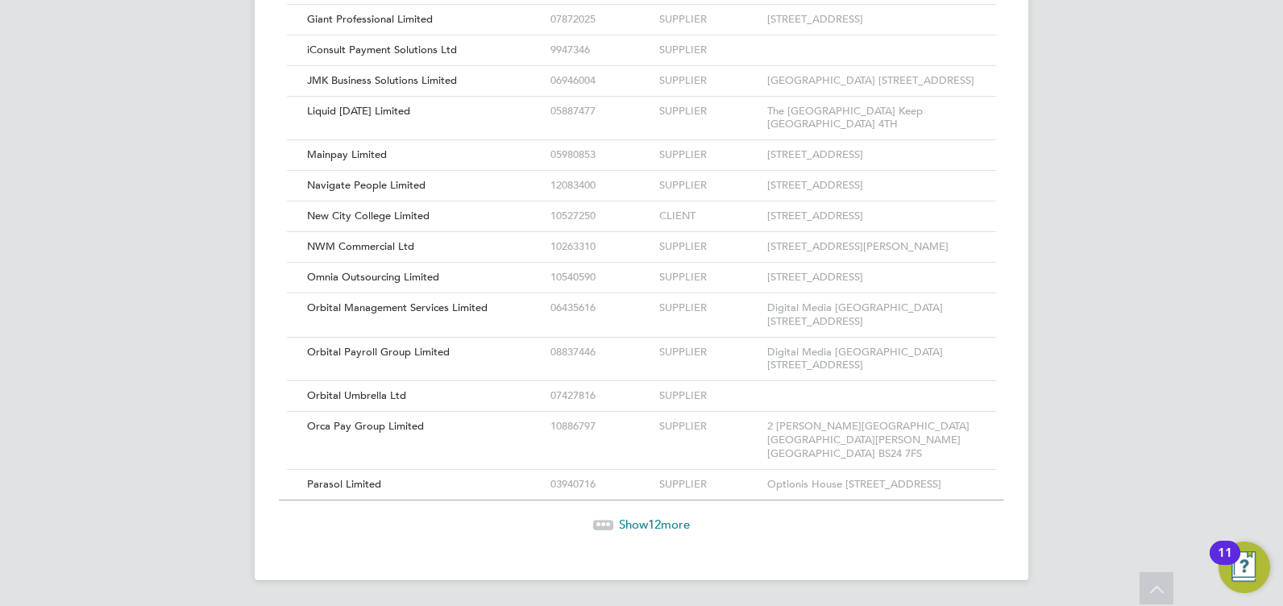
click at [660, 519] on span "12" at bounding box center [654, 524] width 13 height 15
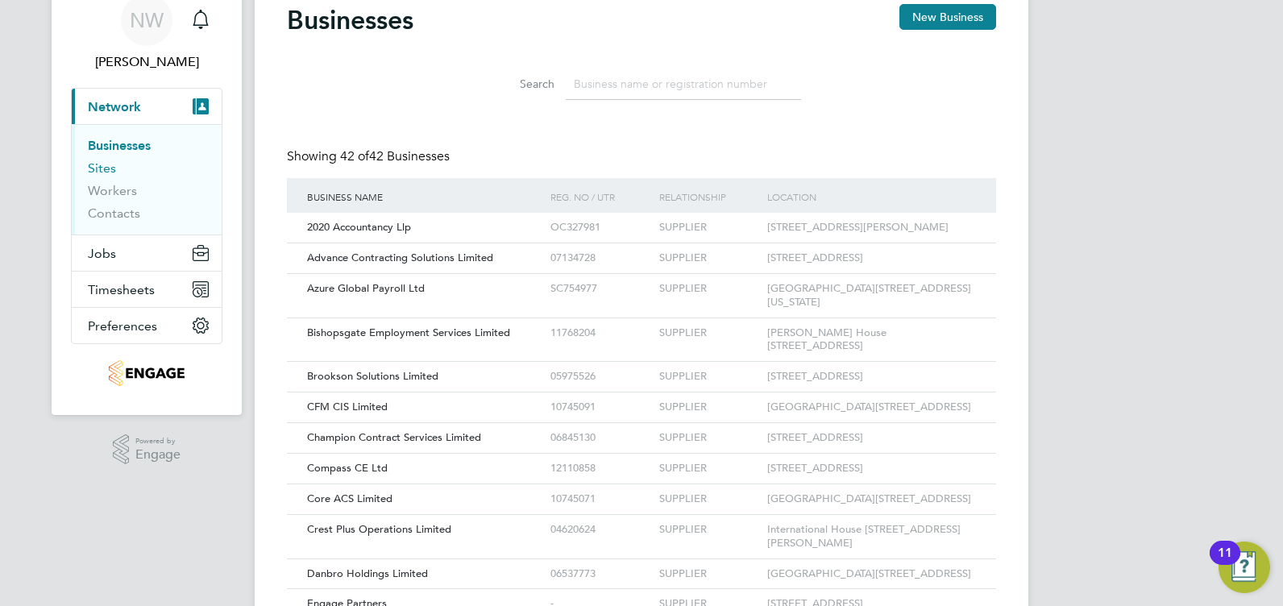
click at [110, 173] on link "Sites" at bounding box center [102, 167] width 28 height 15
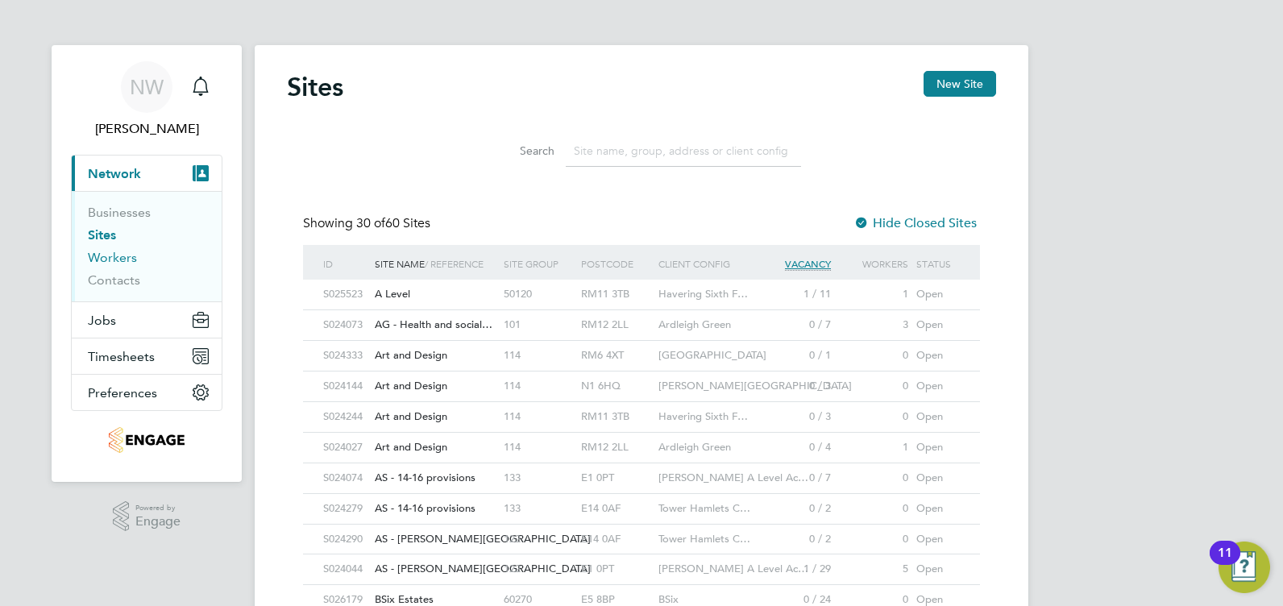
click at [110, 259] on link "Workers" at bounding box center [112, 257] width 49 height 15
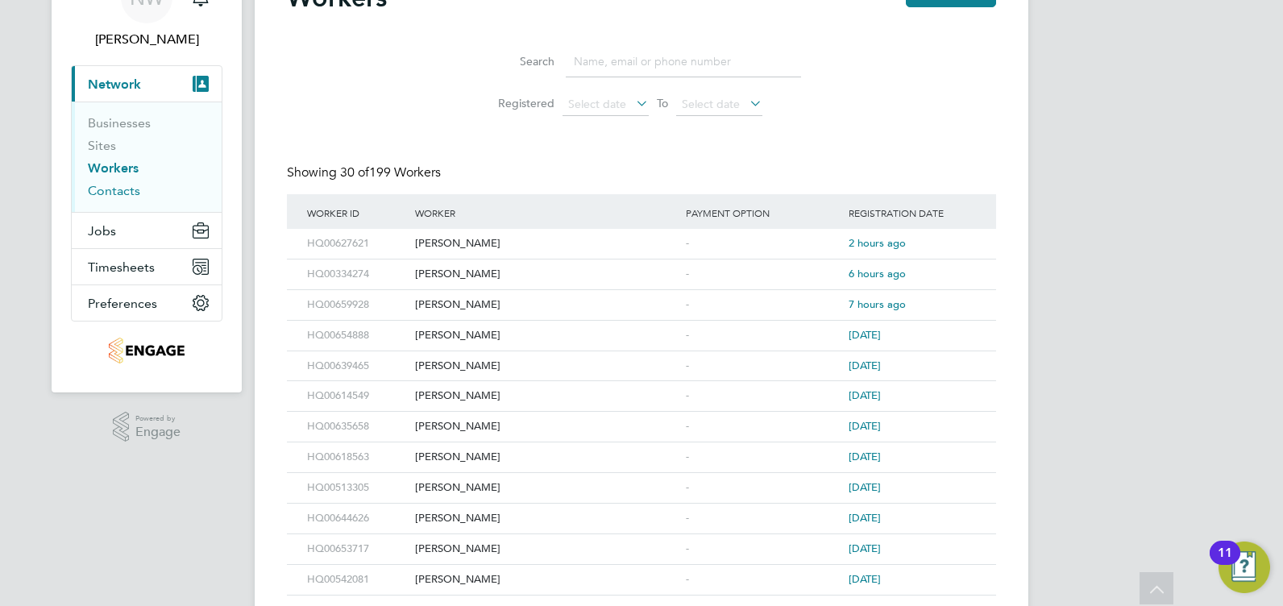
click at [106, 197] on link "Contacts" at bounding box center [114, 190] width 52 height 15
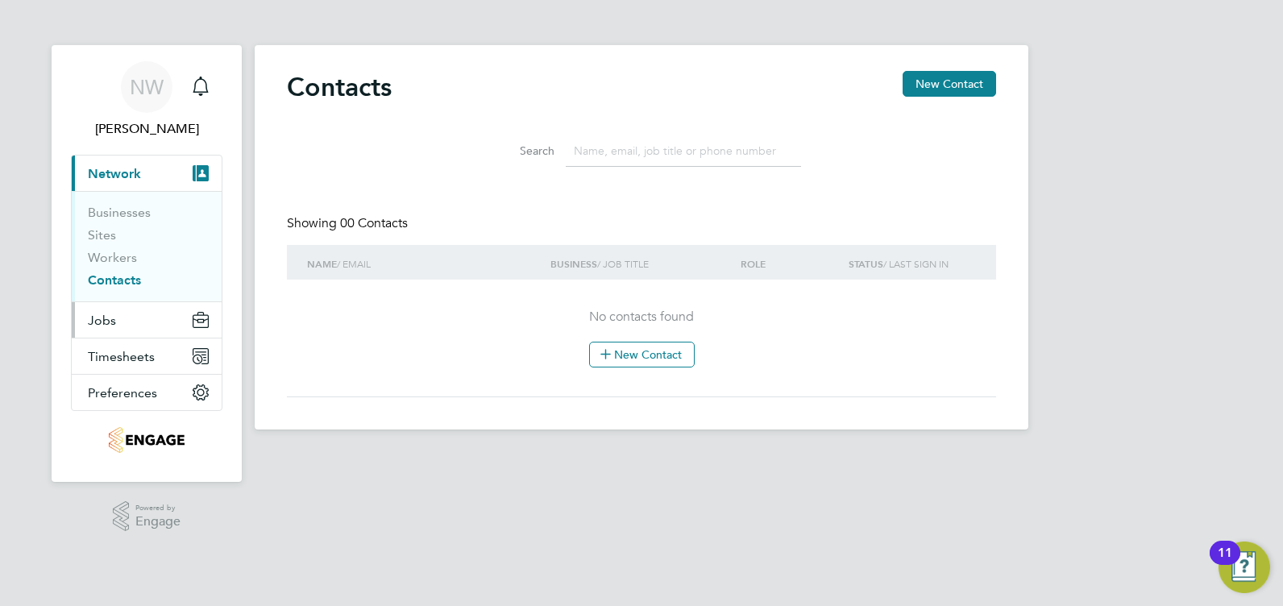
click at [121, 326] on button "Jobs" at bounding box center [147, 319] width 150 height 35
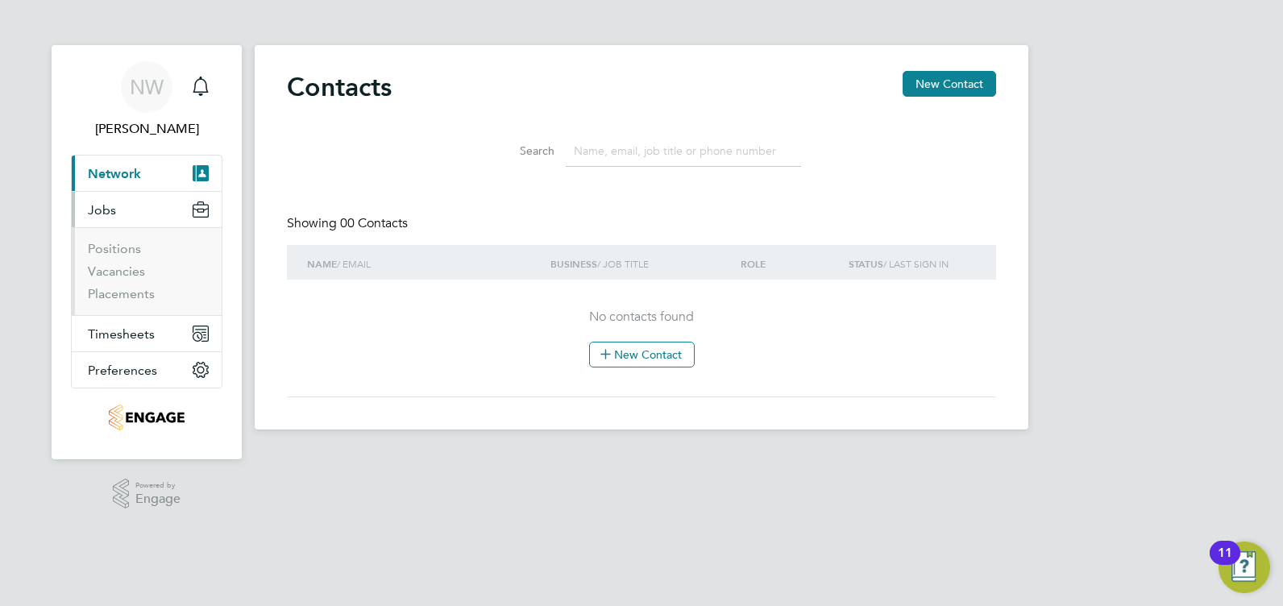
click at [123, 280] on li "Vacancies" at bounding box center [148, 275] width 121 height 23
click at [133, 301] on link "Placements" at bounding box center [121, 293] width 67 height 15
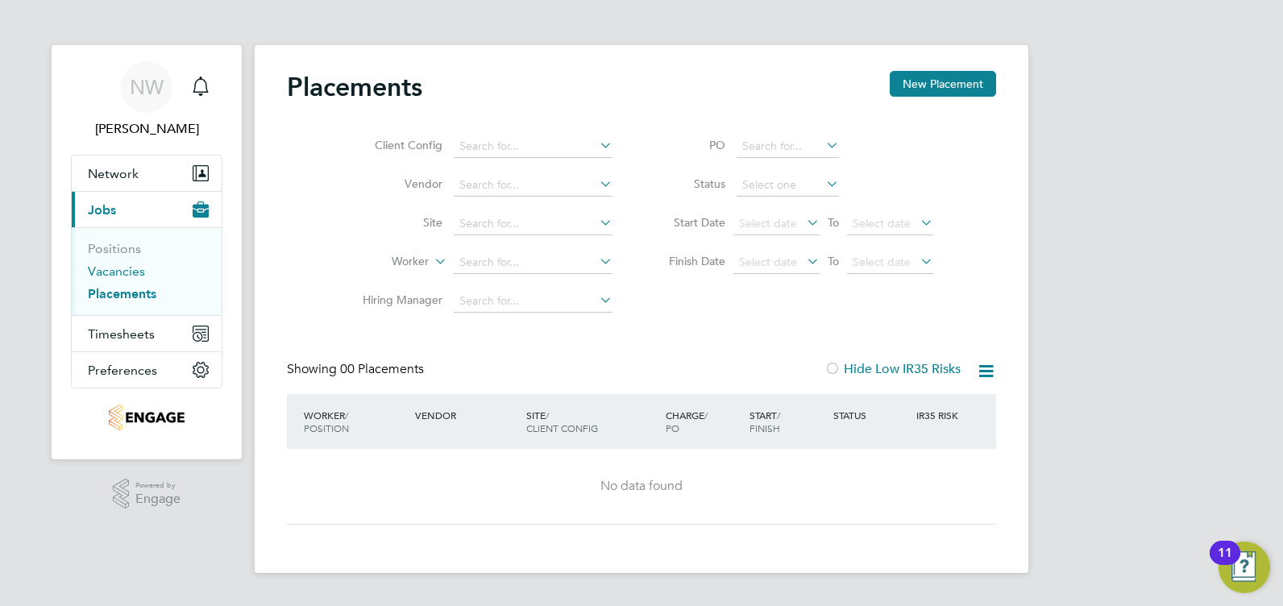
click at [113, 275] on link "Vacancies" at bounding box center [116, 271] width 57 height 15
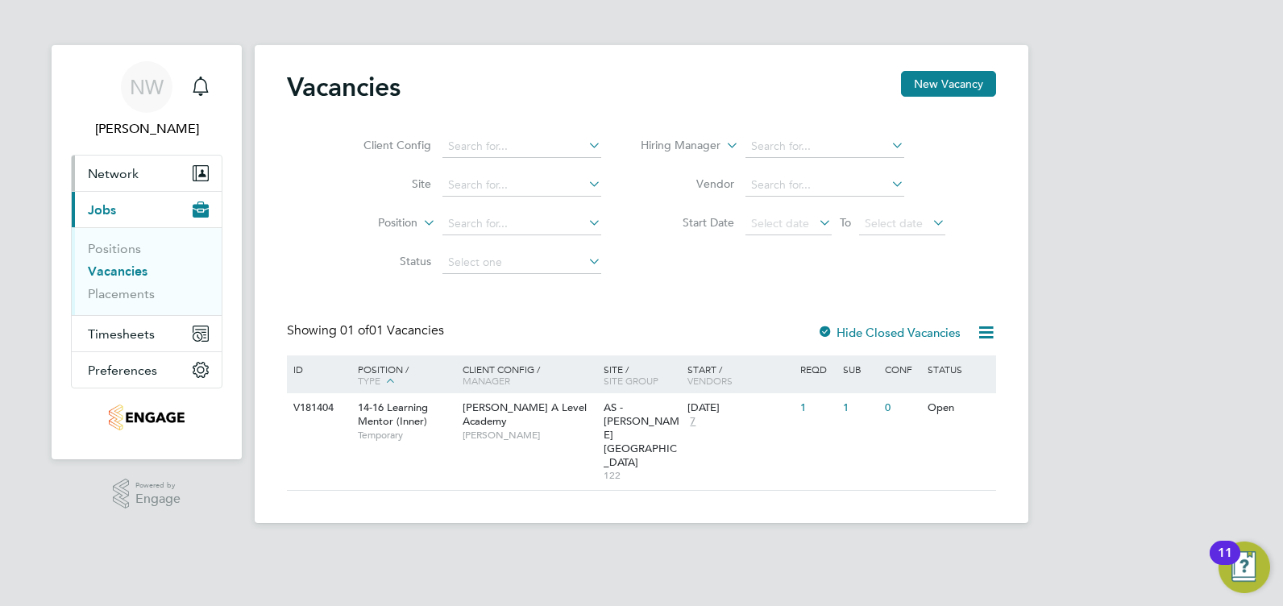
click at [118, 177] on span "Network" at bounding box center [113, 173] width 51 height 15
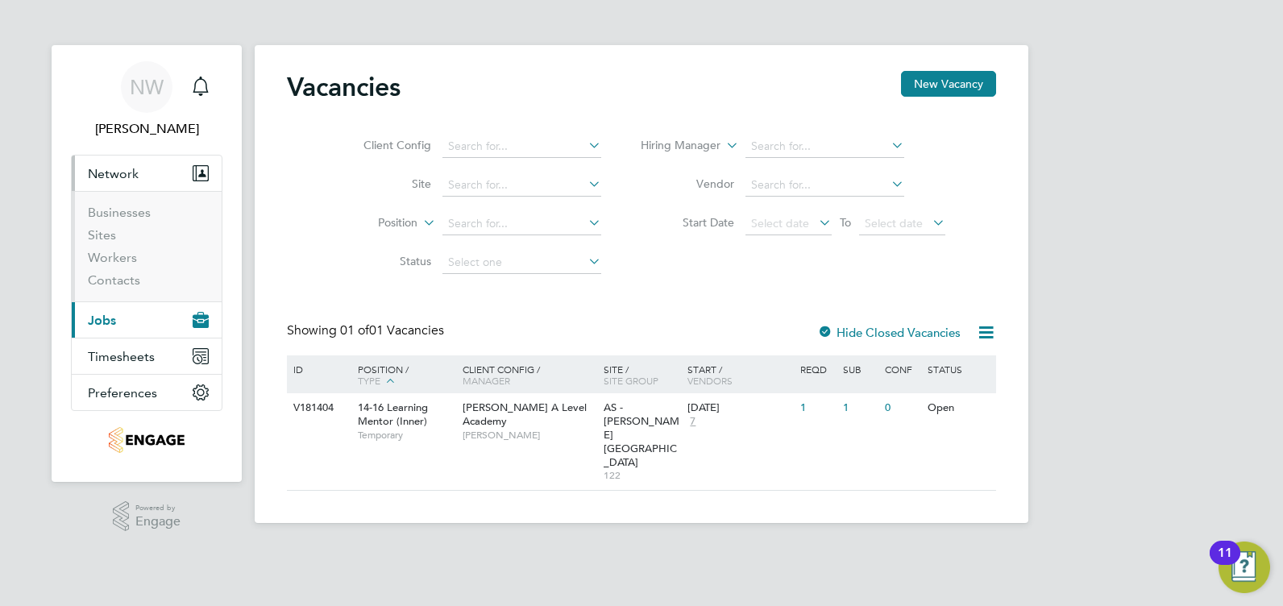
click at [110, 324] on span "Jobs" at bounding box center [102, 320] width 28 height 15
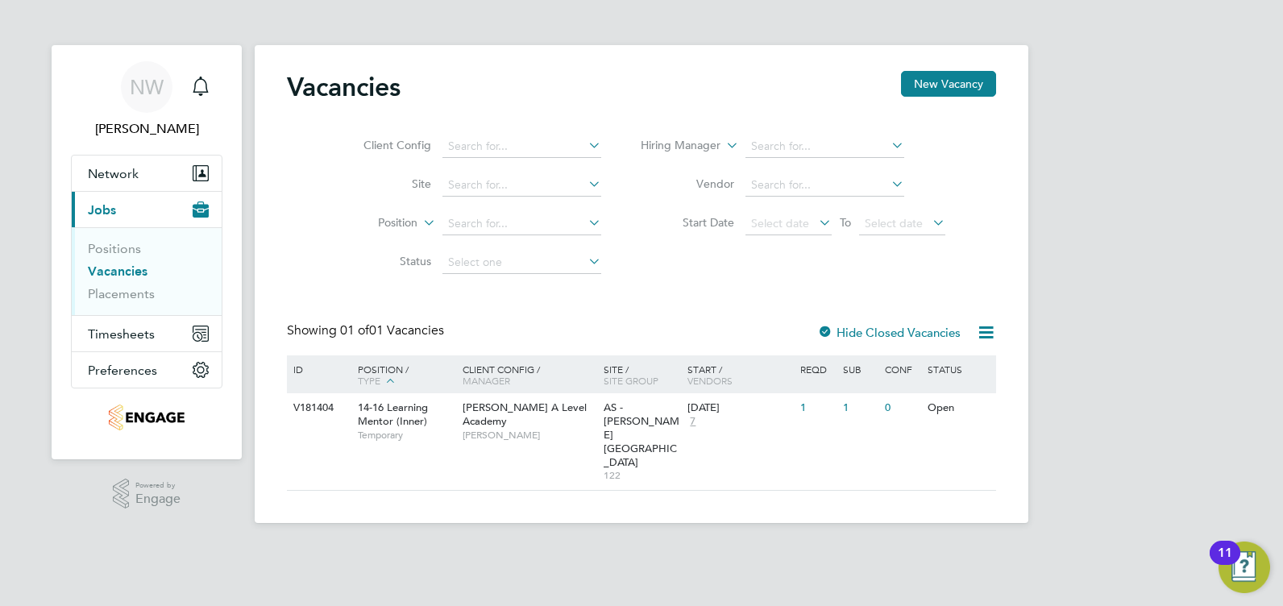
drag, startPoint x: 390, startPoint y: 414, endPoint x: 820, endPoint y: 490, distance: 436.2
click at [391, 416] on span "14-16 Learning Mentor (Inner)" at bounding box center [393, 414] width 70 height 27
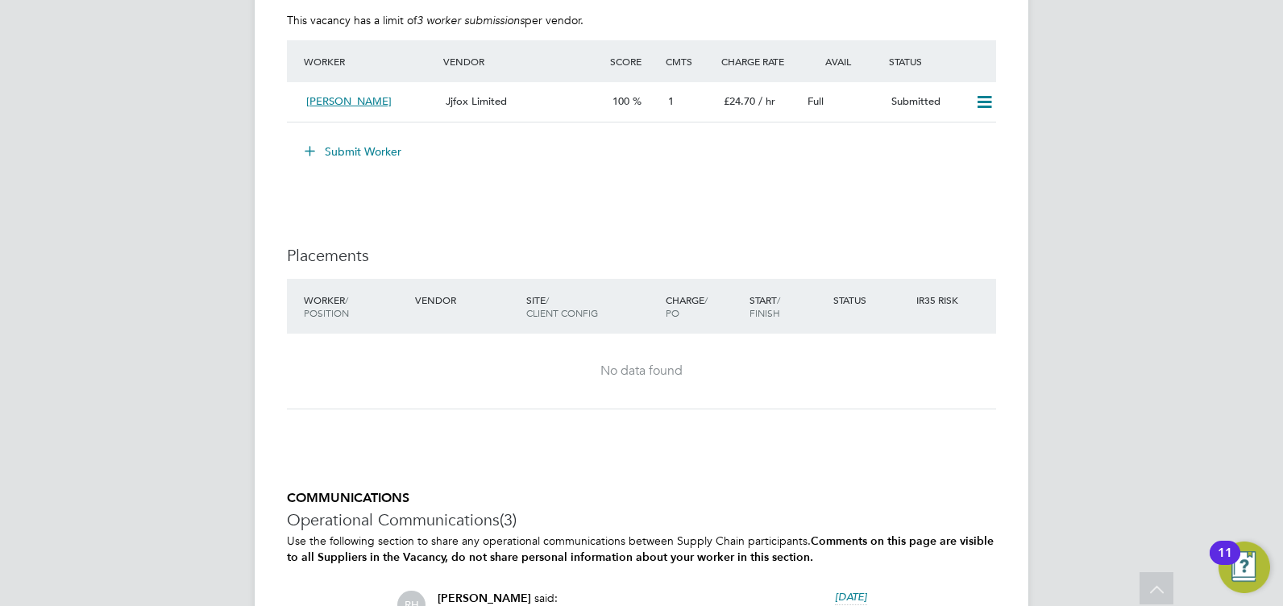
click at [335, 144] on button "Submit Worker" at bounding box center [353, 152] width 121 height 26
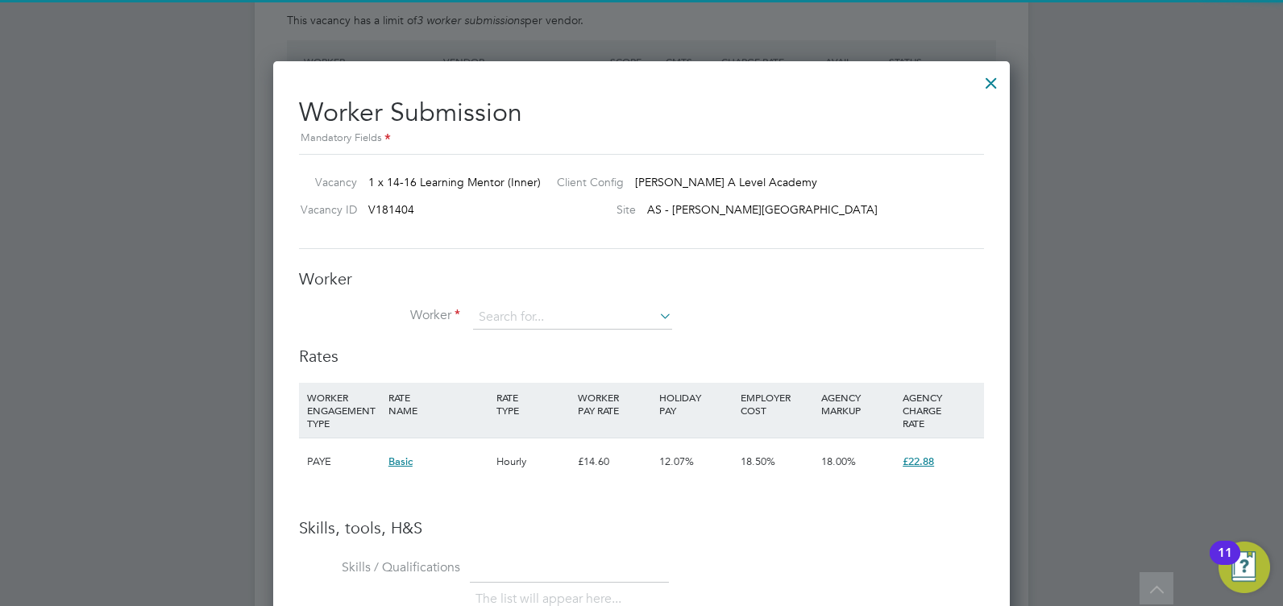
scroll to position [1019, 737]
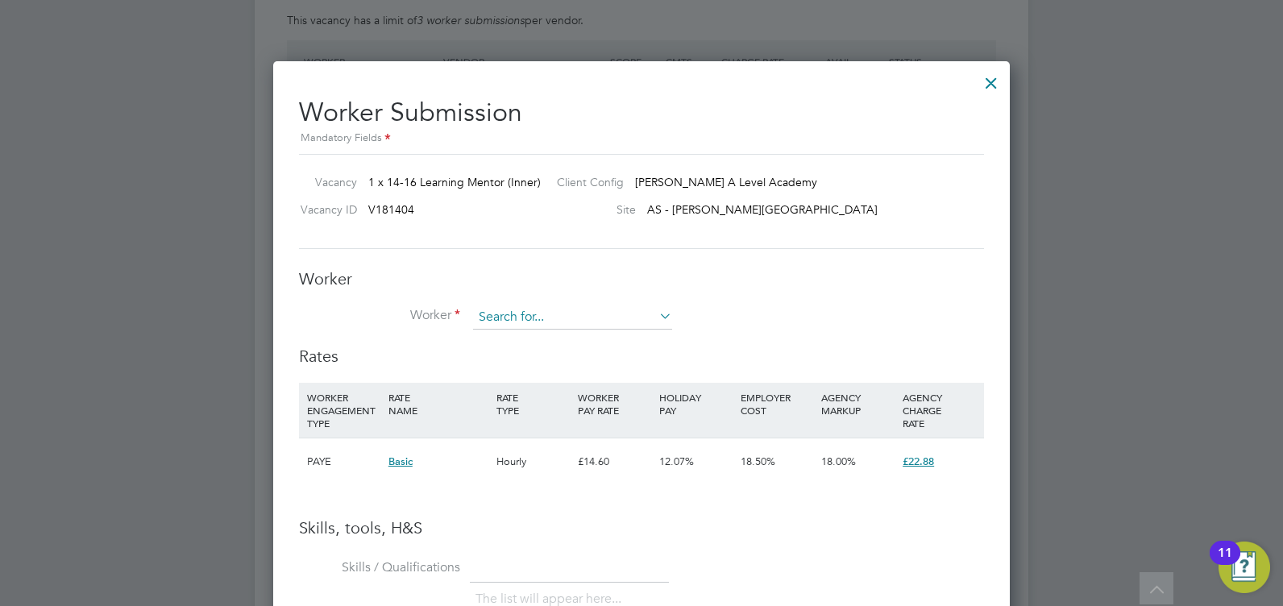
click at [538, 326] on input at bounding box center [572, 317] width 199 height 24
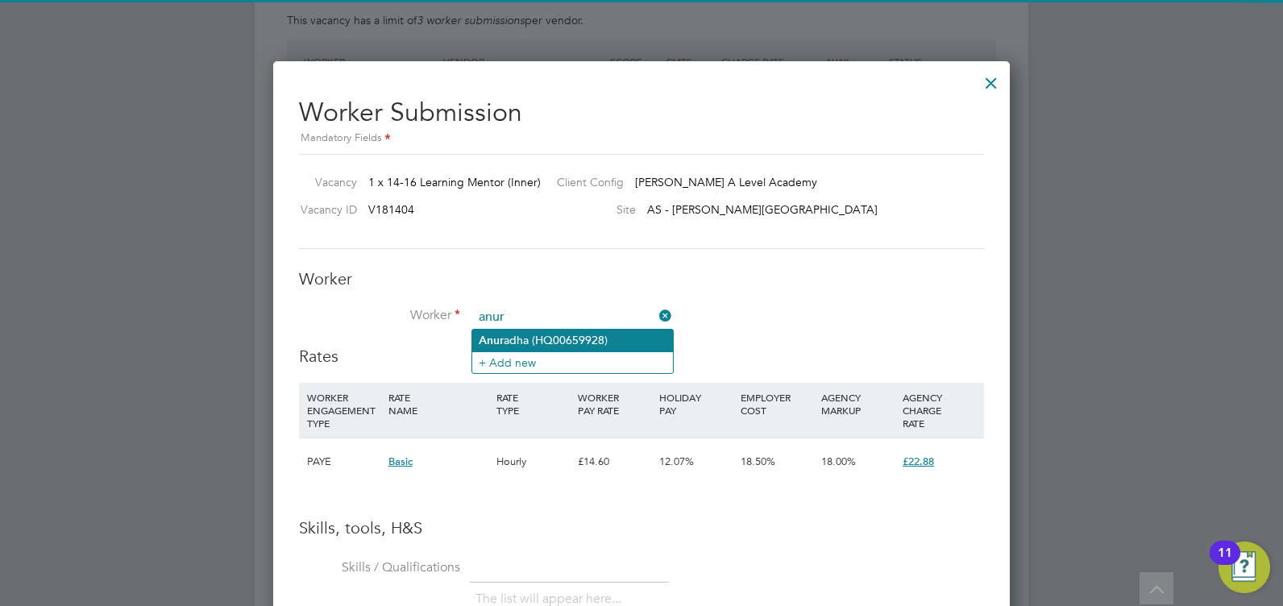
click at [539, 338] on li "Anur adha (HQ00659928)" at bounding box center [572, 341] width 201 height 22
type input "Anuradha (HQ00659928)"
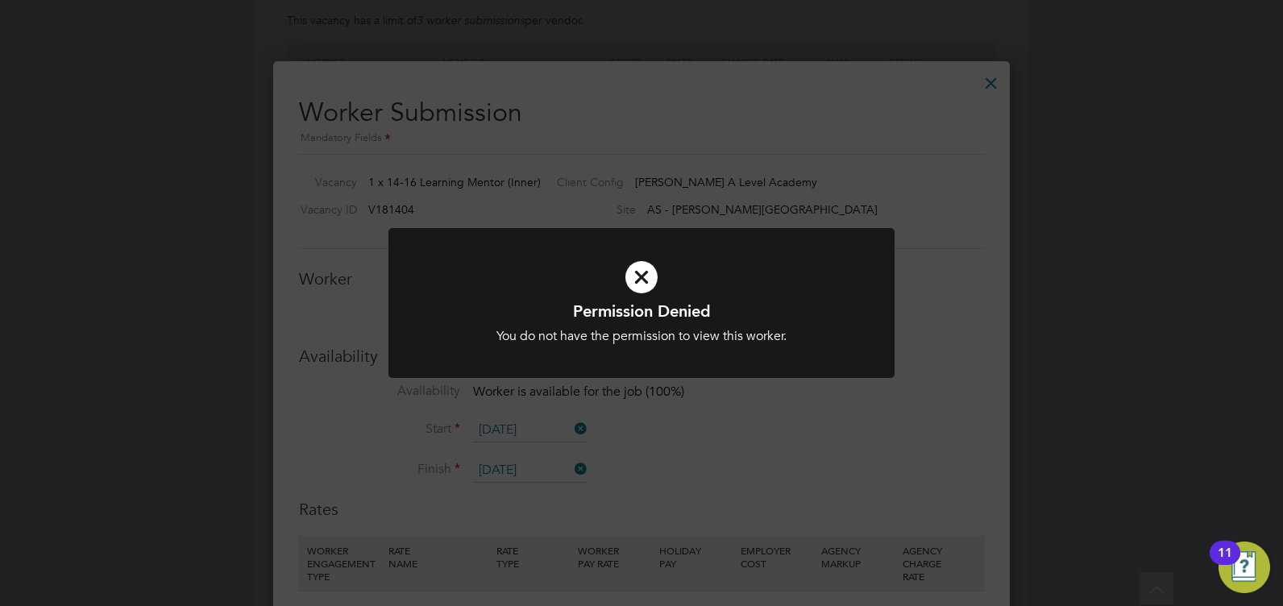
click at [890, 437] on div "Permission Denied You do not have the permission to view this worker. Cancel Ok…" at bounding box center [641, 303] width 1283 height 606
